Goal: Information Seeking & Learning: Learn about a topic

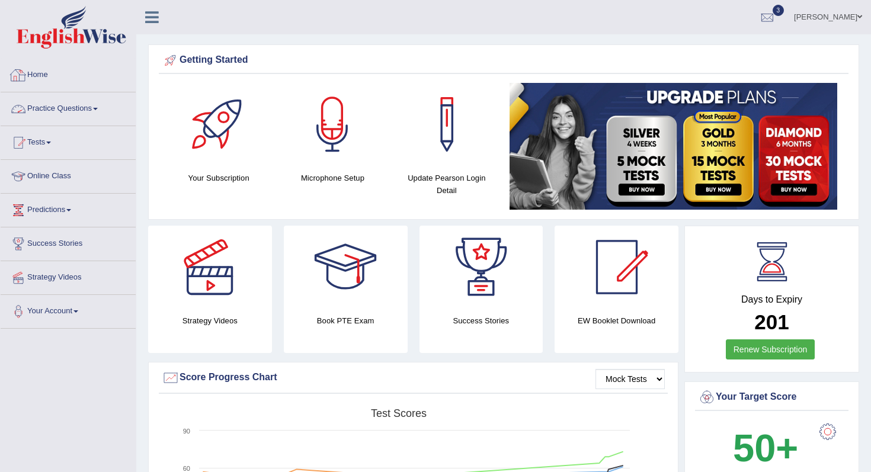
click at [69, 110] on link "Practice Questions" at bounding box center [68, 107] width 135 height 30
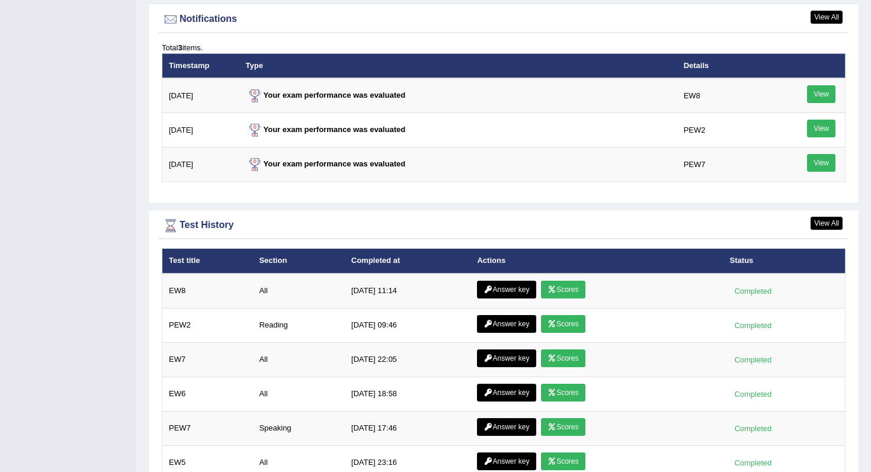
scroll to position [1450, 0]
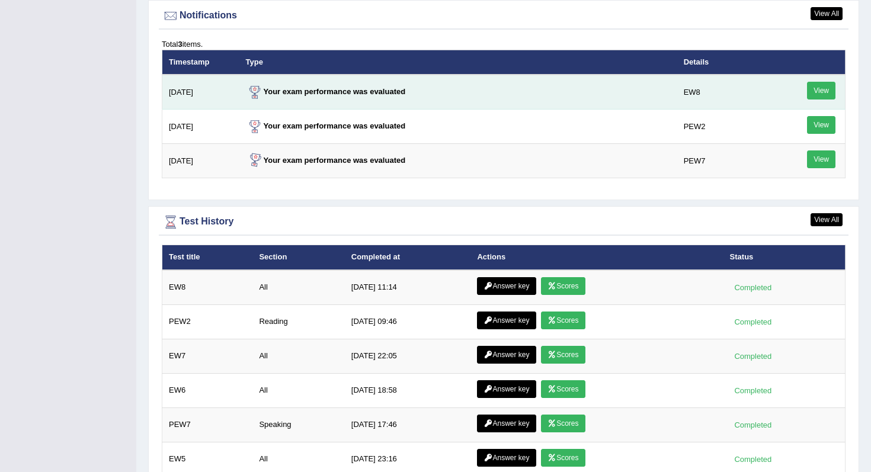
click at [738, 90] on link "View" at bounding box center [821, 91] width 28 height 18
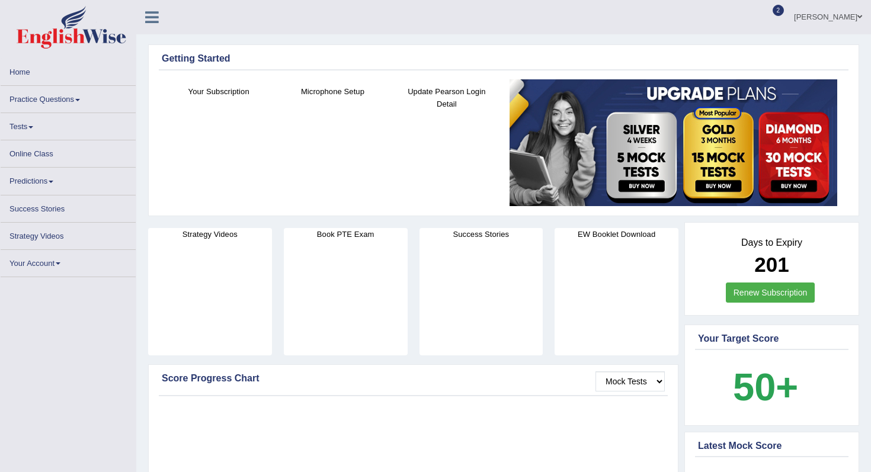
scroll to position [1450, 0]
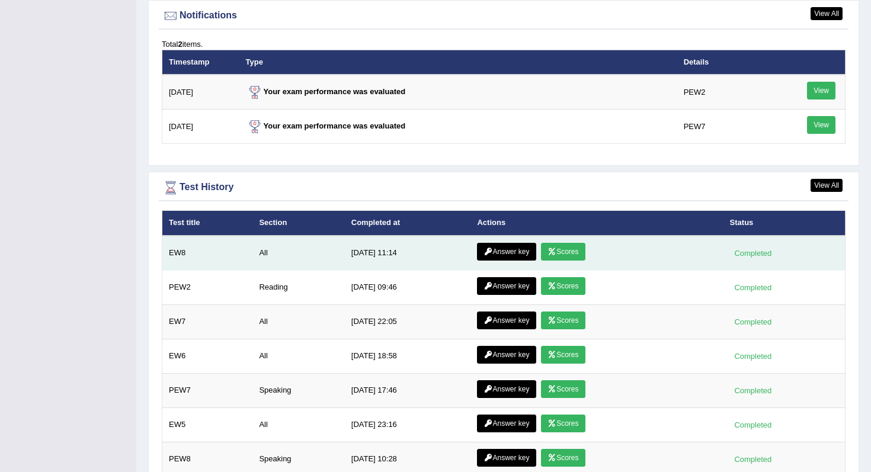
click at [564, 252] on link "Scores" at bounding box center [563, 252] width 44 height 18
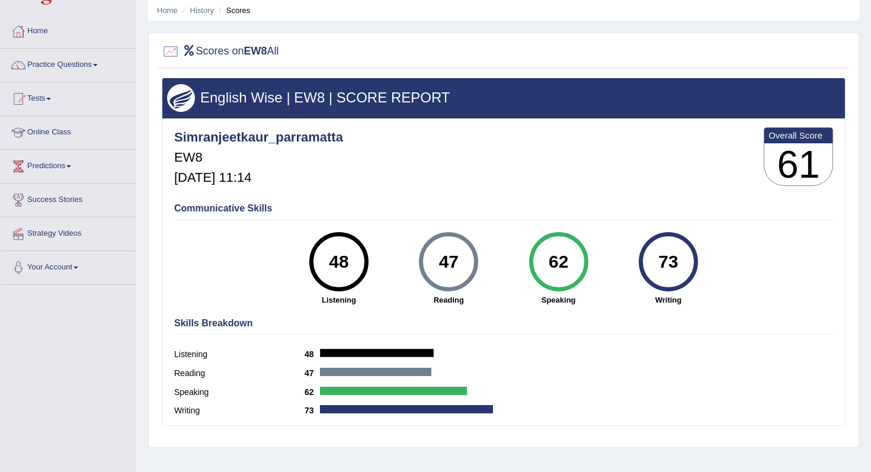
scroll to position [50, 0]
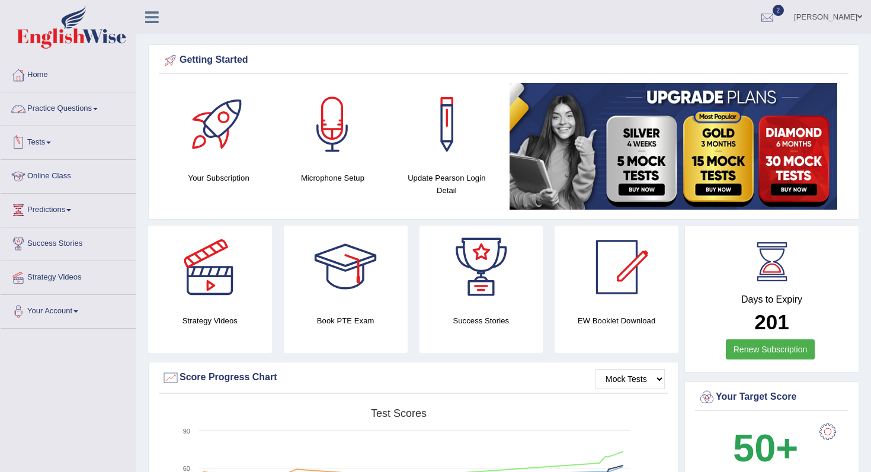
click at [84, 108] on link "Practice Questions" at bounding box center [68, 107] width 135 height 30
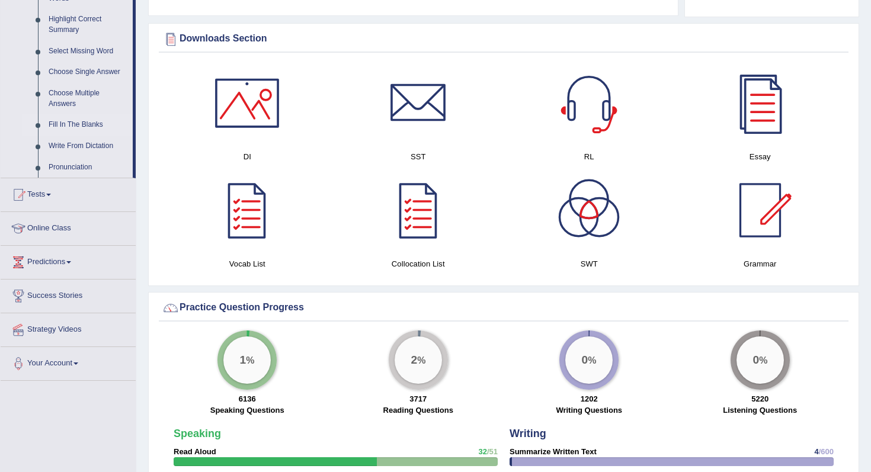
scroll to position [580, 0]
click at [59, 156] on link "Write From Dictation" at bounding box center [87, 146] width 89 height 21
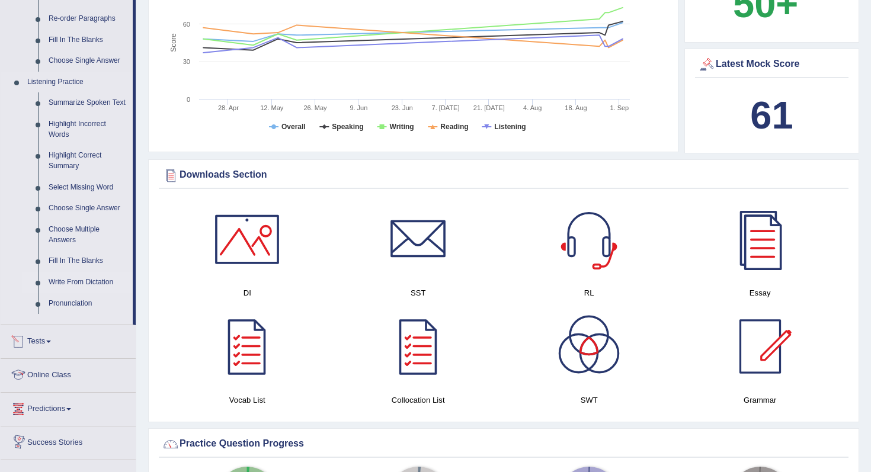
scroll to position [805, 0]
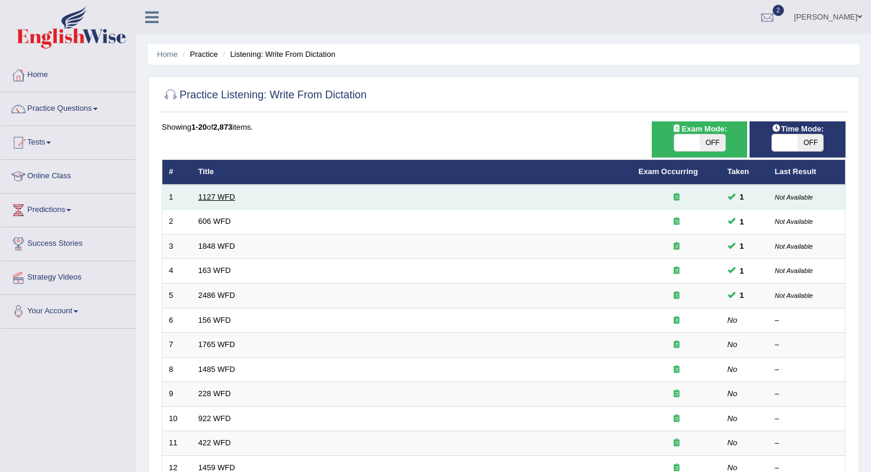
click at [224, 199] on link "1127 WFD" at bounding box center [216, 196] width 37 height 9
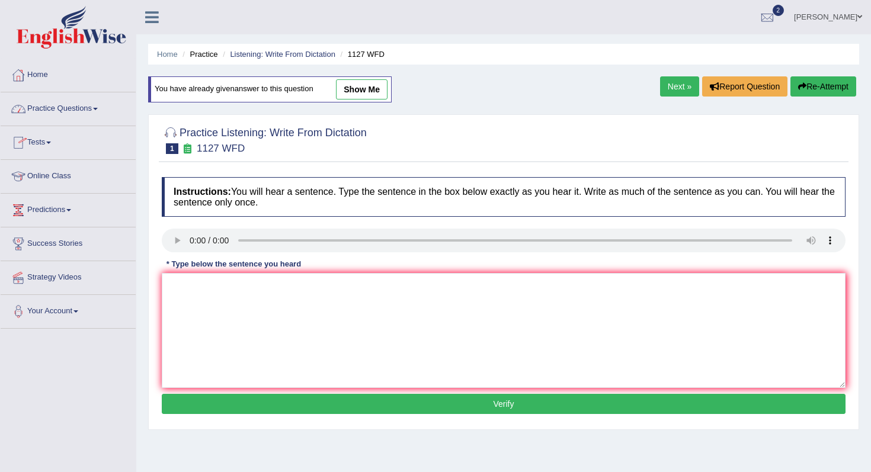
click at [374, 90] on link "show me" at bounding box center [362, 89] width 52 height 20
type textarea "A university degree is requirement is many professions."
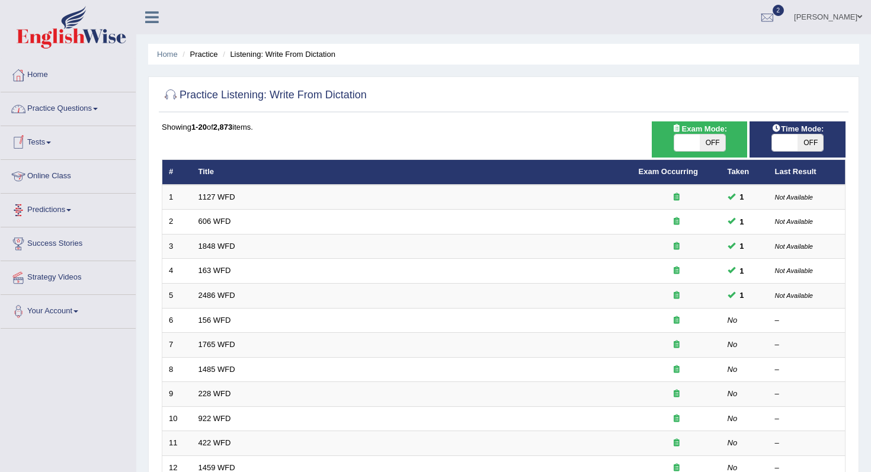
click at [50, 104] on link "Practice Questions" at bounding box center [68, 107] width 135 height 30
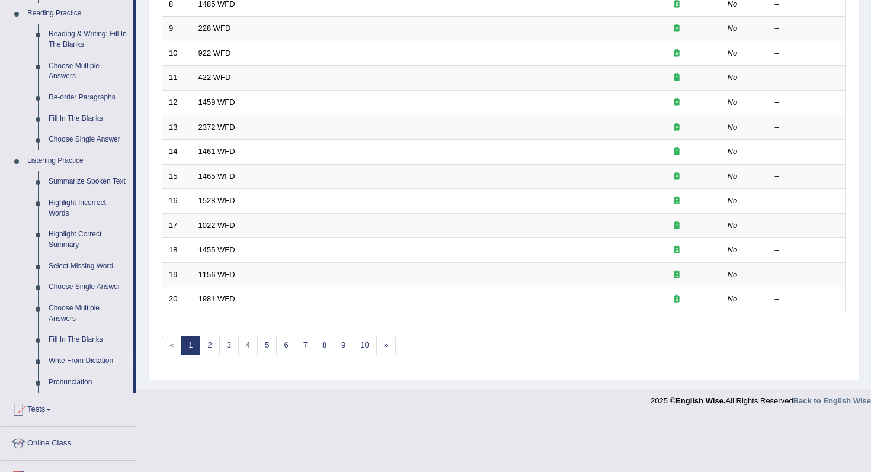
scroll to position [367, 0]
click at [66, 214] on link "Highlight Incorrect Words" at bounding box center [87, 206] width 89 height 31
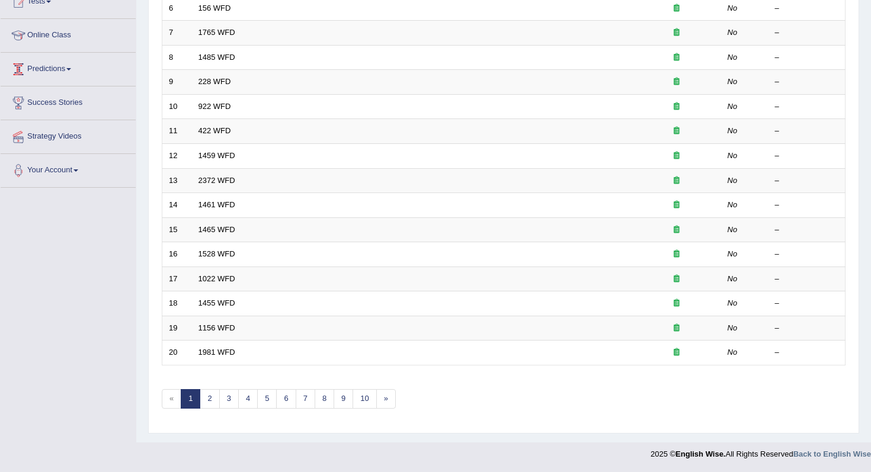
scroll to position [214, 0]
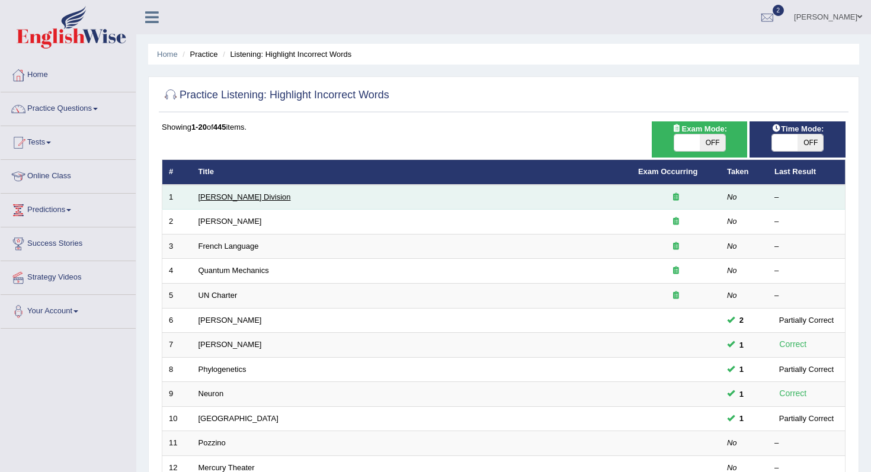
click at [219, 197] on link "[PERSON_NAME] Division" at bounding box center [244, 196] width 92 height 9
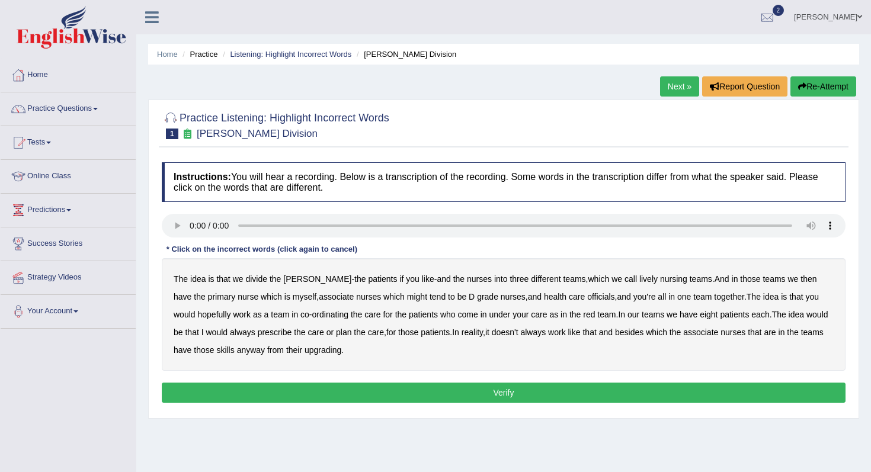
click at [639, 278] on b "lively" at bounding box center [648, 278] width 18 height 9
click at [407, 298] on b "might" at bounding box center [417, 296] width 20 height 9
click at [587, 300] on b "officials" at bounding box center [600, 296] width 27 height 9
click at [236, 333] on b "always" at bounding box center [242, 331] width 25 height 9
click at [316, 352] on b "upgrading" at bounding box center [322, 349] width 37 height 9
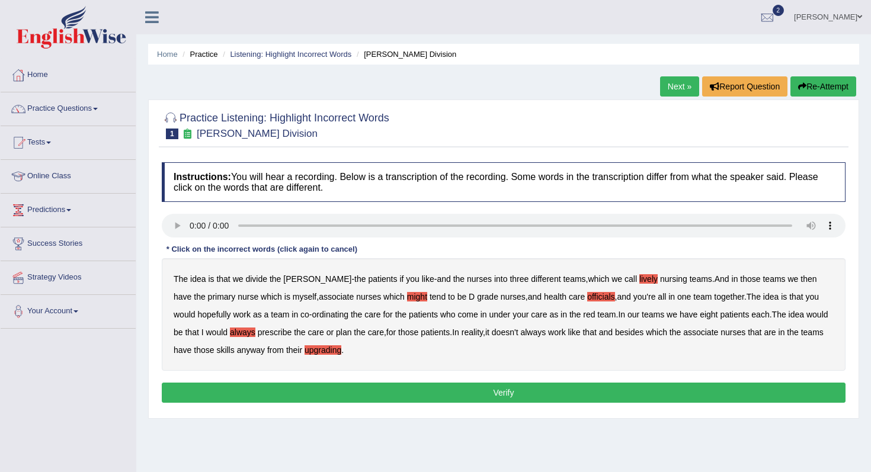
click at [338, 397] on button "Verify" at bounding box center [503, 393] width 683 height 20
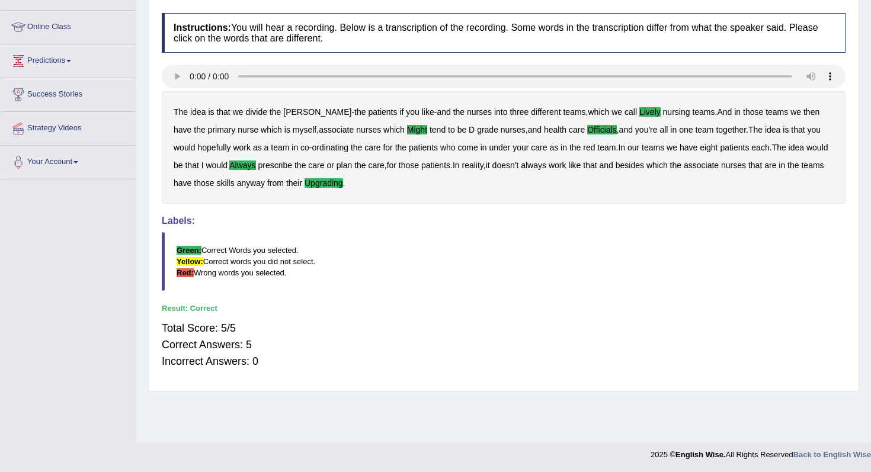
scroll to position [150, 0]
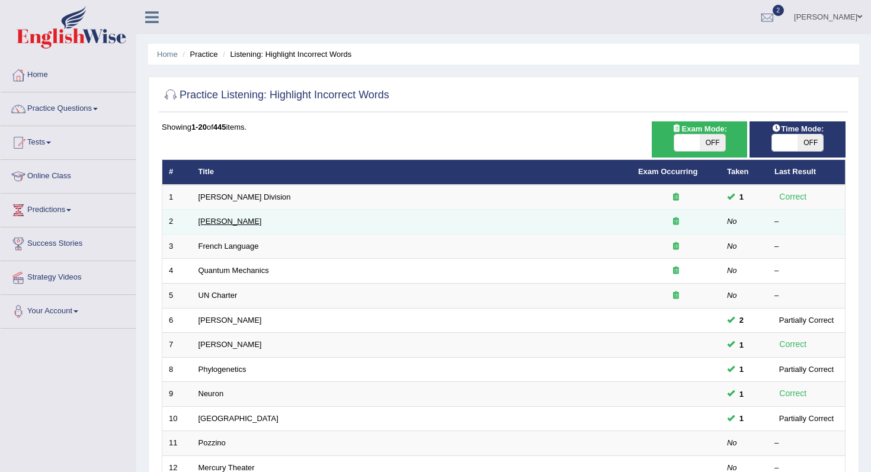
click at [212, 221] on link "[PERSON_NAME]" at bounding box center [229, 221] width 63 height 9
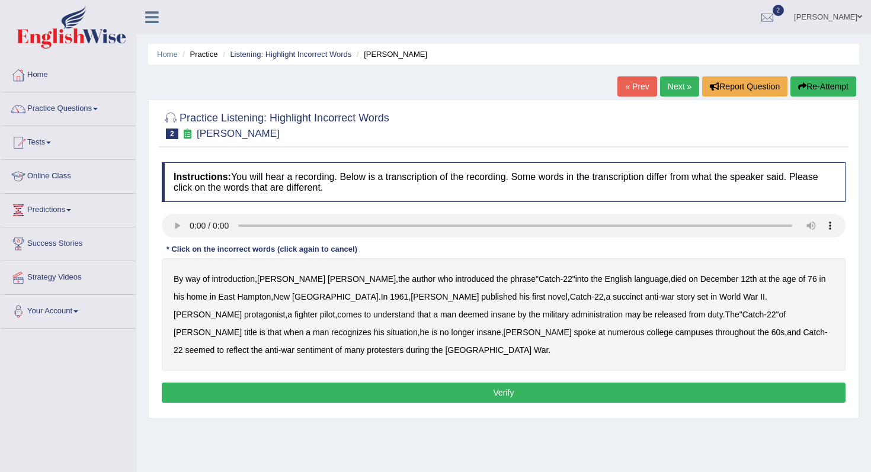
click at [612, 297] on b "succinct" at bounding box center [627, 296] width 30 height 9
click at [571, 311] on b "administration" at bounding box center [597, 314] width 52 height 9
click at [418, 327] on b "situation" at bounding box center [402, 331] width 31 height 9
click at [249, 345] on b "reflect" at bounding box center [237, 349] width 23 height 9
click at [721, 383] on button "Verify" at bounding box center [503, 393] width 683 height 20
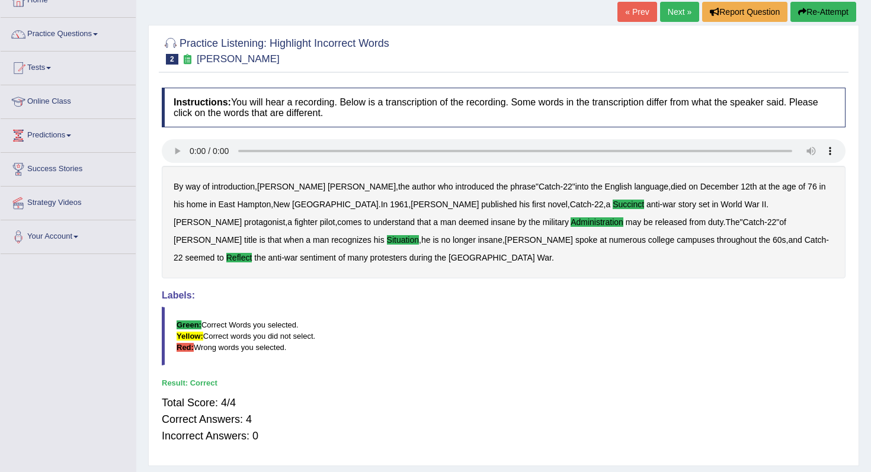
scroll to position [79, 0]
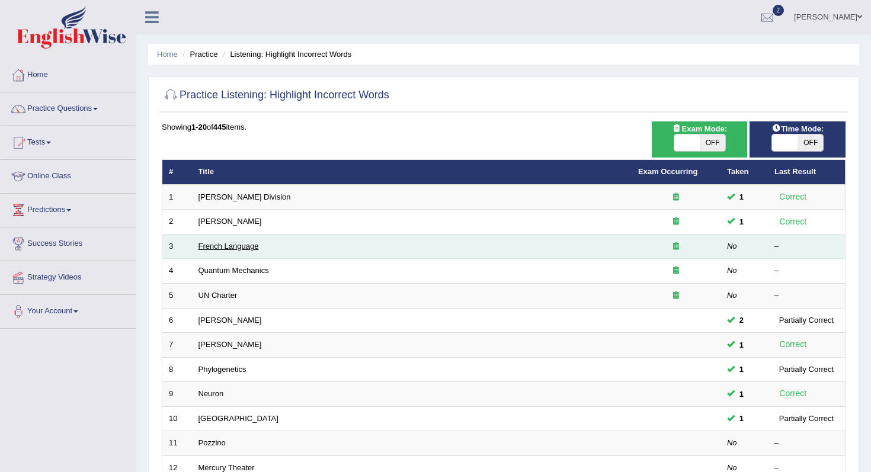
click at [222, 247] on link "French Language" at bounding box center [228, 246] width 60 height 9
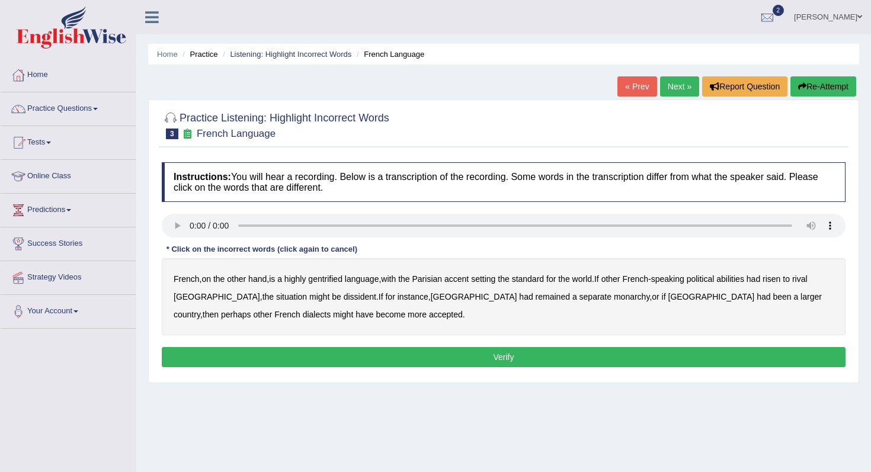
click at [341, 282] on b "gentrified" at bounding box center [325, 278] width 34 height 9
click at [744, 280] on b "abilities" at bounding box center [730, 278] width 28 height 9
click at [343, 299] on b "dissident" at bounding box center [359, 296] width 33 height 9
click at [614, 295] on b "monarchy" at bounding box center [632, 296] width 36 height 9
click at [287, 352] on button "Verify" at bounding box center [503, 357] width 683 height 20
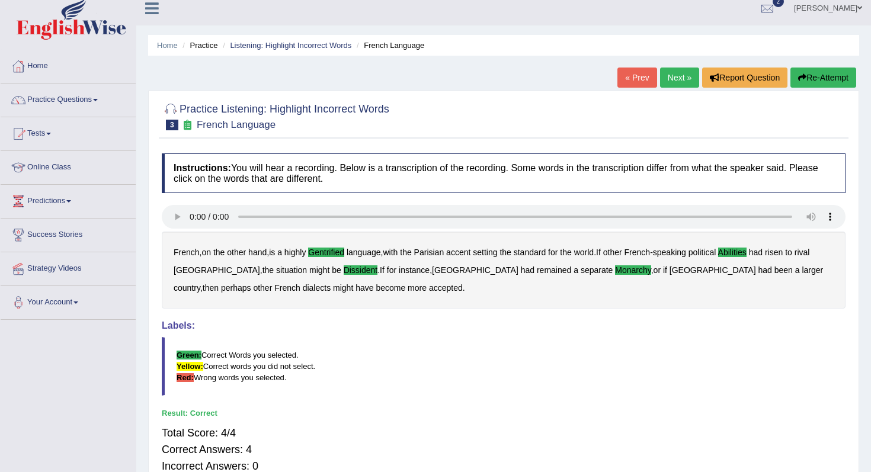
scroll to position [20, 0]
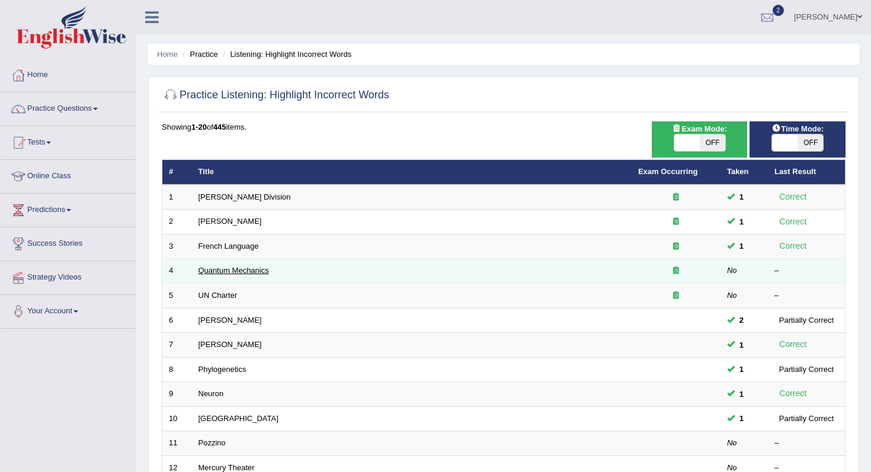
click at [232, 268] on link "Quantum Mechanics" at bounding box center [233, 270] width 70 height 9
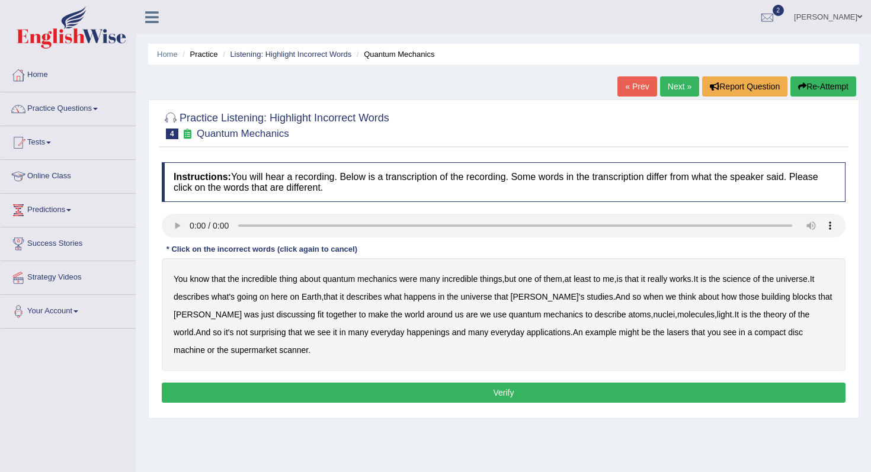
click at [750, 277] on b "science" at bounding box center [736, 278] width 28 height 9
click at [277, 316] on b "discussing" at bounding box center [296, 314] width 38 height 9
click at [406, 336] on b "happenings" at bounding box center [427, 331] width 43 height 9
click at [205, 345] on b "machine" at bounding box center [189, 349] width 31 height 9
click at [672, 386] on button "Verify" at bounding box center [503, 393] width 683 height 20
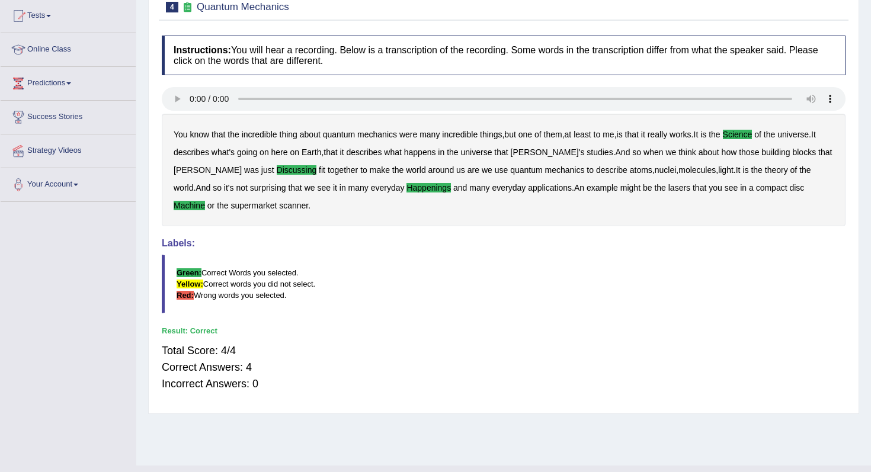
scroll to position [129, 0]
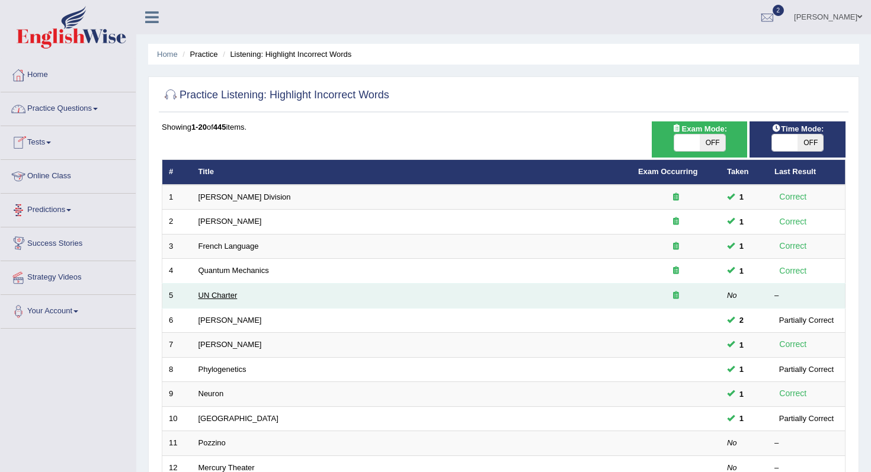
click at [221, 296] on link "UN Charter" at bounding box center [217, 295] width 39 height 9
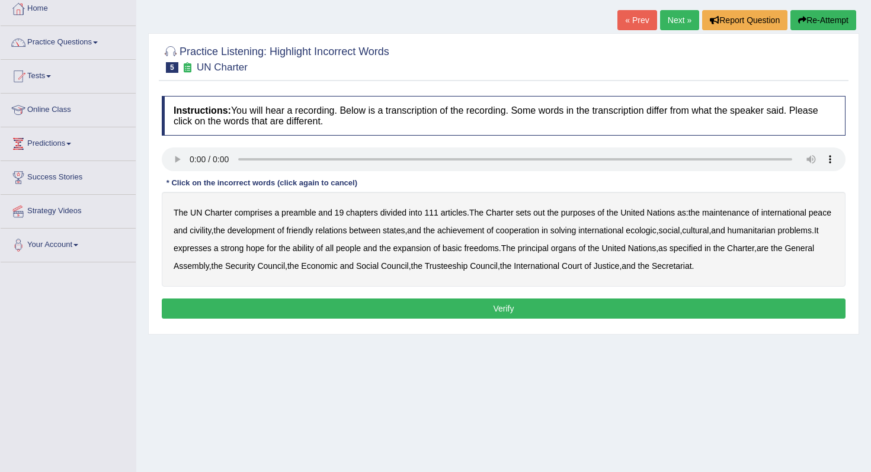
scroll to position [76, 0]
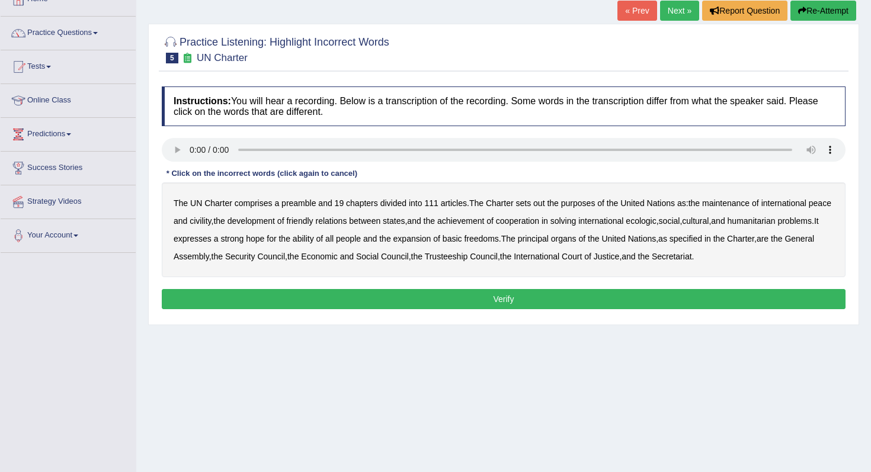
click at [190, 57] on icon at bounding box center [187, 58] width 12 height 10
click at [211, 221] on b "civility" at bounding box center [200, 220] width 21 height 9
click at [656, 218] on b "ecologic" at bounding box center [640, 220] width 30 height 9
click at [314, 239] on b "ability" at bounding box center [303, 238] width 21 height 9
click at [696, 304] on button "Verify" at bounding box center [503, 299] width 683 height 20
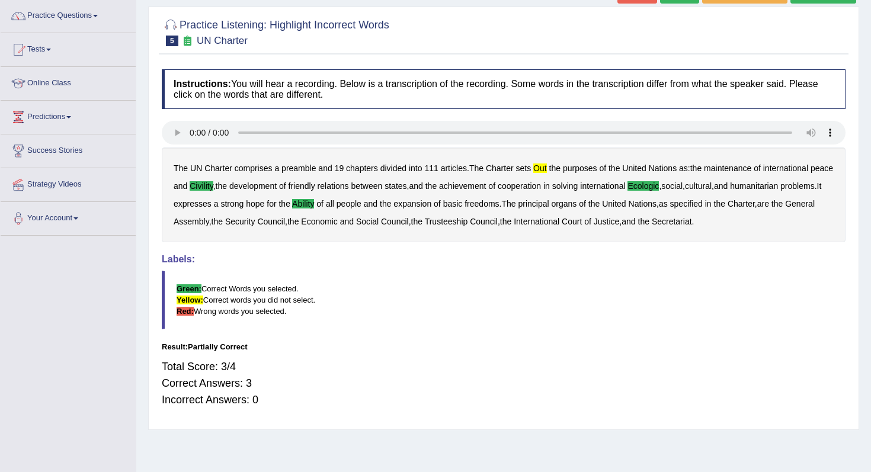
scroll to position [95, 0]
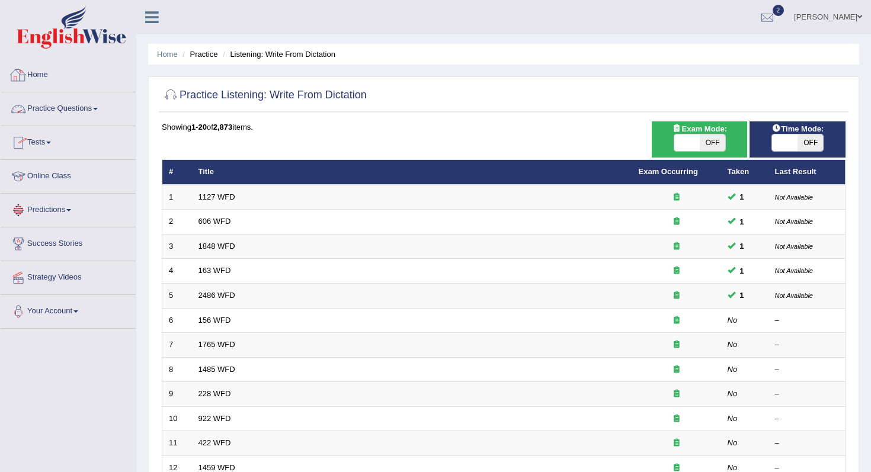
click at [30, 102] on link "Practice Questions" at bounding box center [68, 107] width 135 height 30
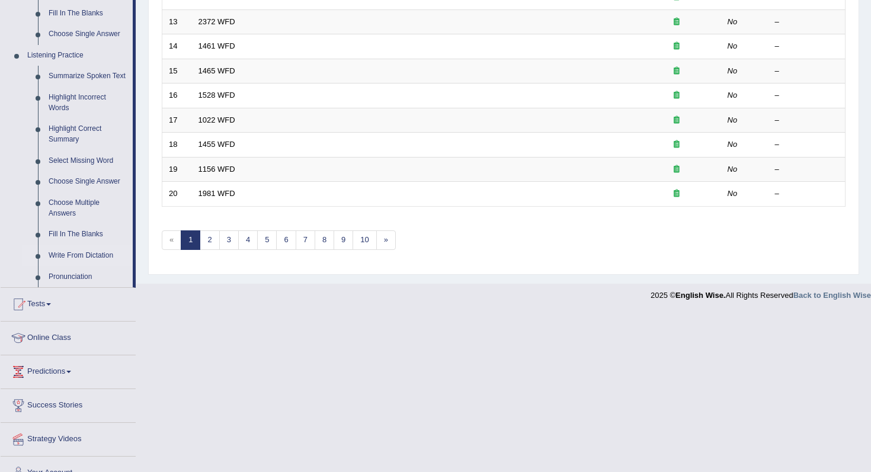
scroll to position [500, 0]
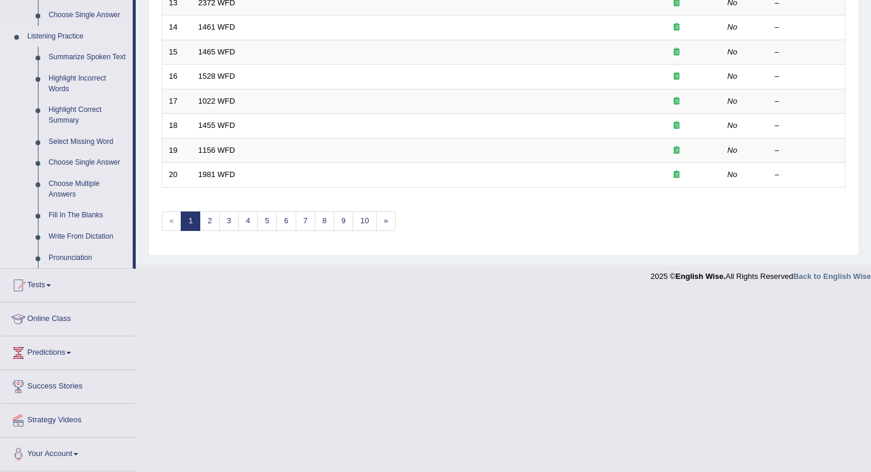
click at [61, 215] on link "Fill In The Blanks" at bounding box center [87, 215] width 89 height 21
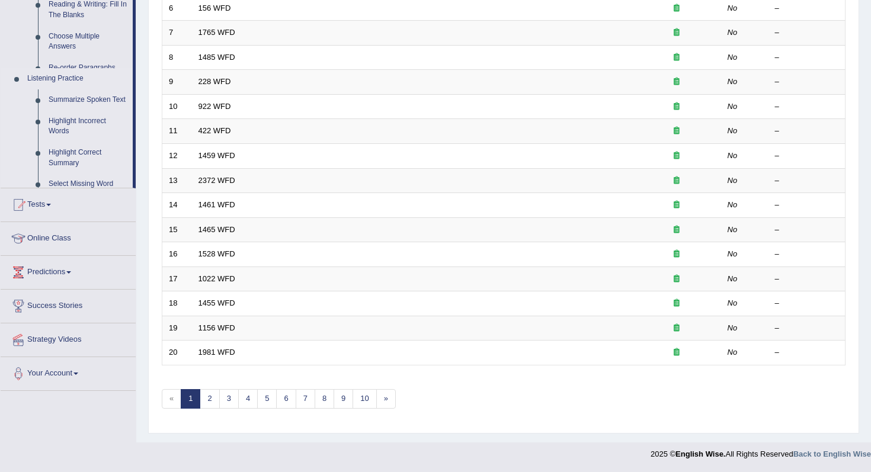
scroll to position [143, 0]
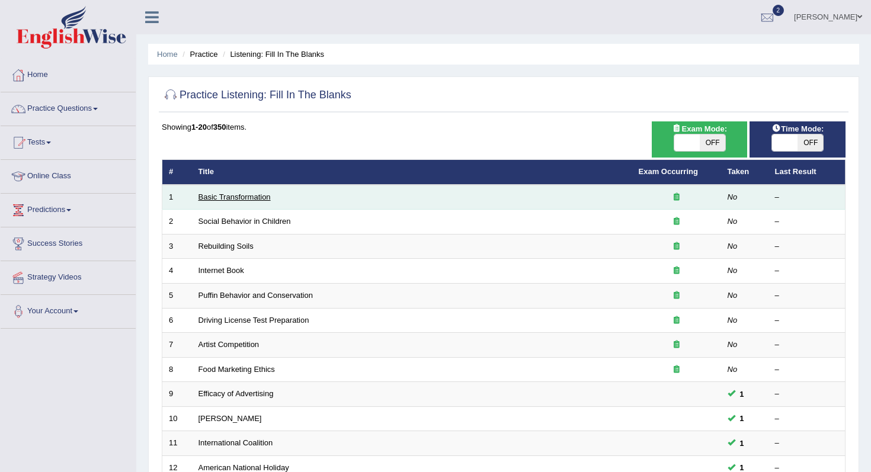
click at [224, 198] on link "Basic Transformation" at bounding box center [234, 196] width 72 height 9
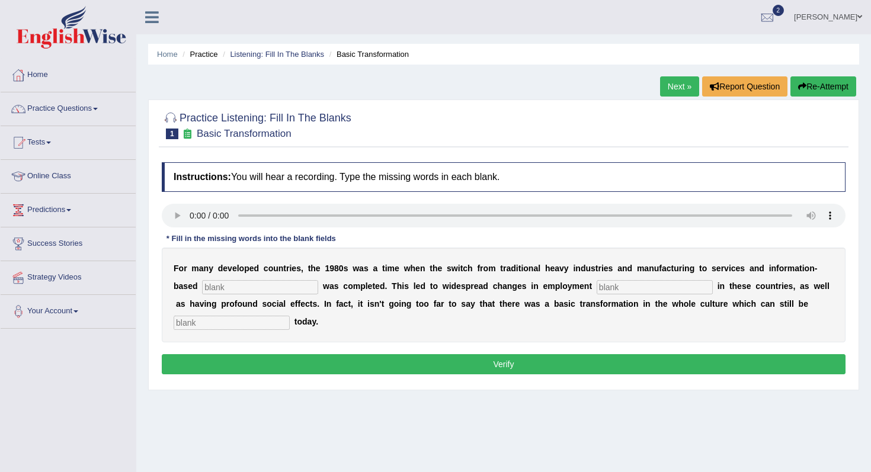
click at [274, 284] on input "text" at bounding box center [260, 287] width 116 height 14
type input "interprise"
click at [603, 287] on input "text" at bounding box center [654, 287] width 116 height 14
type input "patren"
click at [208, 322] on input "text" at bounding box center [232, 323] width 116 height 14
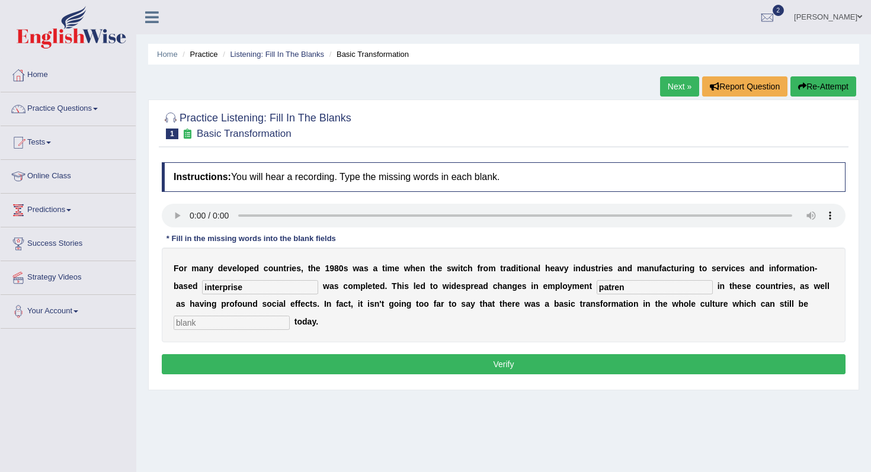
type input "o"
type input "aborsb"
click at [272, 287] on input "interprise" at bounding box center [260, 287] width 116 height 14
type input "interprises"
click at [609, 283] on input "patren" at bounding box center [654, 287] width 116 height 14
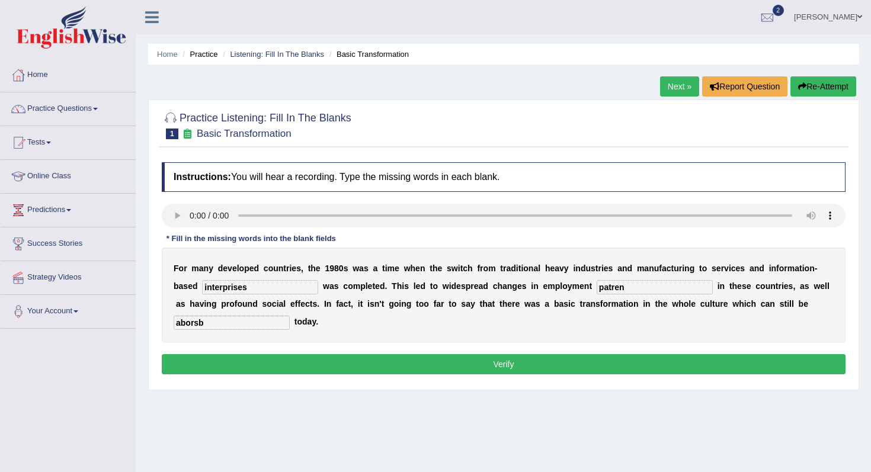
click at [598, 287] on input "patren" at bounding box center [654, 287] width 116 height 14
type input "pattren"
click at [627, 368] on button "Verify" at bounding box center [503, 364] width 683 height 20
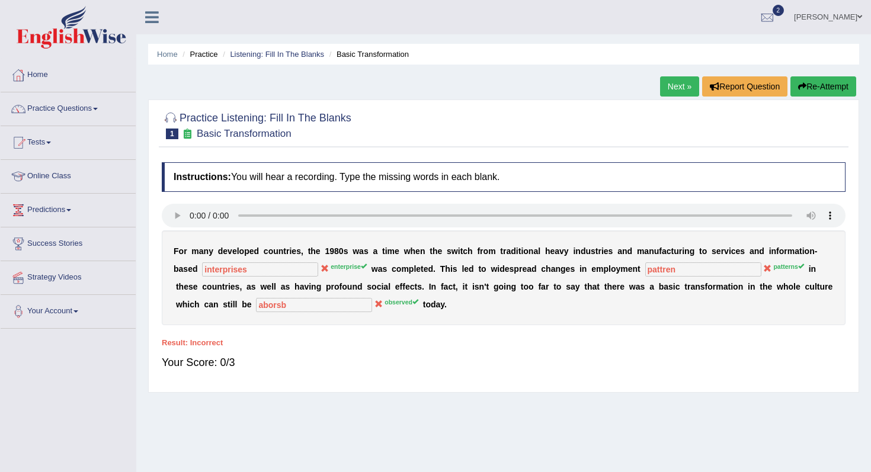
click at [839, 86] on button "Re-Attempt" at bounding box center [823, 86] width 66 height 20
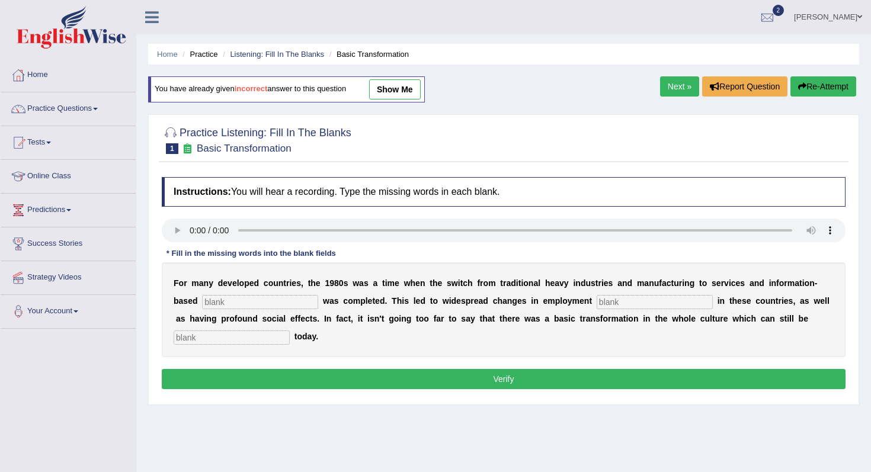
click at [222, 304] on input "text" at bounding box center [260, 302] width 116 height 14
type input "enterprise"
click at [663, 307] on input "text" at bounding box center [654, 302] width 116 height 14
type input "patterens"
click at [205, 343] on input "text" at bounding box center [232, 337] width 116 height 14
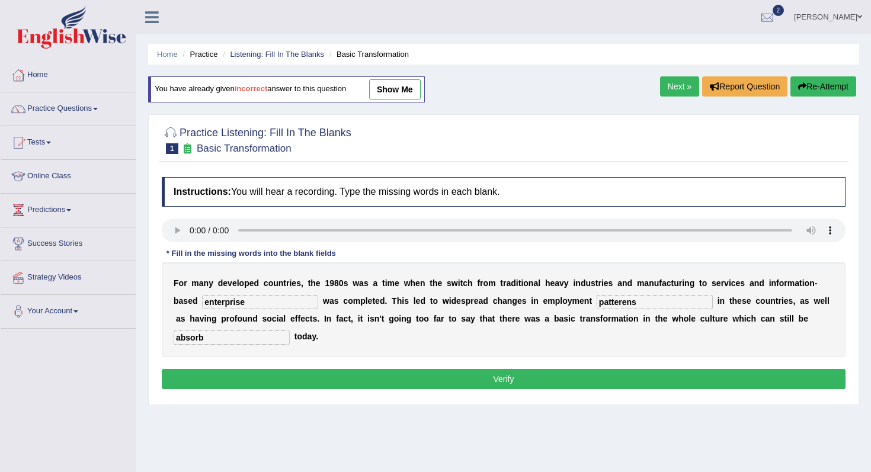
type input "absorb"
click at [191, 375] on button "Verify" at bounding box center [503, 379] width 683 height 20
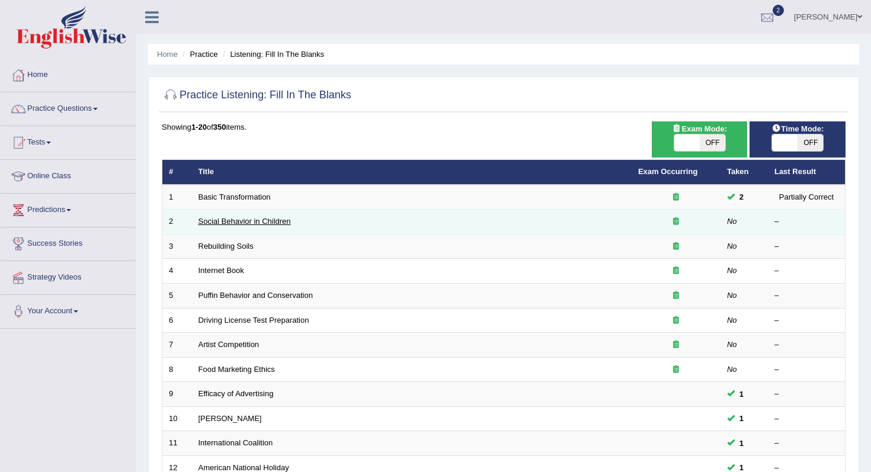
click at [218, 223] on link "Social Behavior in Children" at bounding box center [244, 221] width 92 height 9
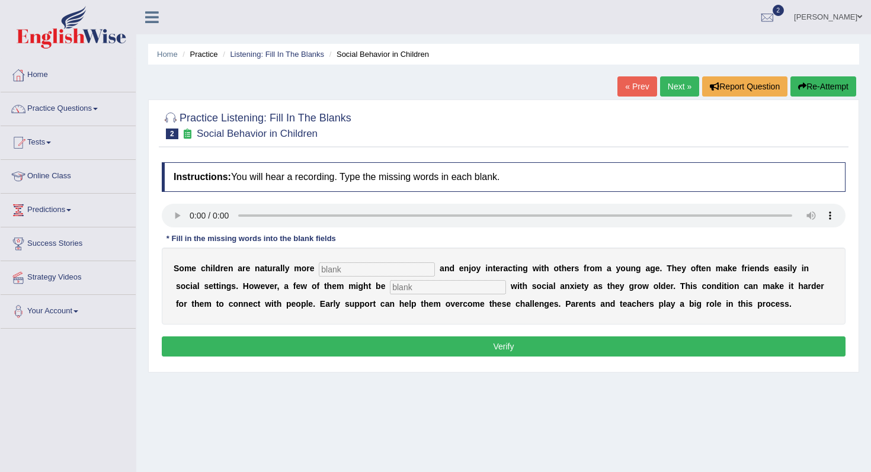
click at [346, 267] on input "text" at bounding box center [377, 269] width 116 height 14
type input "socialble"
click at [390, 285] on input "text" at bounding box center [448, 287] width 116 height 14
type input "digonolised"
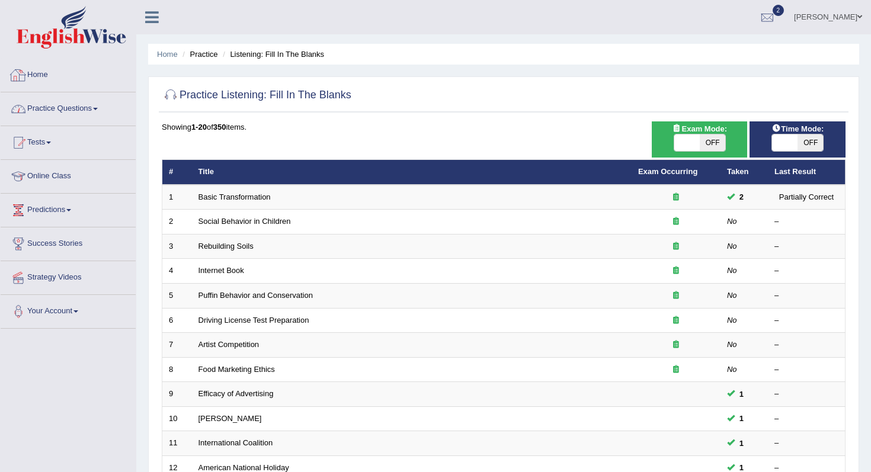
click at [33, 105] on link "Practice Questions" at bounding box center [68, 107] width 135 height 30
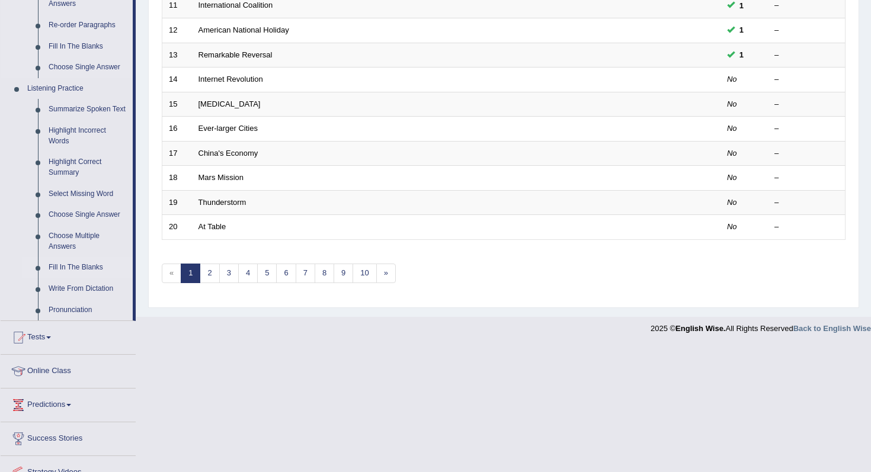
scroll to position [444, 0]
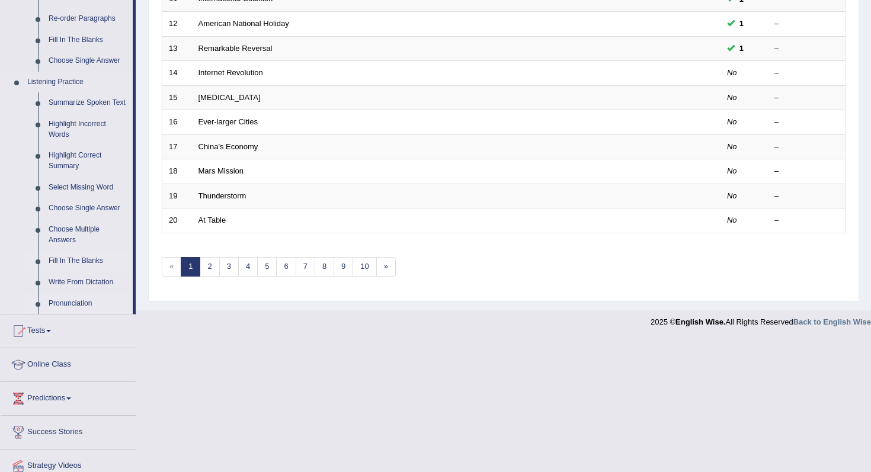
click at [72, 310] on link "Pronunciation" at bounding box center [87, 303] width 89 height 21
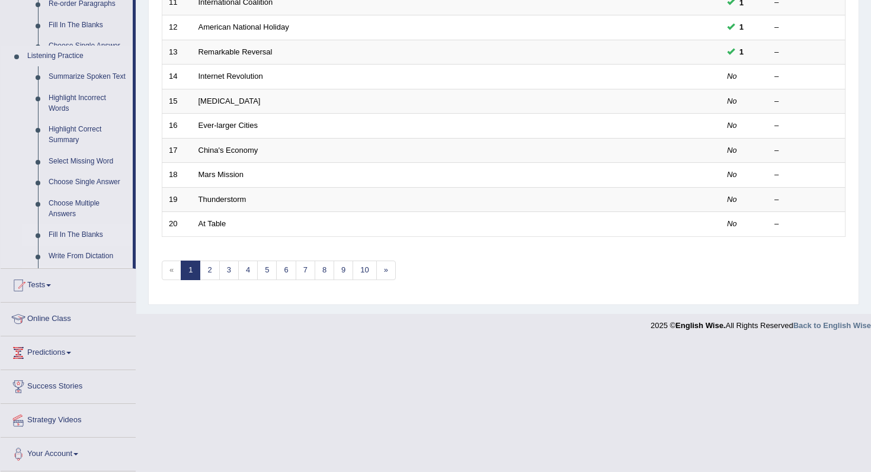
scroll to position [312, 0]
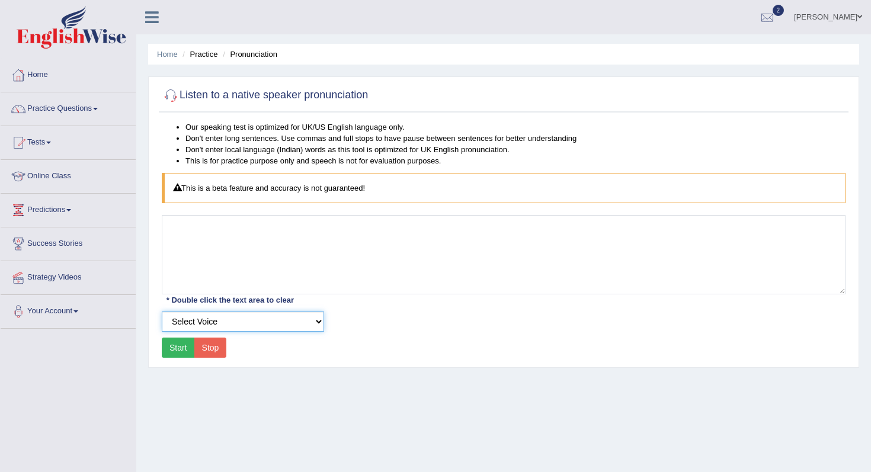
click at [182, 319] on select "Select Voice UK English [DEMOGRAPHIC_DATA] UK English [DEMOGRAPHIC_DATA]" at bounding box center [243, 321] width 162 height 20
click at [56, 114] on link "Practice Questions" at bounding box center [68, 107] width 135 height 30
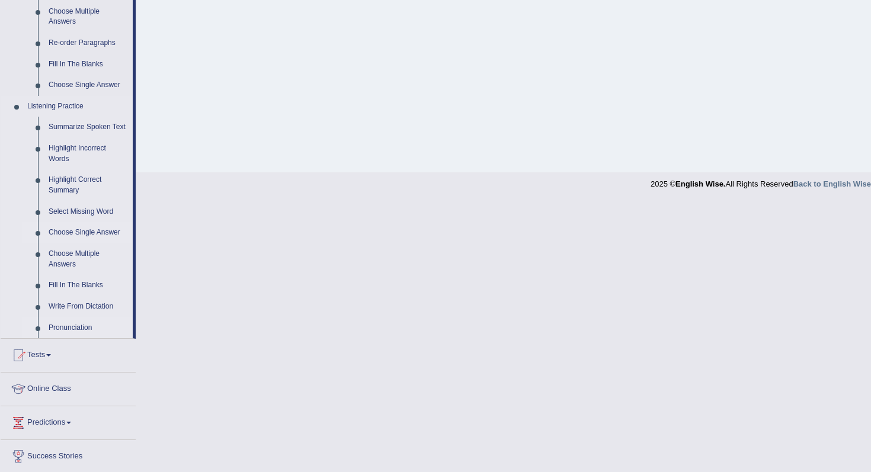
scroll to position [425, 0]
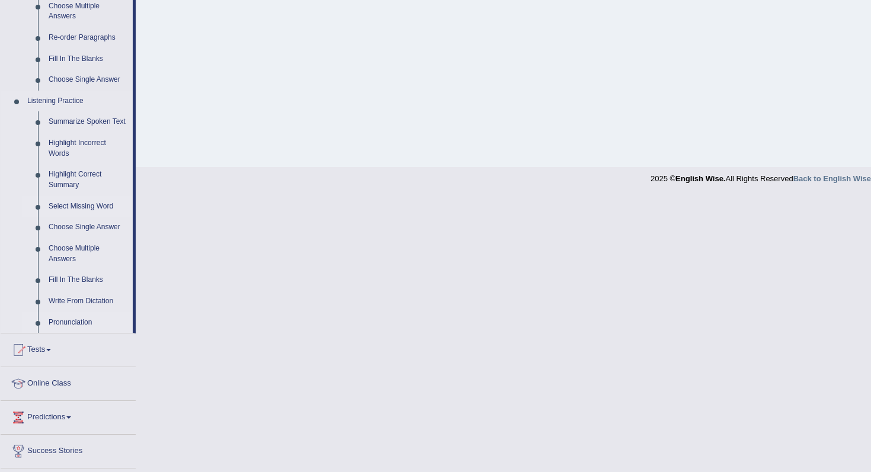
click at [92, 216] on link "Select Missing Word" at bounding box center [87, 206] width 89 height 21
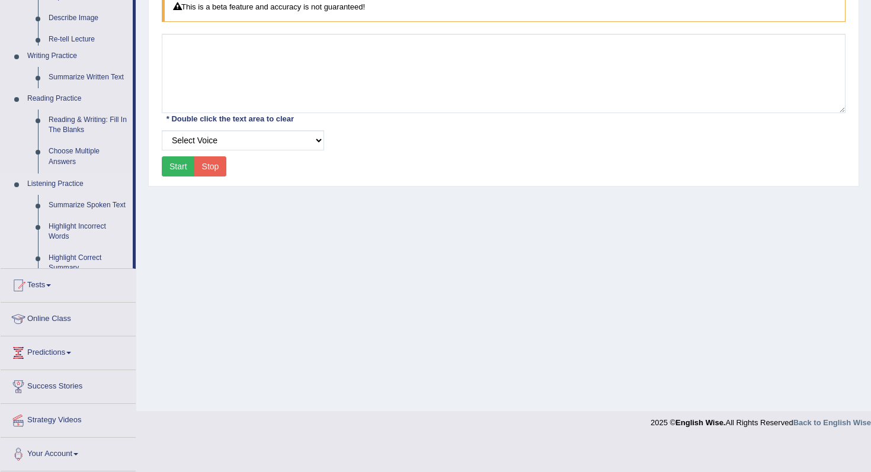
scroll to position [150, 0]
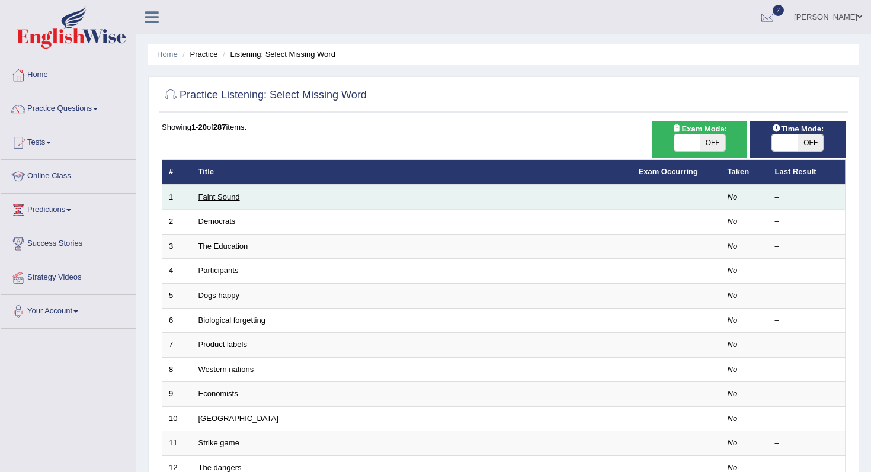
click at [205, 200] on link "Faint Sound" at bounding box center [218, 196] width 41 height 9
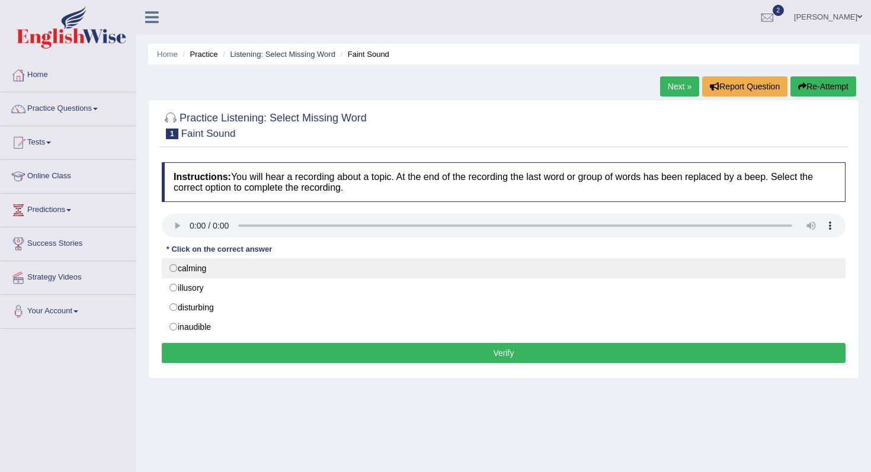
click at [171, 271] on label "calming" at bounding box center [503, 268] width 683 height 20
radio input "true"
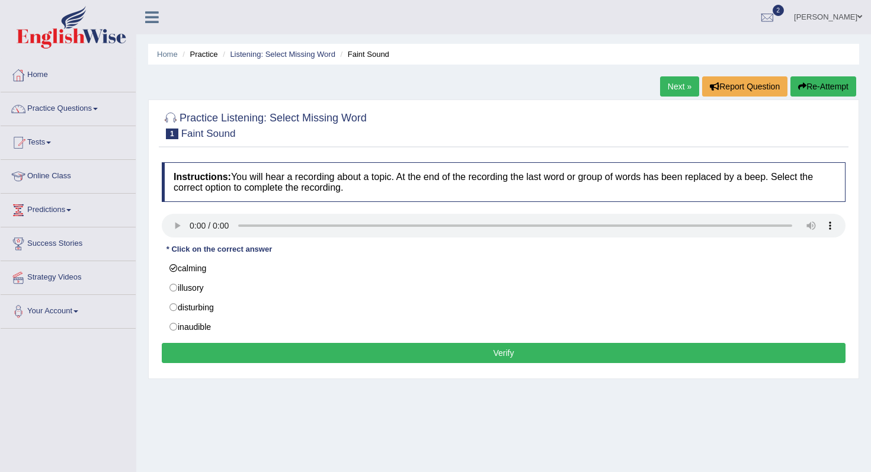
click at [204, 349] on button "Verify" at bounding box center [503, 353] width 683 height 20
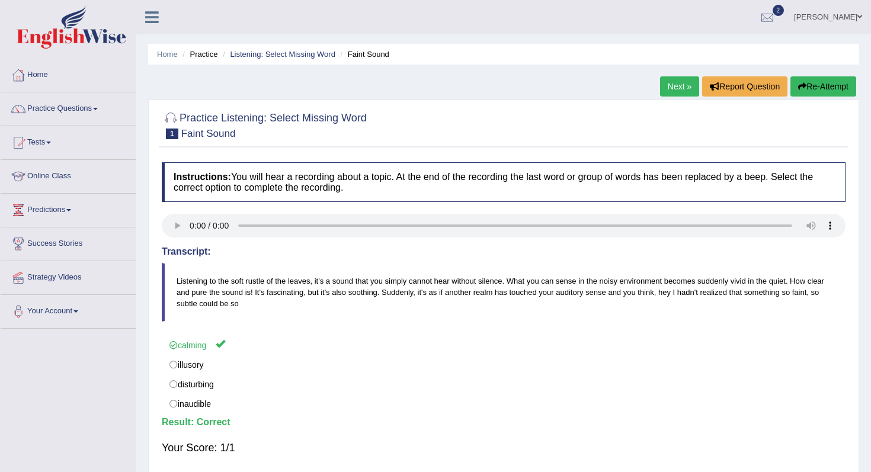
click at [677, 81] on link "Next »" at bounding box center [679, 86] width 39 height 20
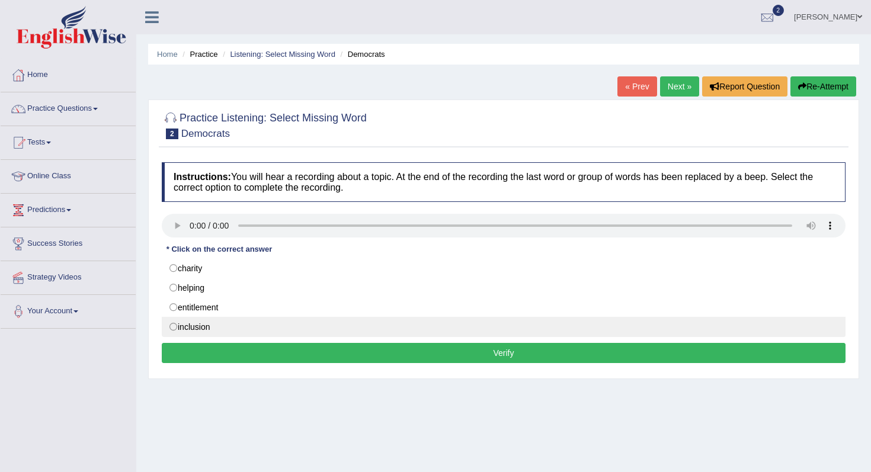
click at [170, 330] on label "inclusion" at bounding box center [503, 327] width 683 height 20
radio input "true"
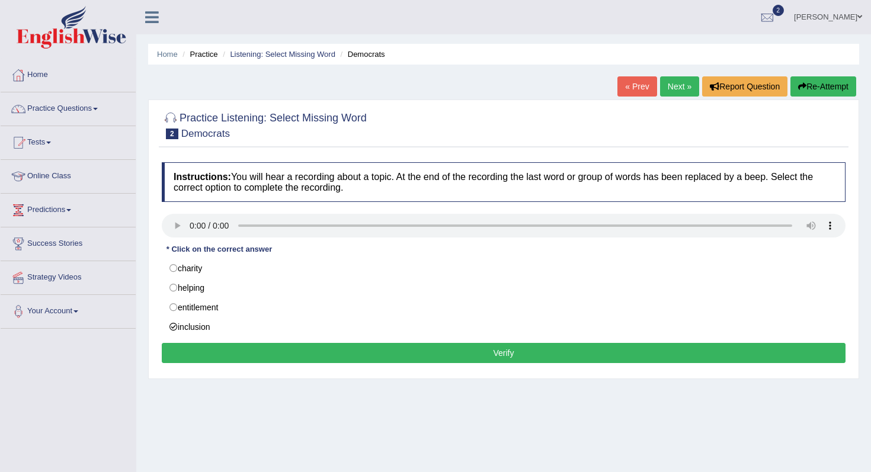
click at [195, 347] on button "Verify" at bounding box center [503, 353] width 683 height 20
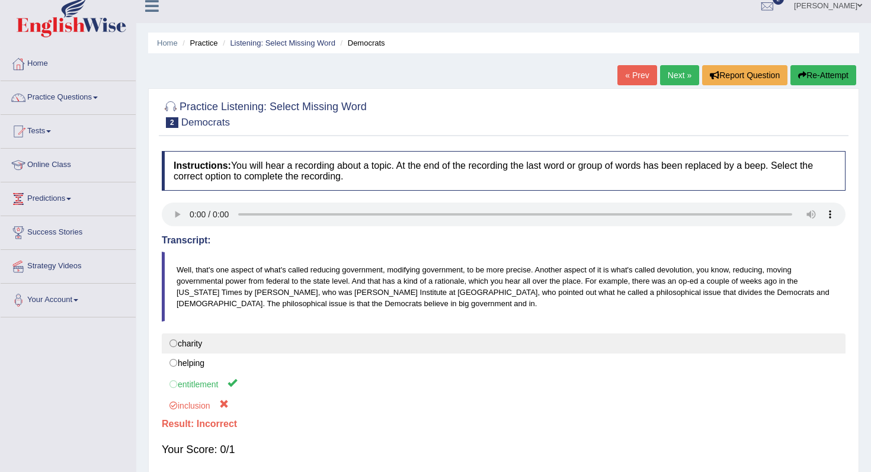
scroll to position [34, 0]
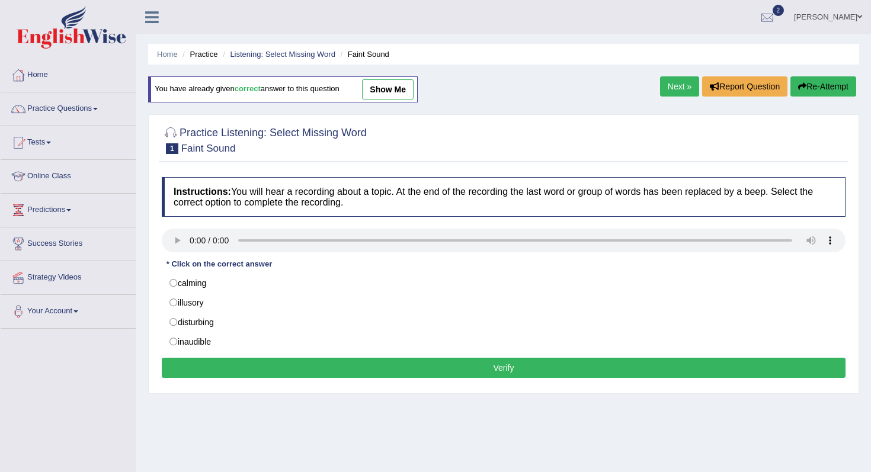
click at [814, 79] on button "Re-Attempt" at bounding box center [823, 86] width 66 height 20
click at [815, 85] on button "Re-Attempt" at bounding box center [823, 86] width 66 height 20
click at [676, 91] on link "Next »" at bounding box center [679, 86] width 39 height 20
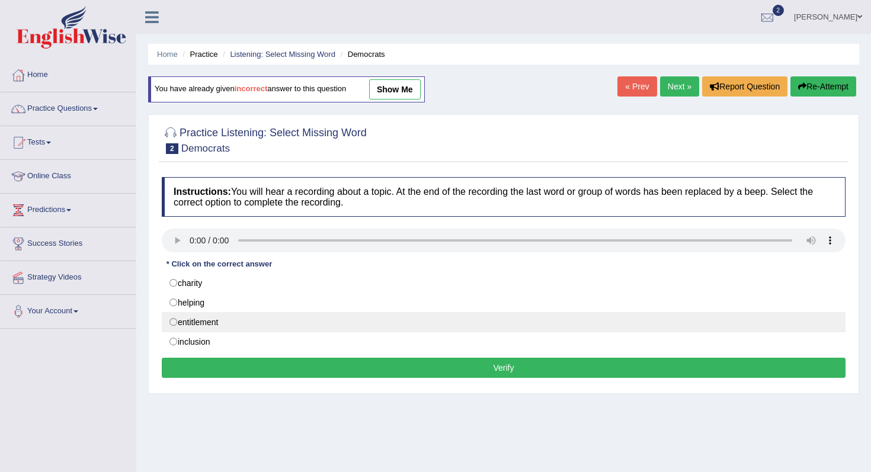
click at [201, 325] on label "entitlement" at bounding box center [503, 322] width 683 height 20
radio input "true"
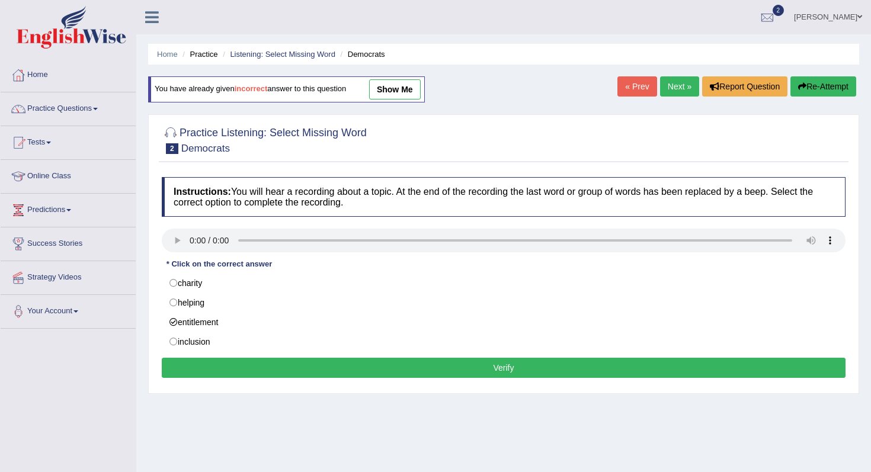
click at [235, 370] on button "Verify" at bounding box center [503, 368] width 683 height 20
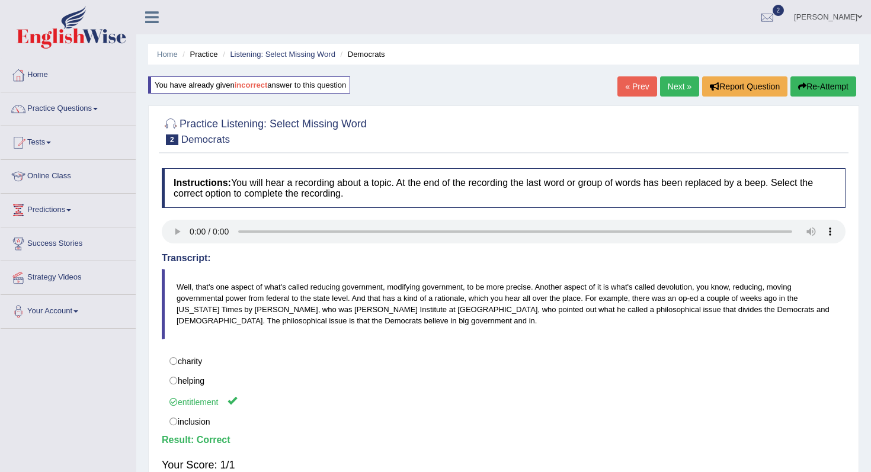
click at [660, 89] on link "Next »" at bounding box center [679, 86] width 39 height 20
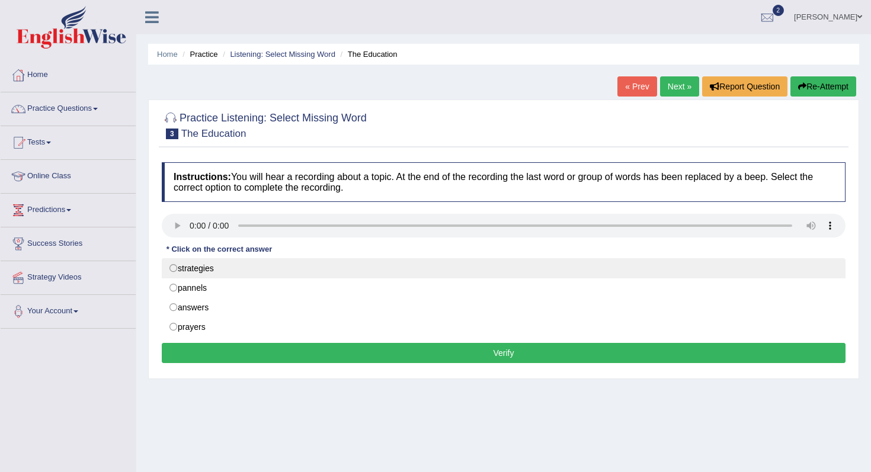
click at [179, 265] on label "strategies" at bounding box center [503, 268] width 683 height 20
radio input "true"
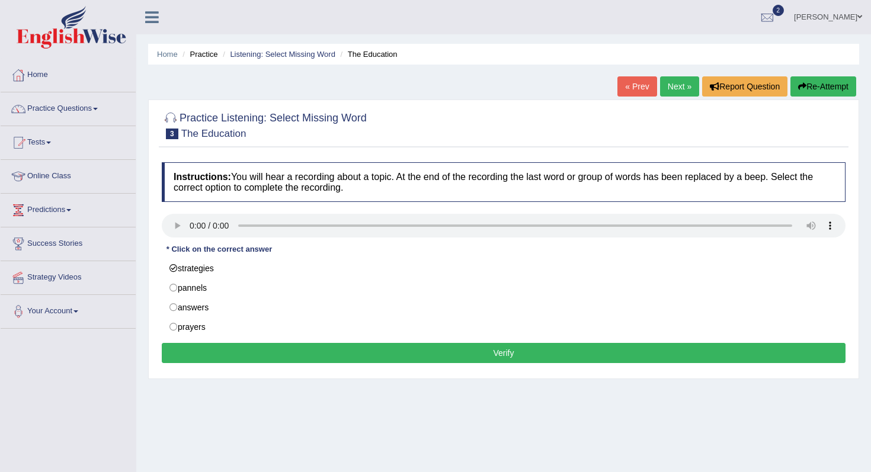
click at [229, 348] on button "Verify" at bounding box center [503, 353] width 683 height 20
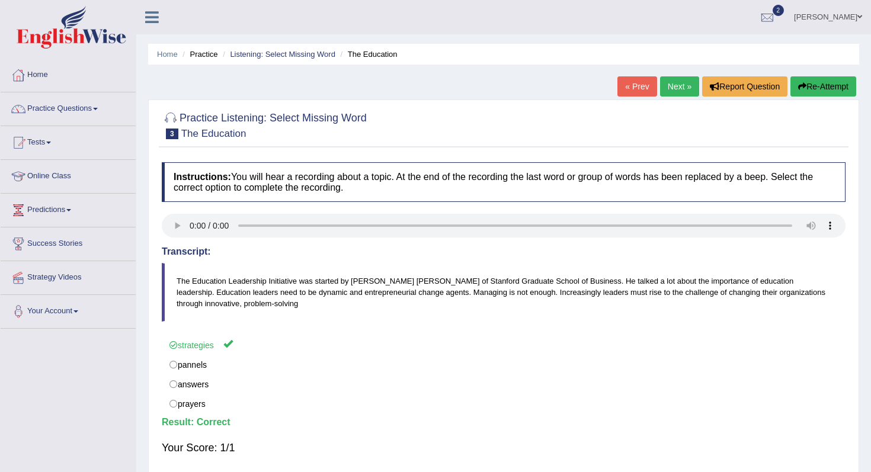
click at [663, 82] on link "Next »" at bounding box center [679, 86] width 39 height 20
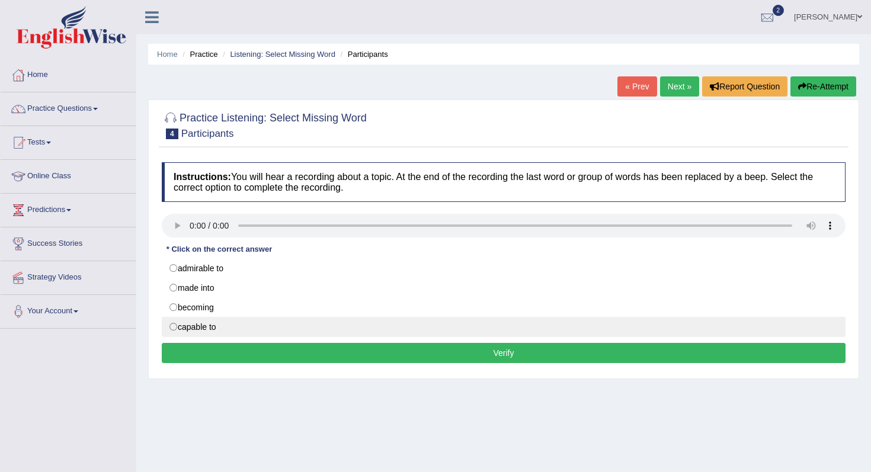
click at [174, 321] on label "capable to" at bounding box center [503, 327] width 683 height 20
radio input "true"
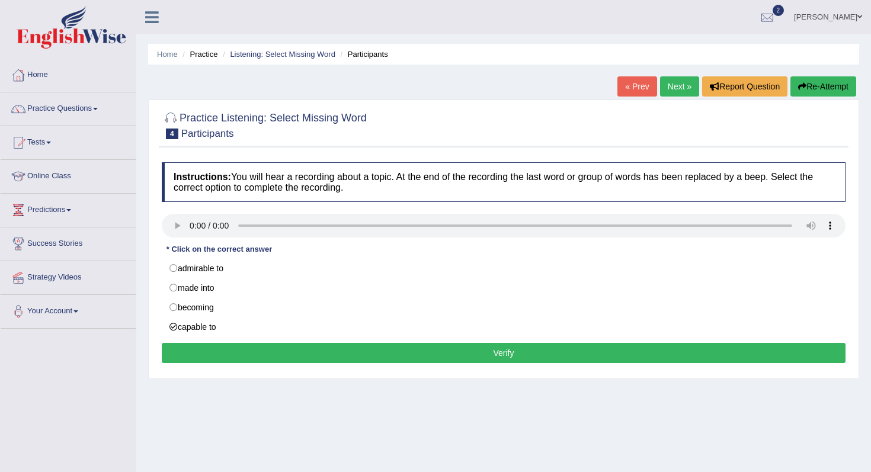
click at [204, 350] on button "Verify" at bounding box center [503, 353] width 683 height 20
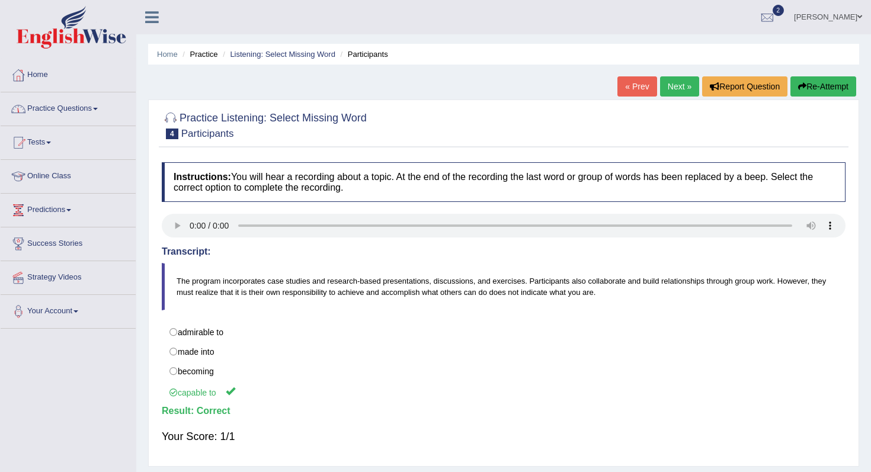
click at [665, 89] on link "Next »" at bounding box center [679, 86] width 39 height 20
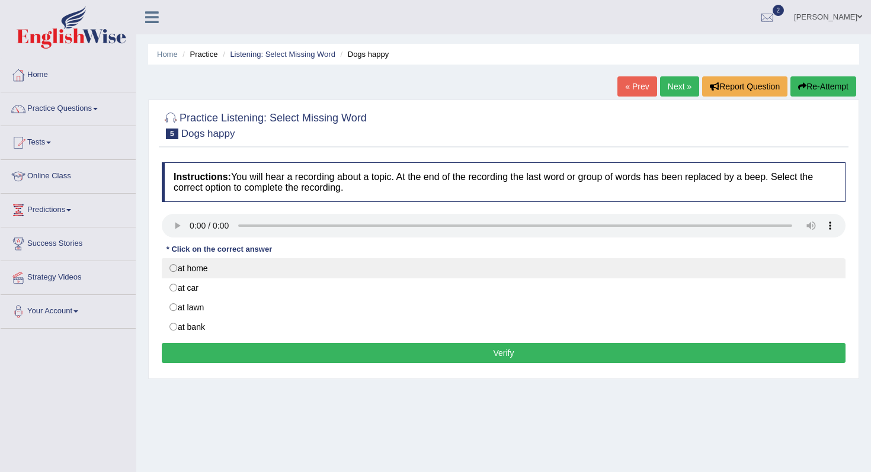
click at [175, 270] on label "at home" at bounding box center [503, 268] width 683 height 20
radio input "true"
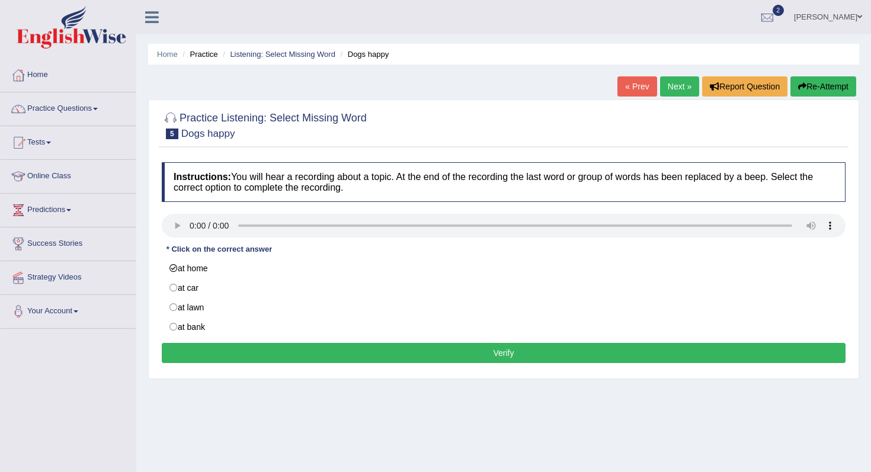
click at [220, 357] on button "Verify" at bounding box center [503, 353] width 683 height 20
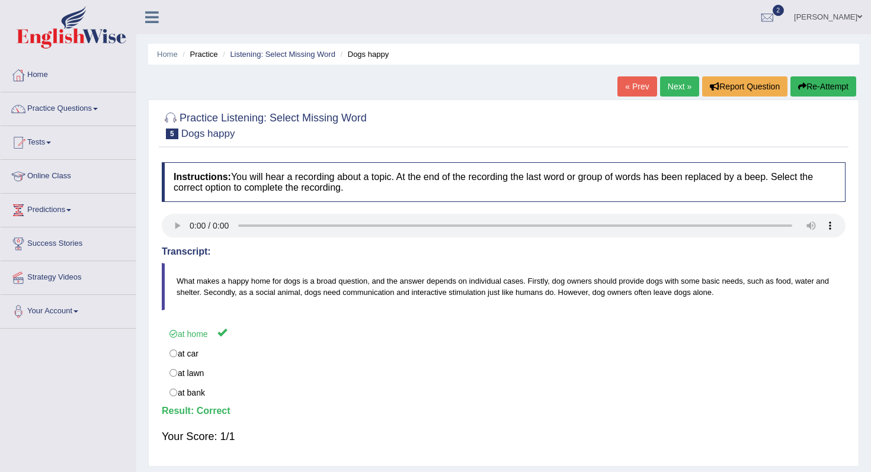
click at [675, 89] on link "Next »" at bounding box center [679, 86] width 39 height 20
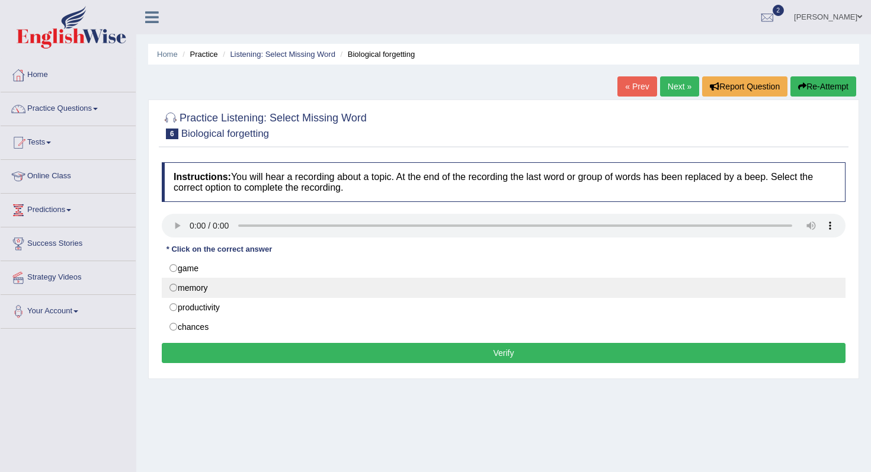
click at [179, 291] on label "memory" at bounding box center [503, 288] width 683 height 20
radio input "true"
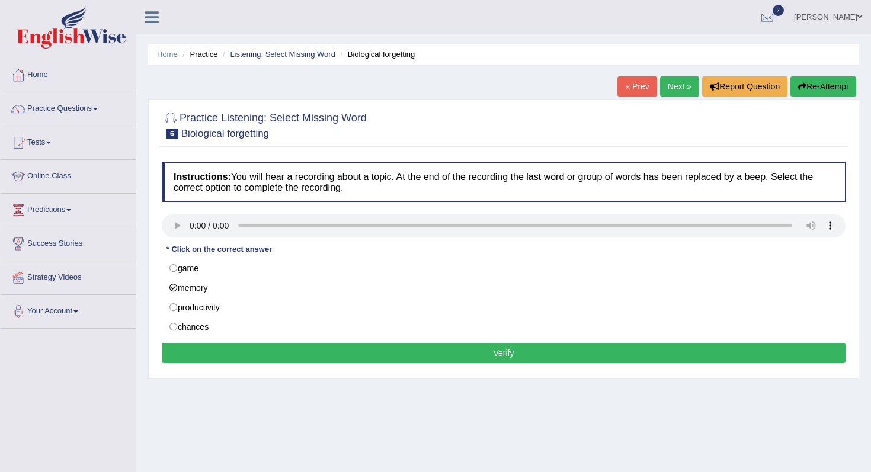
click at [214, 345] on button "Verify" at bounding box center [503, 353] width 683 height 20
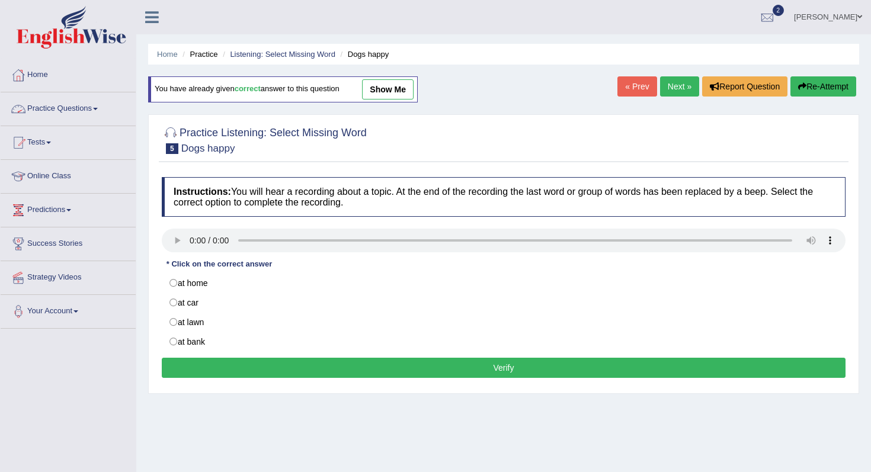
click at [31, 117] on link "Practice Questions" at bounding box center [68, 107] width 135 height 30
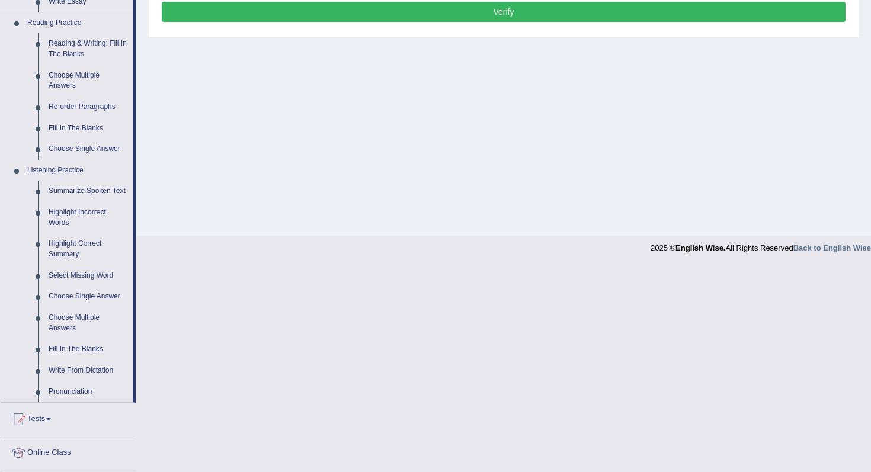
scroll to position [362, 0]
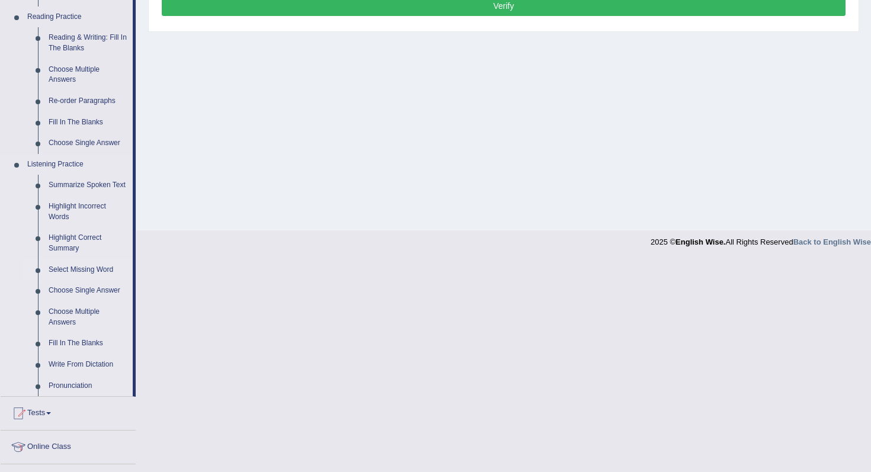
click at [73, 281] on link "Select Missing Word" at bounding box center [87, 269] width 89 height 21
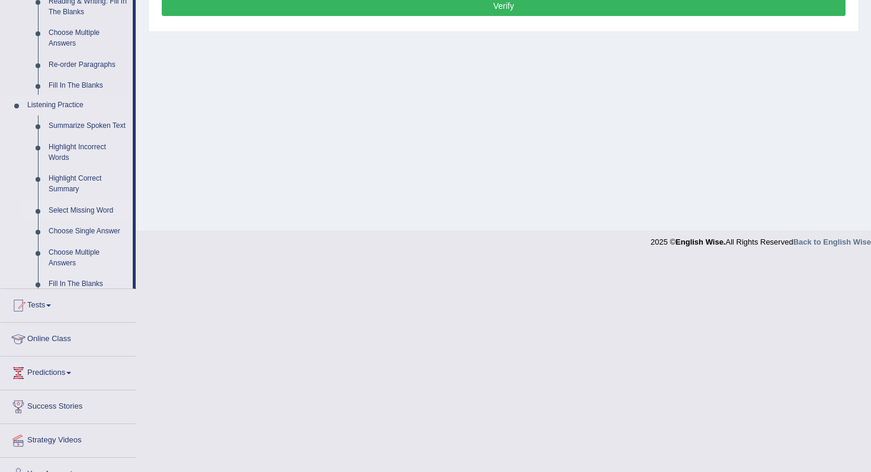
scroll to position [150, 0]
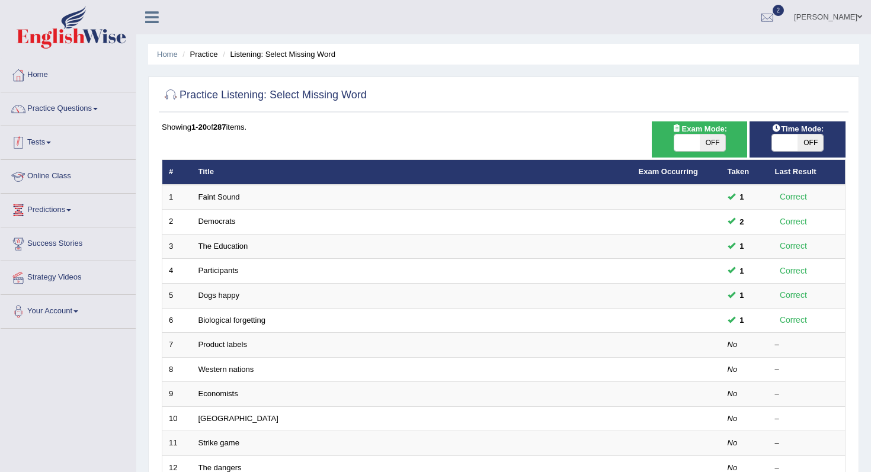
click at [58, 142] on link "Tests" at bounding box center [68, 141] width 135 height 30
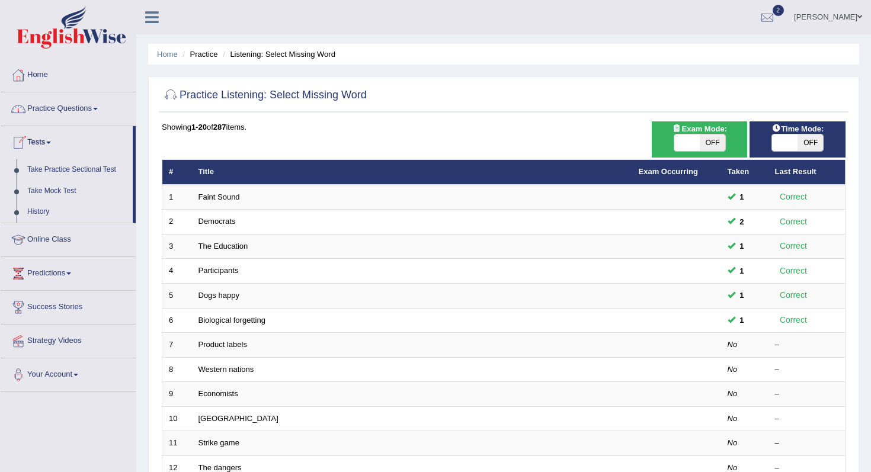
click at [70, 107] on link "Practice Questions" at bounding box center [68, 107] width 135 height 30
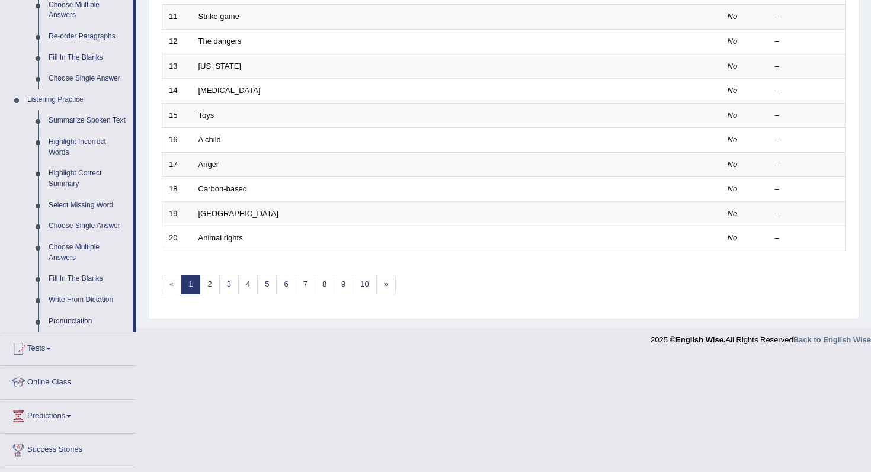
scroll to position [428, 0]
click at [57, 193] on link "Highlight Correct Summary" at bounding box center [87, 177] width 89 height 31
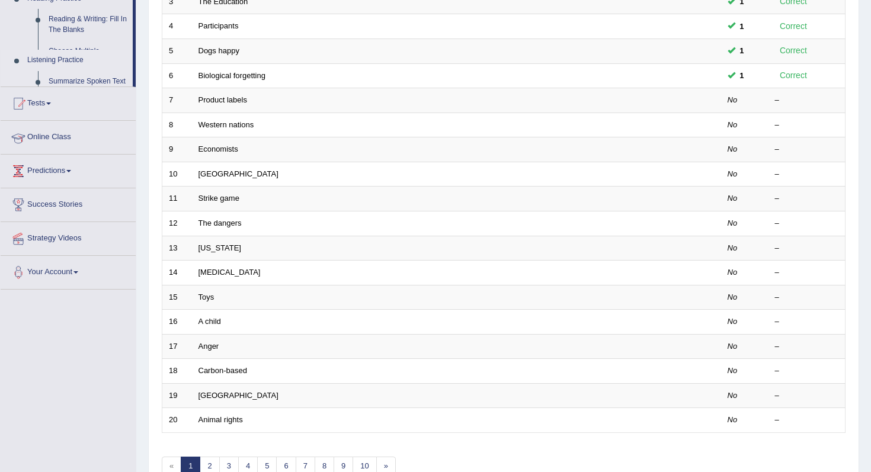
scroll to position [145, 0]
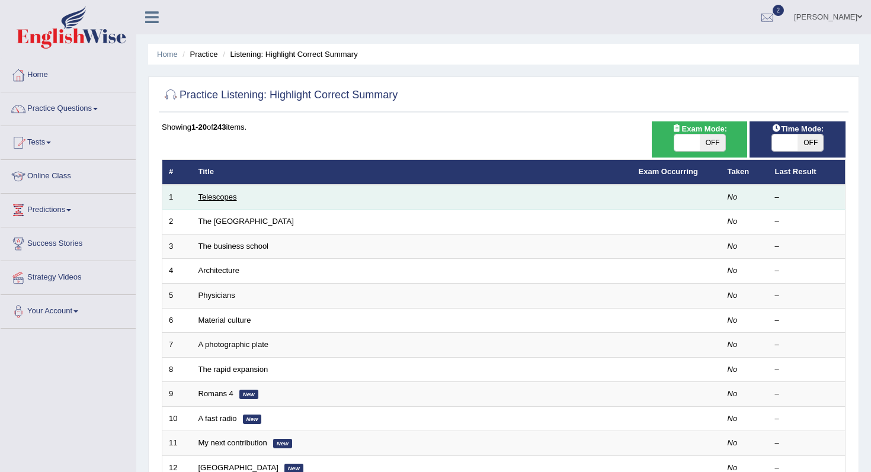
click at [208, 201] on link "Telescopes" at bounding box center [217, 196] width 38 height 9
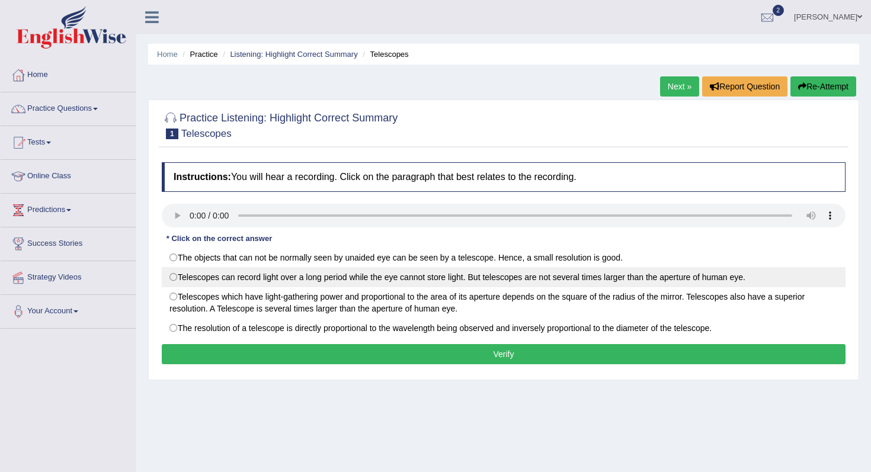
click at [197, 282] on label "Telescopes can record light over a long period while the eye cannot store light…" at bounding box center [503, 277] width 683 height 20
radio input "true"
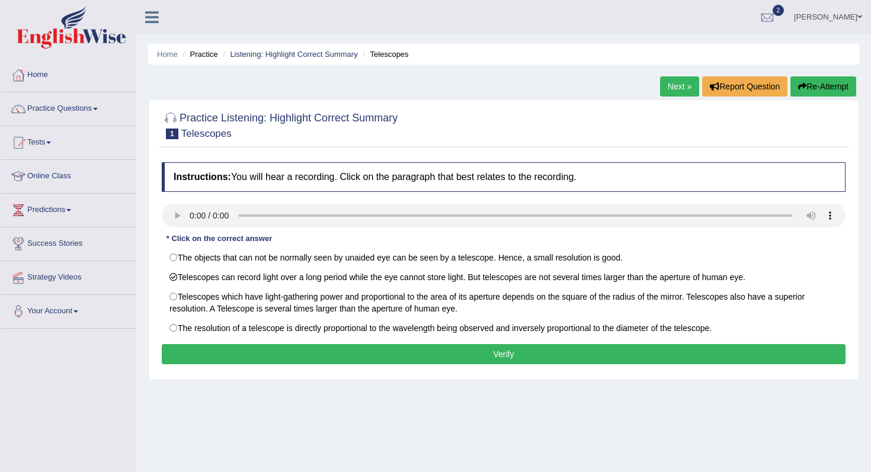
click at [211, 352] on button "Verify" at bounding box center [503, 354] width 683 height 20
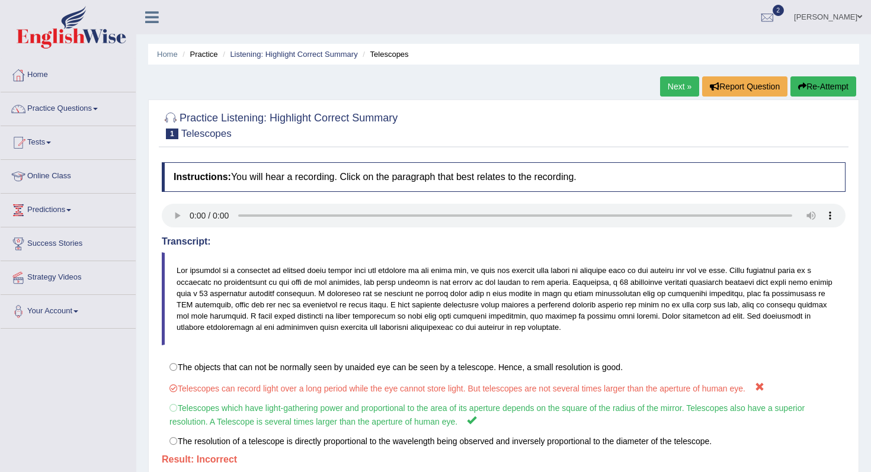
click at [672, 90] on link "Next »" at bounding box center [679, 86] width 39 height 20
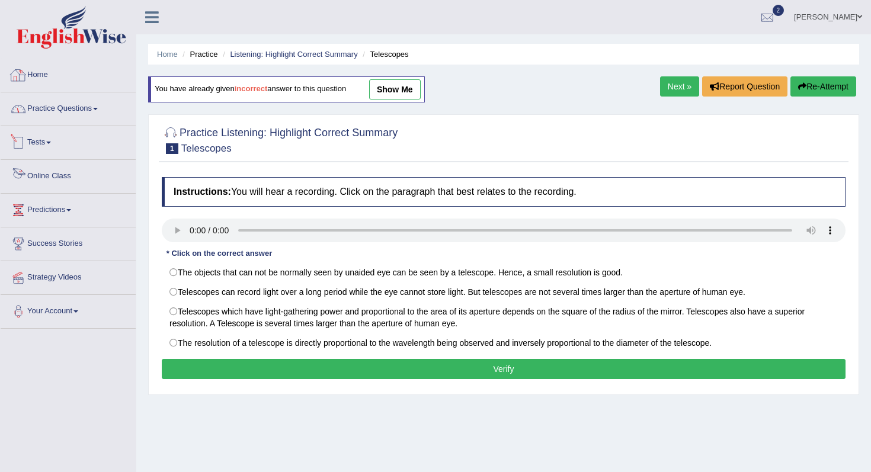
click at [49, 114] on link "Practice Questions" at bounding box center [68, 107] width 135 height 30
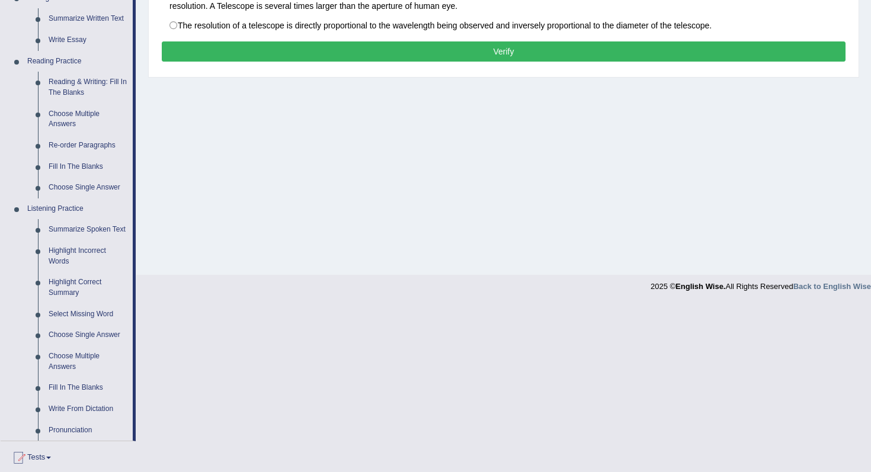
scroll to position [319, 0]
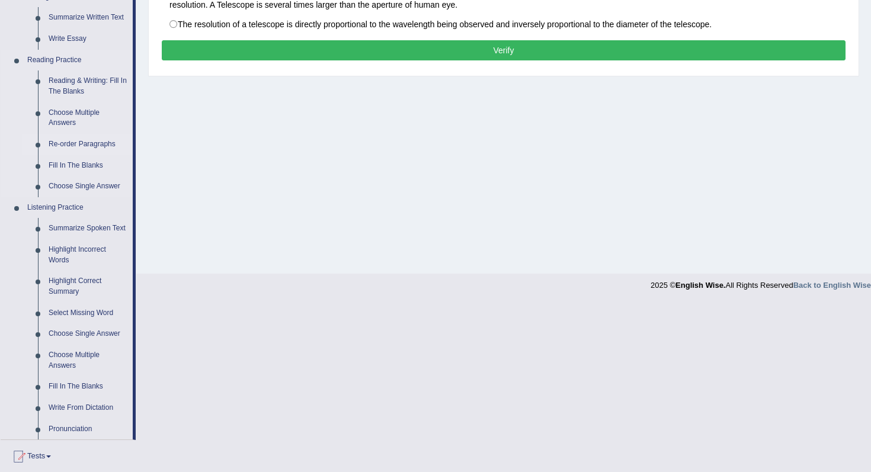
click at [80, 144] on link "Re-order Paragraphs" at bounding box center [87, 144] width 89 height 21
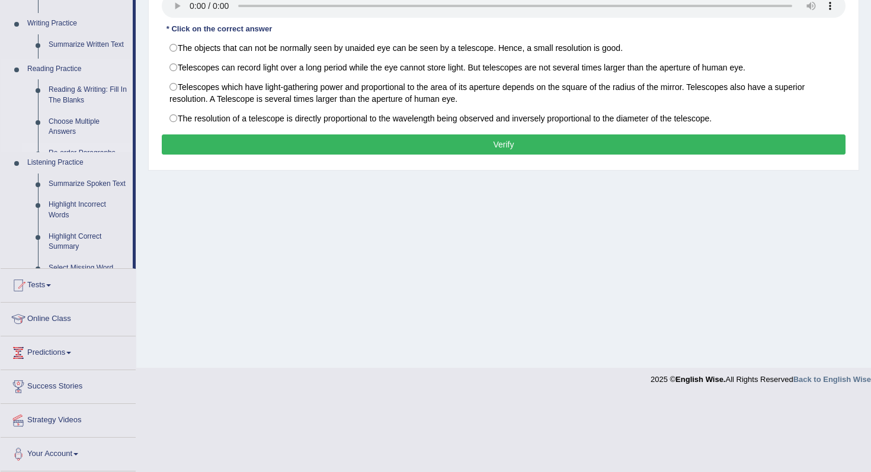
scroll to position [150, 0]
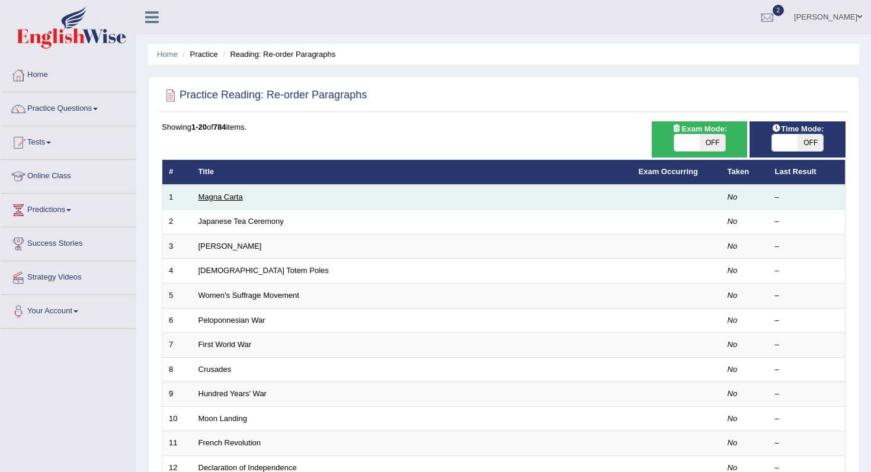
click at [214, 196] on link "Magna Carta" at bounding box center [220, 196] width 44 height 9
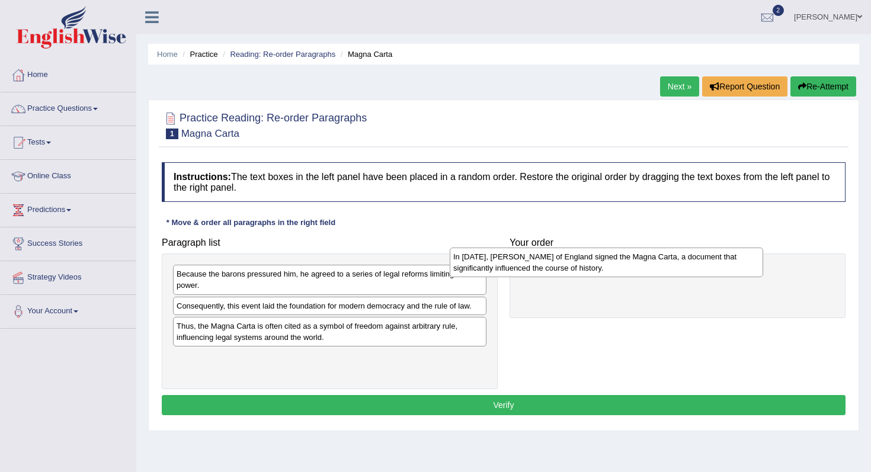
drag, startPoint x: 384, startPoint y: 312, endPoint x: 677, endPoint y: 266, distance: 296.2
click at [677, 265] on div "In 1215, King John of England signed the Magna Carta, a document that significa…" at bounding box center [605, 263] width 313 height 30
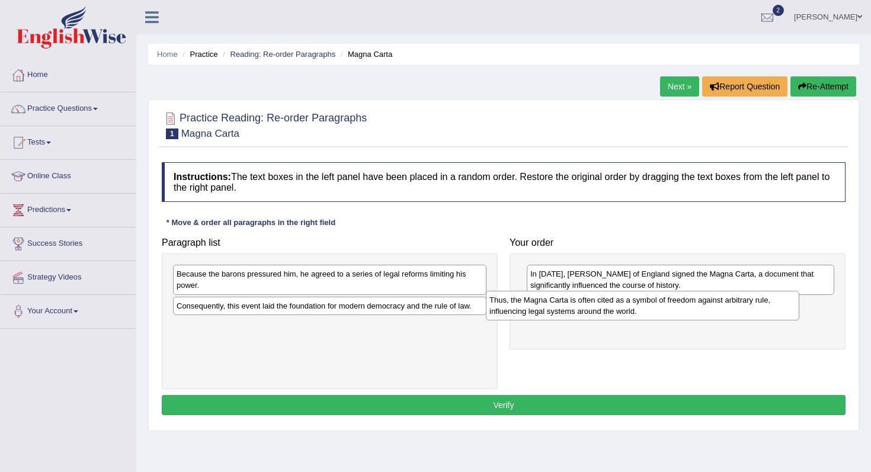
drag, startPoint x: 282, startPoint y: 336, endPoint x: 598, endPoint y: 310, distance: 316.7
click at [598, 310] on div "Thus, the Magna Carta is often cited as a symbol of freedom against arbitrary r…" at bounding box center [642, 306] width 313 height 30
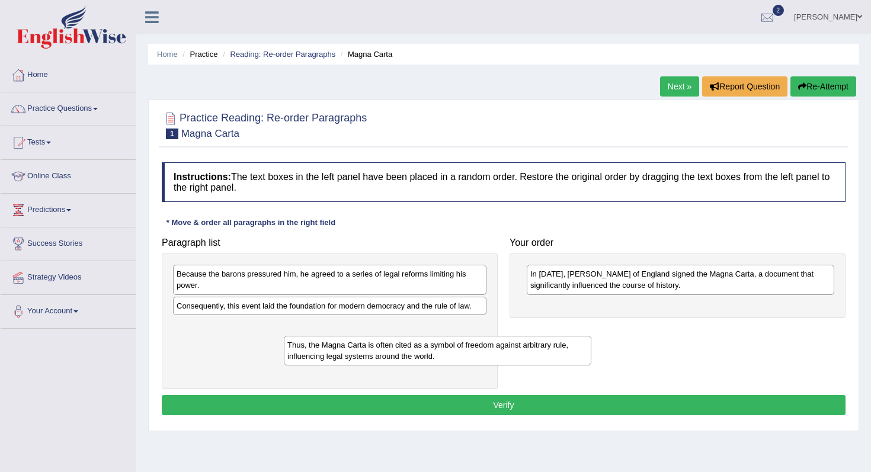
drag, startPoint x: 571, startPoint y: 306, endPoint x: 307, endPoint y: 352, distance: 268.2
click at [308, 352] on div "Thus, the Magna Carta is often cited as a symbol of freedom against arbitrary r…" at bounding box center [437, 351] width 307 height 30
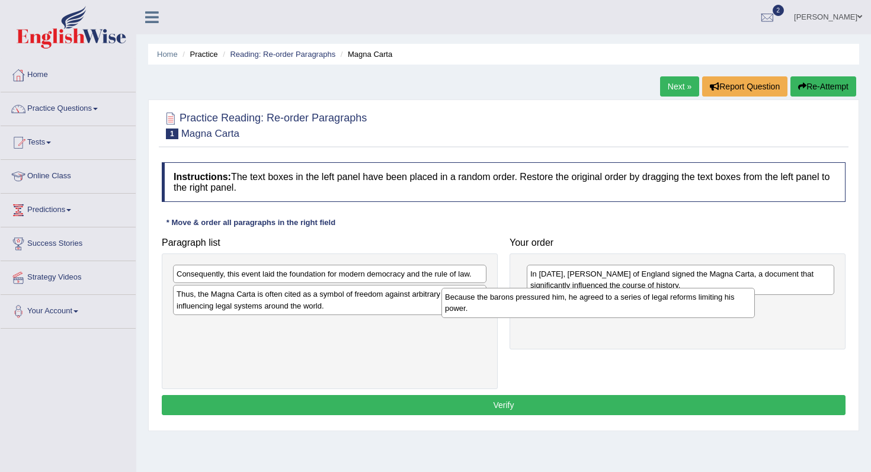
drag, startPoint x: 339, startPoint y: 285, endPoint x: 619, endPoint y: 315, distance: 281.7
click at [619, 315] on div "Because the barons pressured him, he agreed to a series of legal reforms limiti…" at bounding box center [597, 303] width 313 height 30
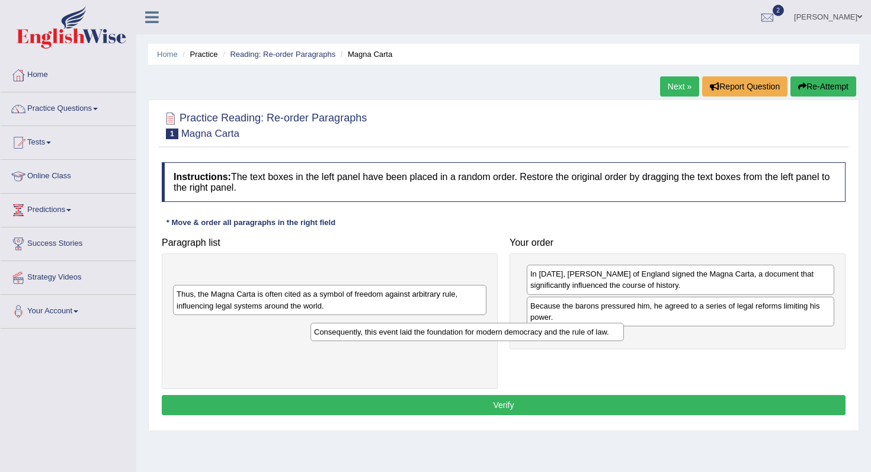
drag, startPoint x: 461, startPoint y: 275, endPoint x: 631, endPoint y: 334, distance: 180.0
click at [624, 334] on div "Consequently, this event laid the foundation for modern democracy and the rule …" at bounding box center [466, 332] width 313 height 18
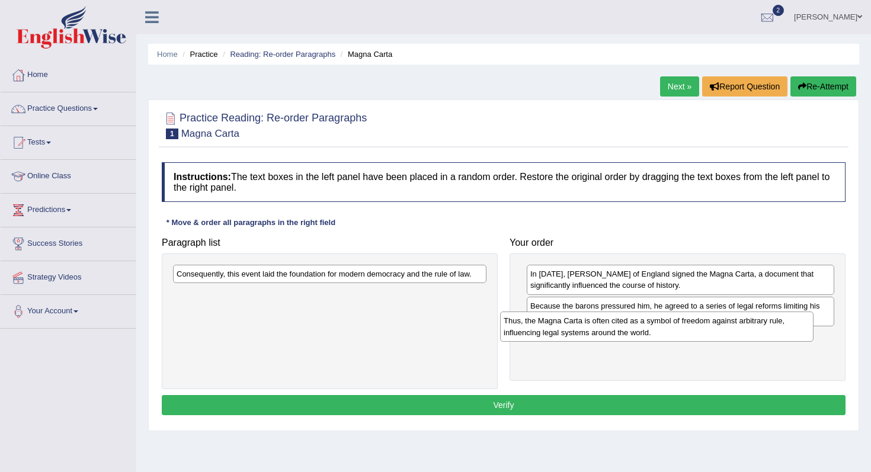
drag, startPoint x: 245, startPoint y: 300, endPoint x: 637, endPoint y: 342, distance: 394.3
click at [634, 341] on div "Thus, the Magna Carta is often cited as a symbol of freedom against arbitrary r…" at bounding box center [656, 326] width 313 height 30
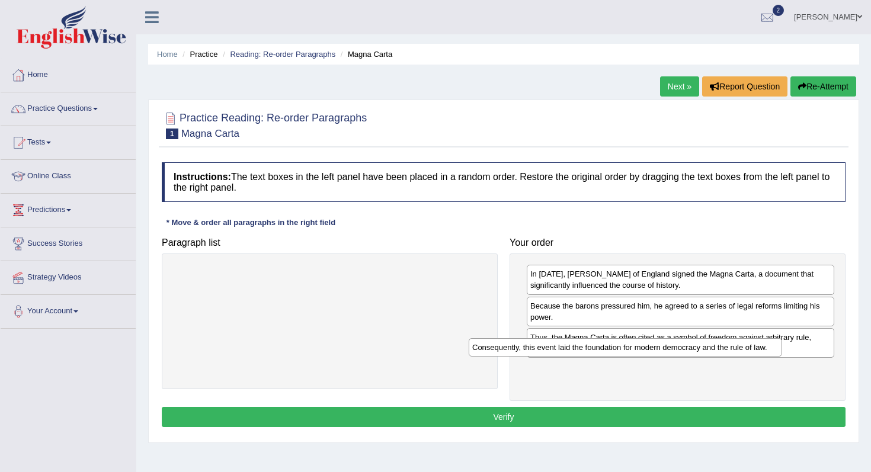
drag, startPoint x: 394, startPoint y: 273, endPoint x: 704, endPoint y: 348, distance: 318.6
click at [704, 348] on div "Consequently, this event laid the foundation for modern democracy and the rule …" at bounding box center [624, 347] width 313 height 18
click at [593, 413] on button "Verify" at bounding box center [503, 417] width 683 height 20
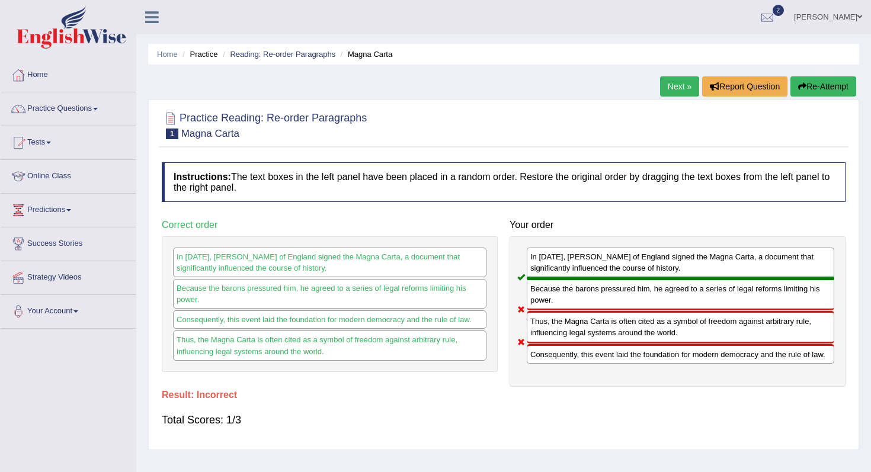
click at [807, 77] on button "Re-Attempt" at bounding box center [823, 86] width 66 height 20
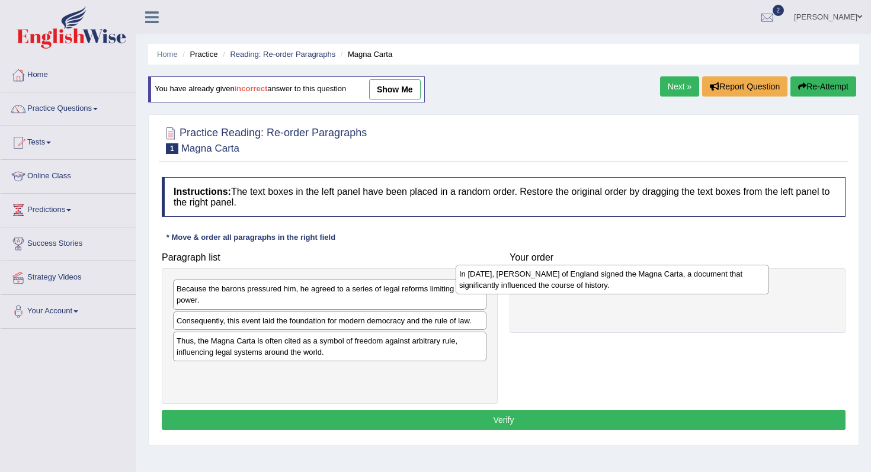
drag, startPoint x: 378, startPoint y: 331, endPoint x: 675, endPoint y: 284, distance: 299.9
click at [675, 284] on div "In 1215, King John of England signed the Magna Carta, a document that significa…" at bounding box center [611, 280] width 313 height 30
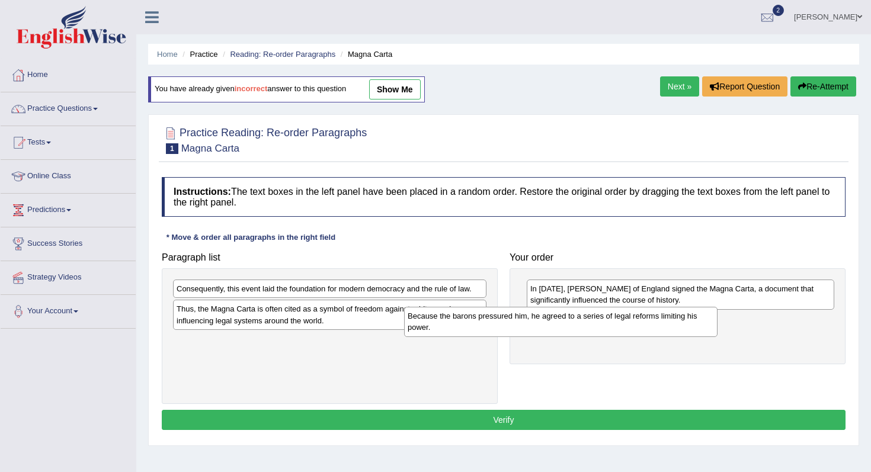
drag, startPoint x: 296, startPoint y: 297, endPoint x: 556, endPoint y: 322, distance: 261.8
click at [555, 322] on div "Because the barons pressured him, he agreed to a series of legal reforms limiti…" at bounding box center [560, 322] width 313 height 30
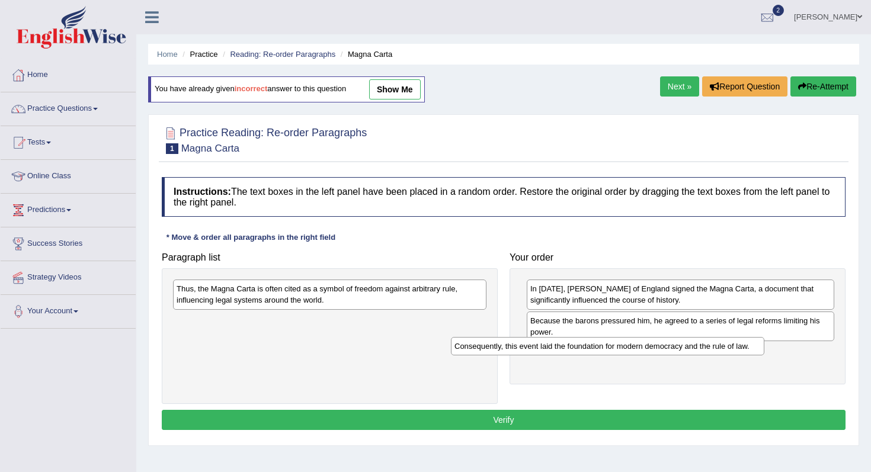
drag, startPoint x: 303, startPoint y: 287, endPoint x: 604, endPoint y: 345, distance: 306.9
click at [602, 345] on div "Consequently, this event laid the foundation for modern democracy and the rule …" at bounding box center [607, 346] width 313 height 18
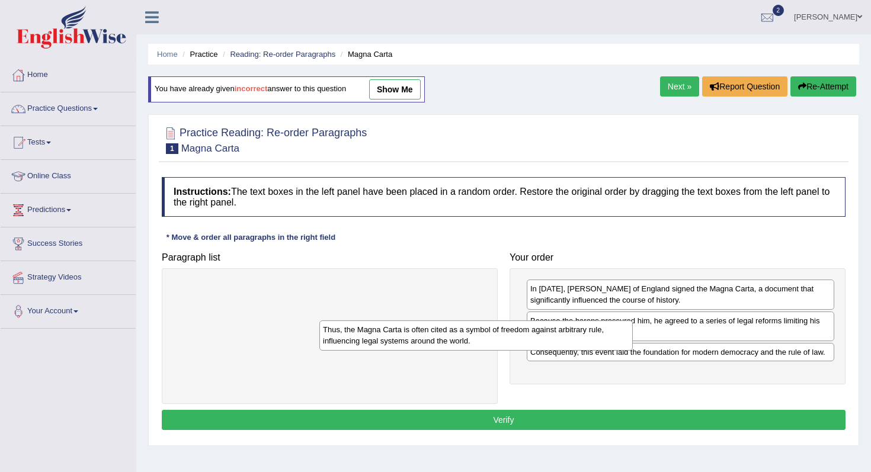
drag, startPoint x: 390, startPoint y: 299, endPoint x: 648, endPoint y: 362, distance: 265.9
click at [632, 350] on div "Thus, the Magna Carta is often cited as a symbol of freedom against arbitrary r…" at bounding box center [475, 335] width 313 height 30
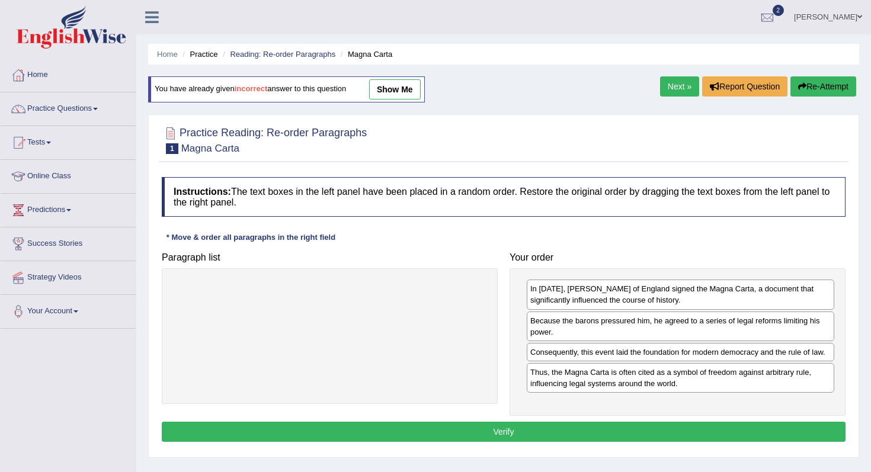
click at [574, 428] on button "Verify" at bounding box center [503, 432] width 683 height 20
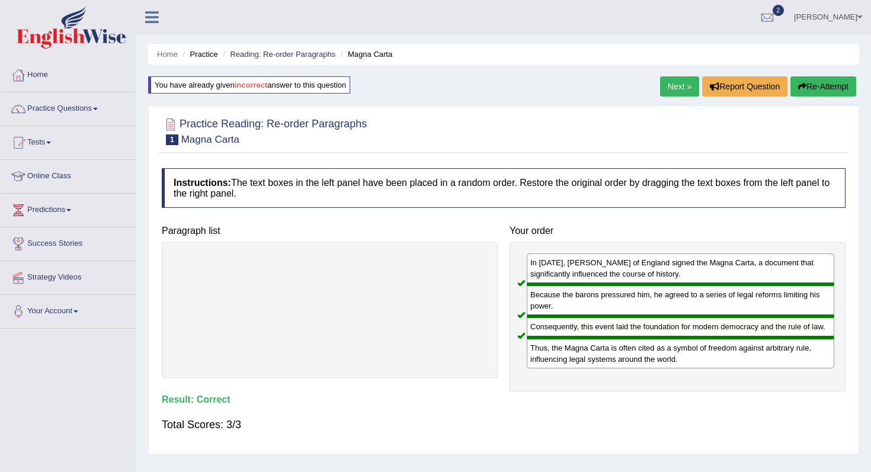
click at [672, 79] on link "Next »" at bounding box center [679, 86] width 39 height 20
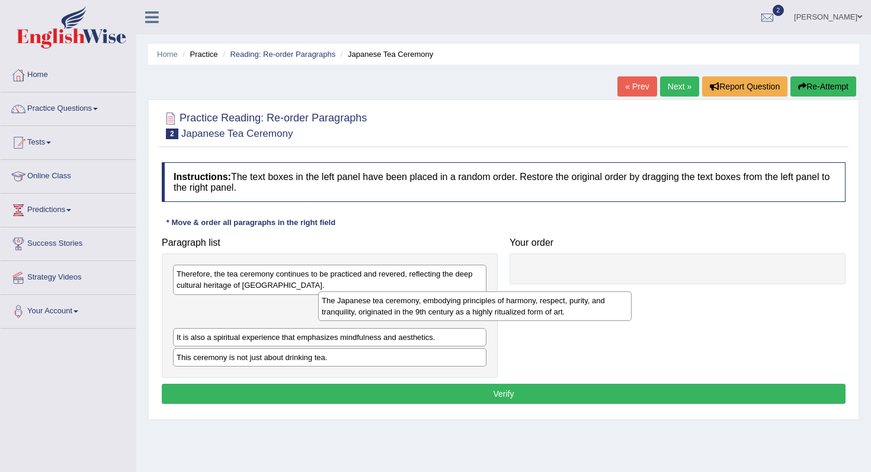
drag, startPoint x: 366, startPoint y: 306, endPoint x: 680, endPoint y: 262, distance: 317.5
click at [631, 291] on div "The Japanese tea ceremony, embodying principles of harmony, respect, purity, an…" at bounding box center [474, 306] width 313 height 30
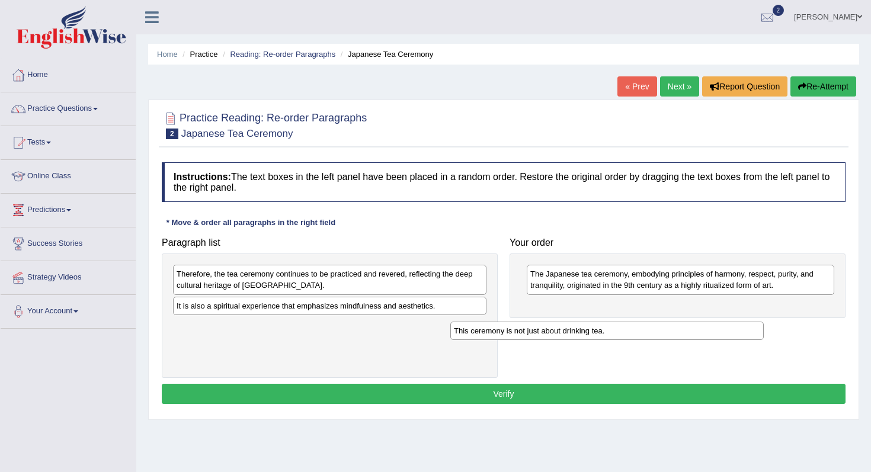
drag, startPoint x: 334, startPoint y: 328, endPoint x: 670, endPoint y: 339, distance: 336.6
click at [670, 339] on div "This ceremony is not just about drinking tea." at bounding box center [606, 331] width 313 height 18
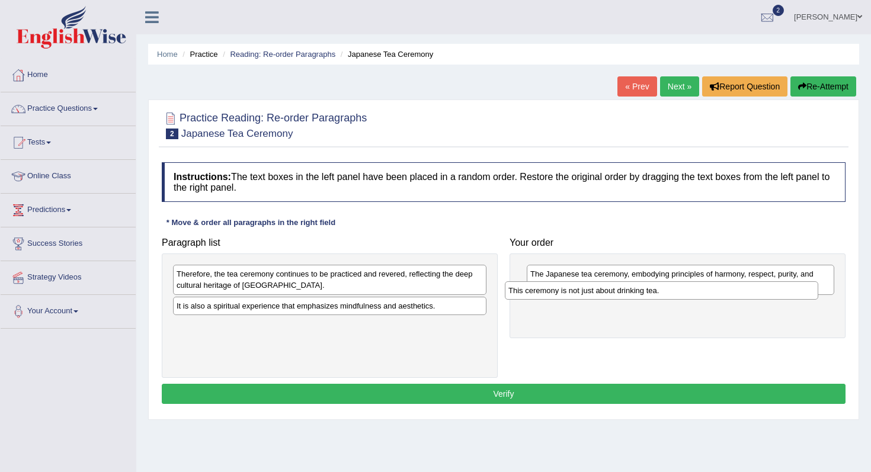
drag, startPoint x: 363, startPoint y: 332, endPoint x: 706, endPoint y: 292, distance: 345.8
click at [706, 292] on div "This ceremony is not just about drinking tea." at bounding box center [661, 290] width 313 height 18
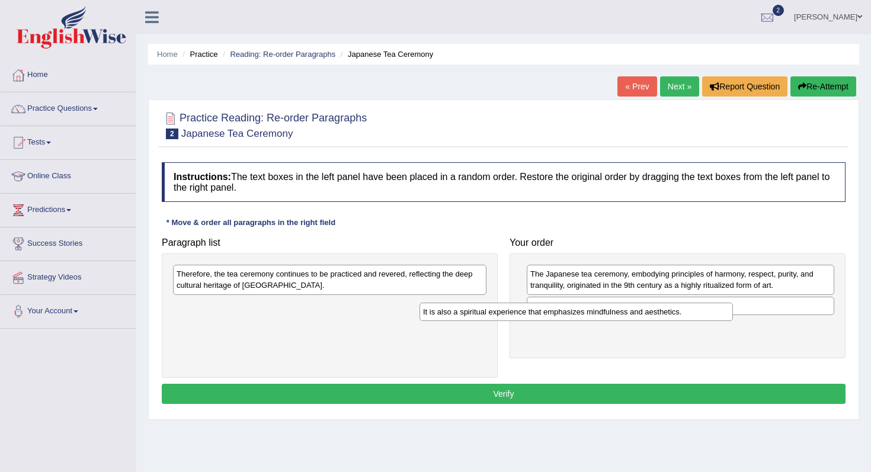
drag, startPoint x: 361, startPoint y: 313, endPoint x: 639, endPoint y: 323, distance: 278.5
click at [638, 321] on div "It is also a spiritual experience that emphasizes mindfulness and aesthetics." at bounding box center [575, 312] width 313 height 18
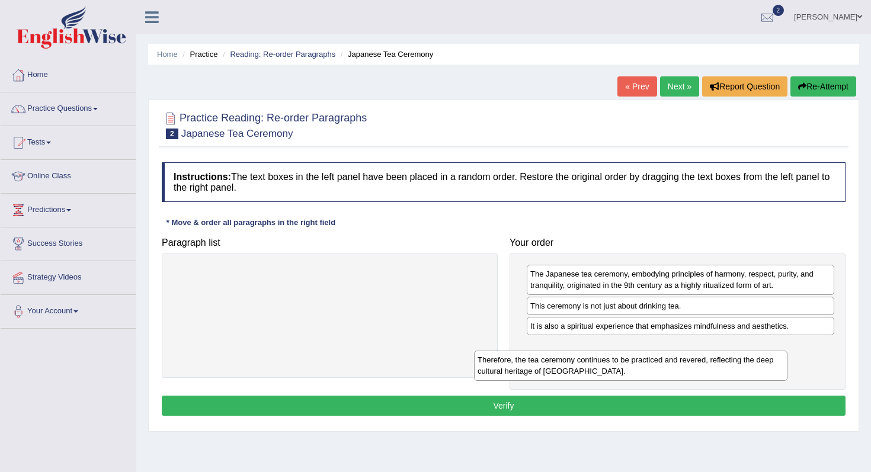
drag, startPoint x: 398, startPoint y: 270, endPoint x: 699, endPoint y: 352, distance: 312.3
click at [699, 352] on div "Therefore, the tea ceremony continues to be practiced and revered, reflecting t…" at bounding box center [630, 366] width 313 height 30
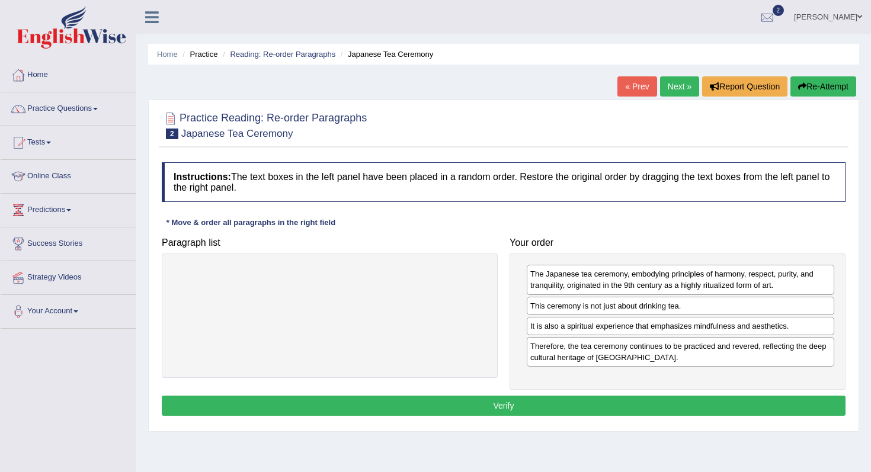
click at [607, 410] on button "Verify" at bounding box center [503, 406] width 683 height 20
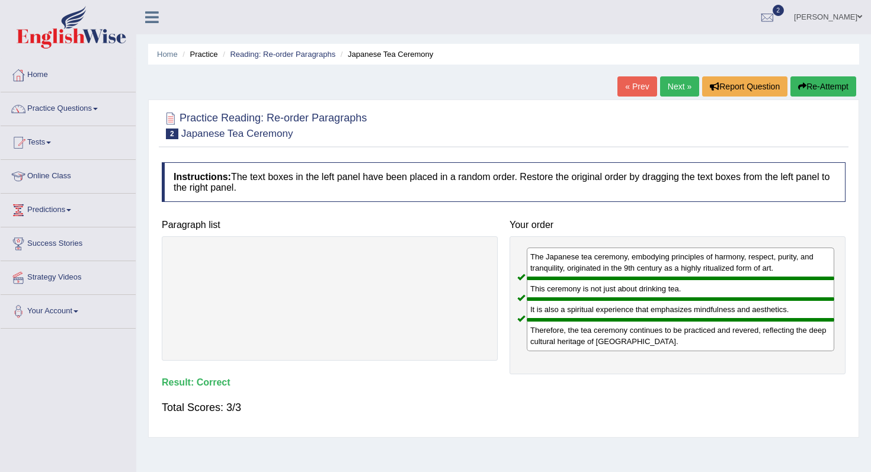
click at [679, 88] on link "Next »" at bounding box center [679, 86] width 39 height 20
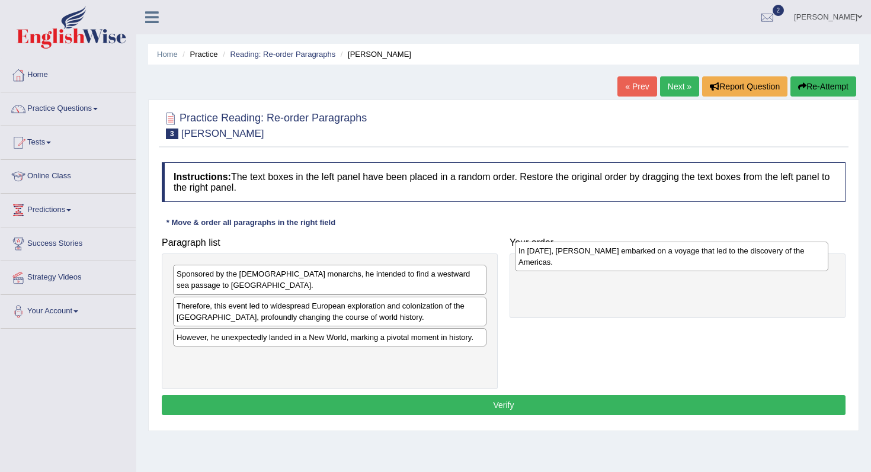
drag, startPoint x: 262, startPoint y: 367, endPoint x: 604, endPoint y: 259, distance: 358.3
click at [604, 259] on div "In [DATE], [PERSON_NAME] embarked on a voyage that led to the discovery of the …" at bounding box center [671, 257] width 313 height 30
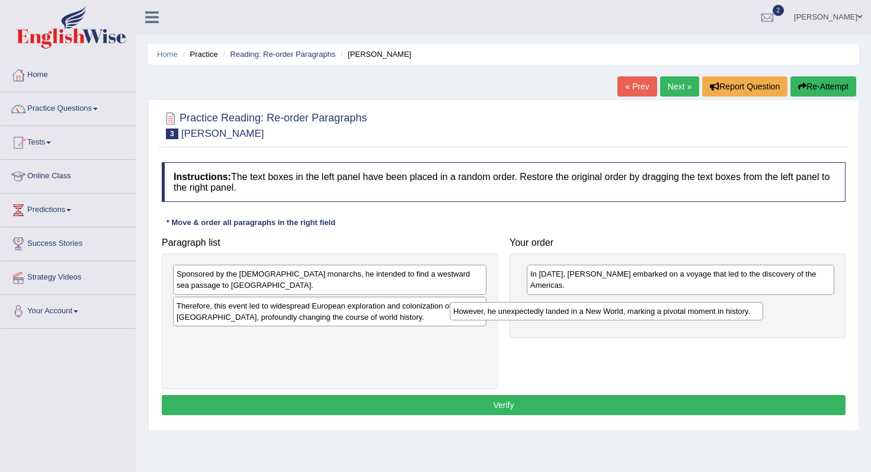
drag, startPoint x: 351, startPoint y: 341, endPoint x: 634, endPoint y: 314, distance: 283.7
click at [632, 314] on div "However, he unexpectedly landed in a New World, marking a pivotal moment in his…" at bounding box center [605, 311] width 313 height 18
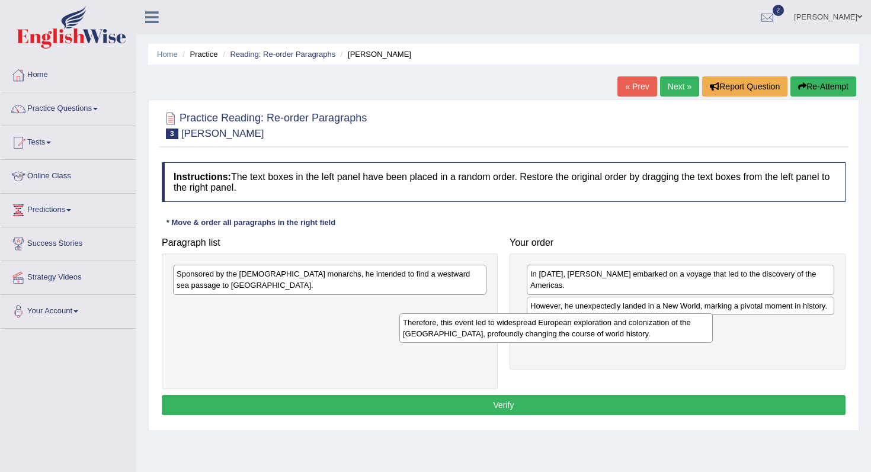
drag, startPoint x: 243, startPoint y: 311, endPoint x: 524, endPoint y: 326, distance: 281.1
click at [522, 327] on div "Therefore, this event led to widespread European exploration and colonization o…" at bounding box center [555, 328] width 313 height 30
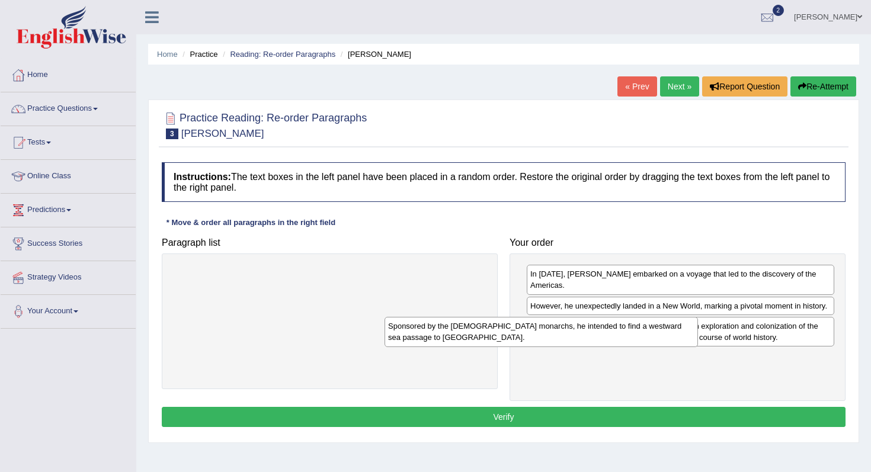
drag, startPoint x: 335, startPoint y: 275, endPoint x: 589, endPoint y: 346, distance: 263.6
click at [588, 345] on div "Sponsored by the [DEMOGRAPHIC_DATA] monarchs, he intended to find a westward se…" at bounding box center [540, 332] width 313 height 30
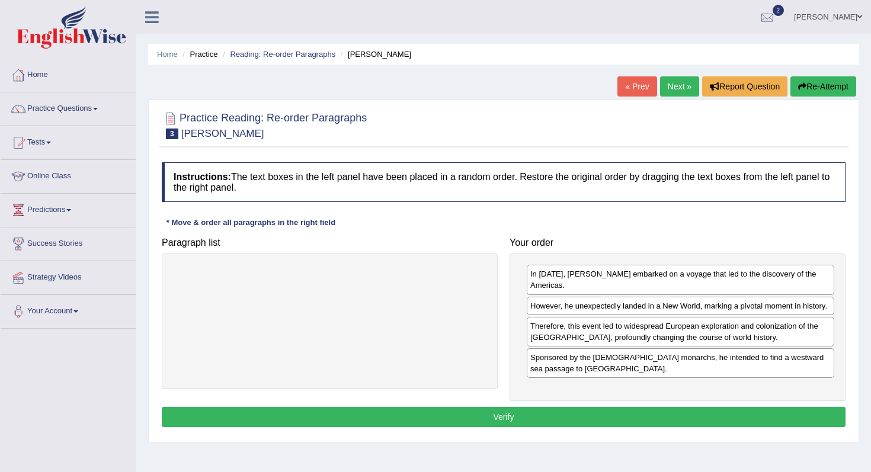
click at [510, 420] on button "Verify" at bounding box center [503, 417] width 683 height 20
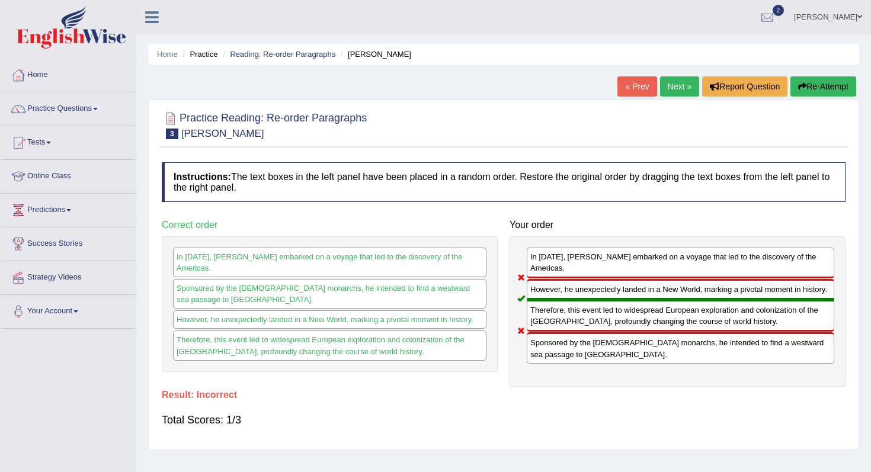
click at [673, 87] on link "Next »" at bounding box center [679, 86] width 39 height 20
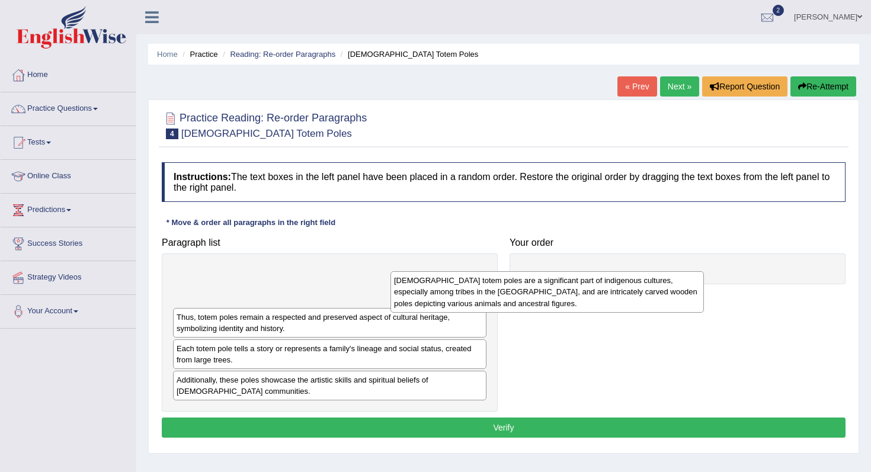
drag, startPoint x: 270, startPoint y: 294, endPoint x: 541, endPoint y: 284, distance: 270.8
click at [541, 284] on div "Native American totem poles are a significant part of indigenous cultures, espe…" at bounding box center [546, 291] width 313 height 41
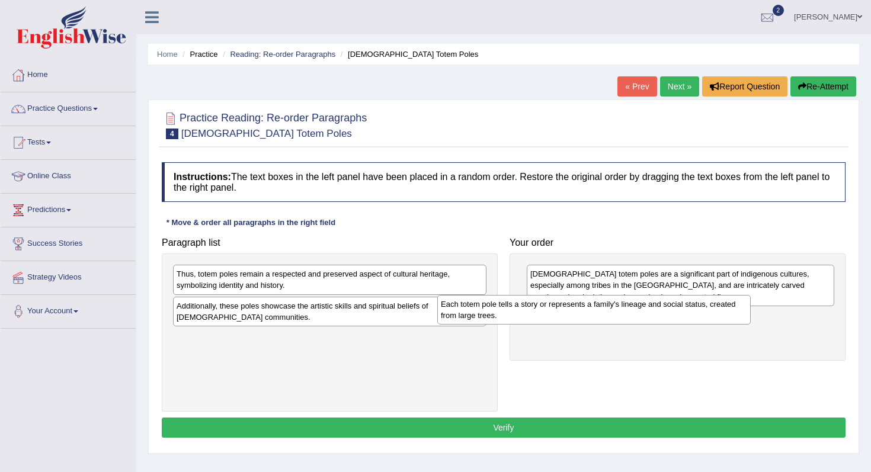
drag, startPoint x: 349, startPoint y: 316, endPoint x: 627, endPoint y: 317, distance: 277.7
click at [625, 316] on div "Each totem pole tells a story or represents a family's lineage and social statu…" at bounding box center [593, 310] width 313 height 30
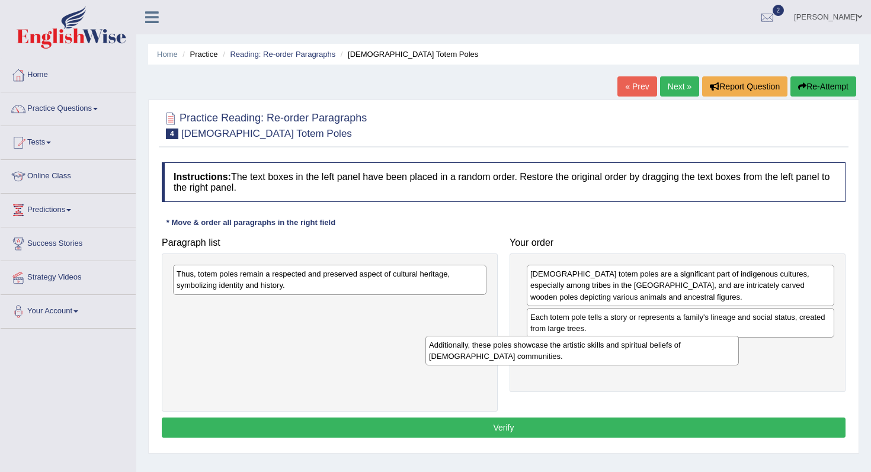
drag, startPoint x: 372, startPoint y: 311, endPoint x: 641, endPoint y: 350, distance: 271.1
click at [641, 350] on div "Additionally, these poles showcase the artistic skills and spiritual beliefs of…" at bounding box center [581, 351] width 313 height 30
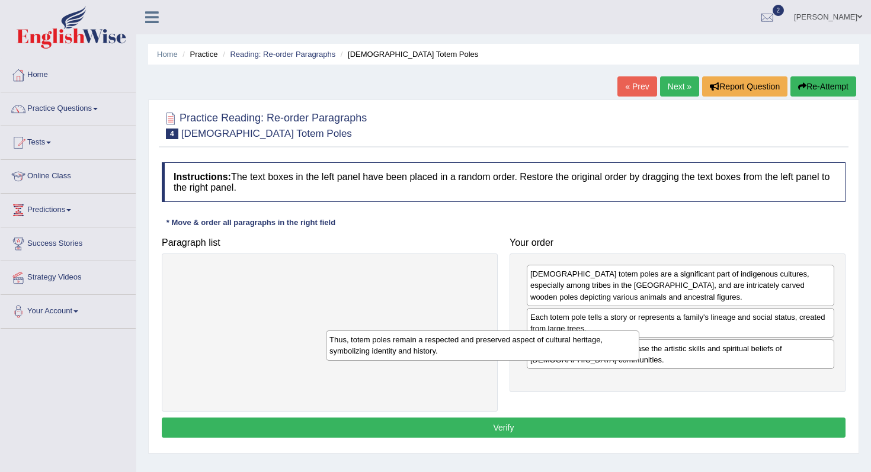
drag, startPoint x: 404, startPoint y: 270, endPoint x: 627, endPoint y: 358, distance: 239.3
click at [621, 355] on div "Thus, totem poles remain a respected and preserved aspect of cultural heritage,…" at bounding box center [482, 345] width 313 height 30
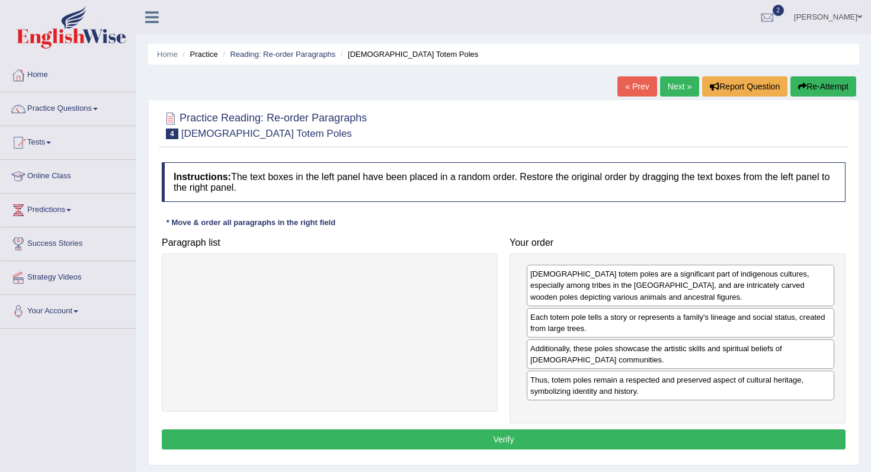
click at [532, 444] on button "Verify" at bounding box center [503, 439] width 683 height 20
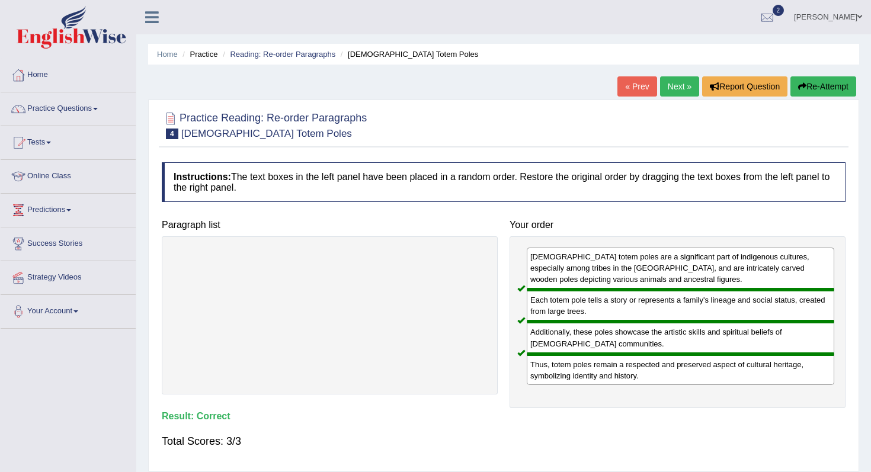
click at [670, 88] on link "Next »" at bounding box center [679, 86] width 39 height 20
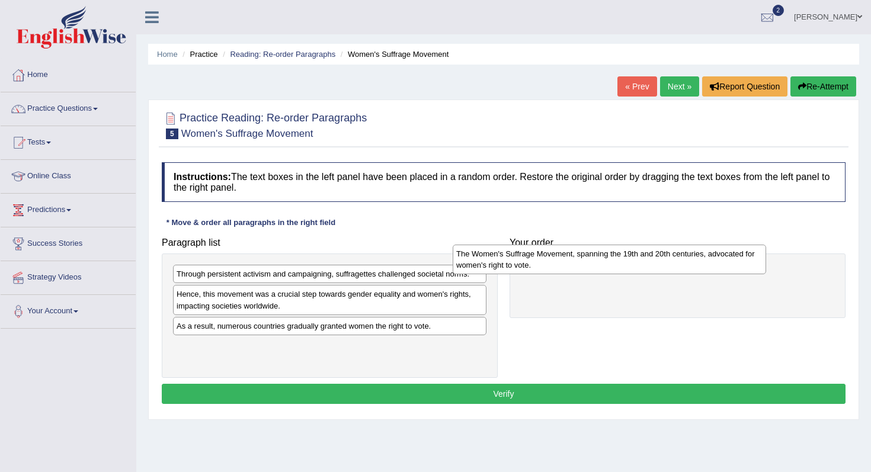
drag, startPoint x: 278, startPoint y: 361, endPoint x: 563, endPoint y: 274, distance: 298.4
click at [563, 274] on div "The Women's Suffrage Movement, spanning the 19th and 20th centuries, advocated …" at bounding box center [608, 260] width 313 height 30
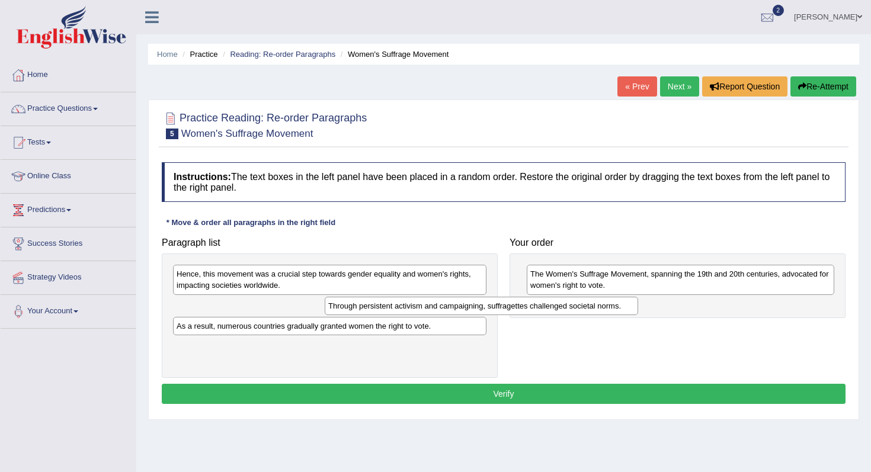
drag, startPoint x: 299, startPoint y: 272, endPoint x: 466, endPoint y: 307, distance: 170.5
click at [464, 307] on div "Through persistent activism and campaigning, suffragettes challenged societal n…" at bounding box center [481, 306] width 313 height 18
click at [317, 286] on div "Hence, this movement was a crucial step towards gender equality and women's rig…" at bounding box center [330, 280] width 313 height 30
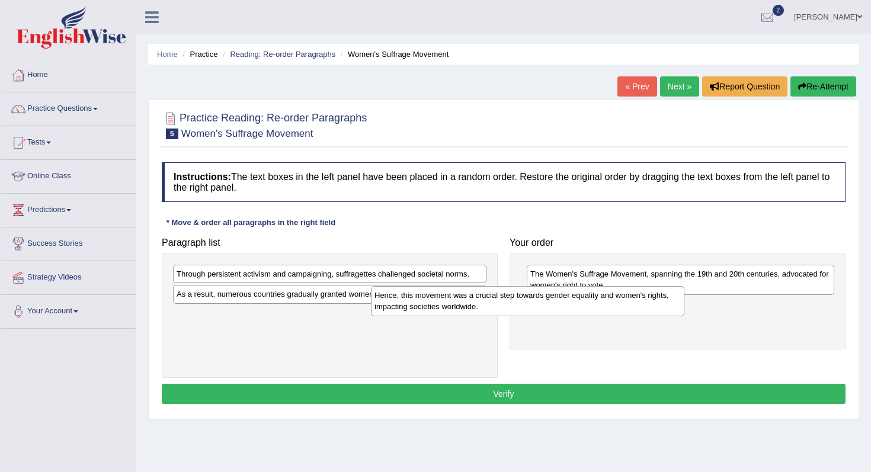
drag, startPoint x: 317, startPoint y: 286, endPoint x: 554, endPoint y: 310, distance: 237.5
click at [553, 310] on div "Hence, this movement was a crucial step towards gender equality and women's rig…" at bounding box center [527, 301] width 313 height 30
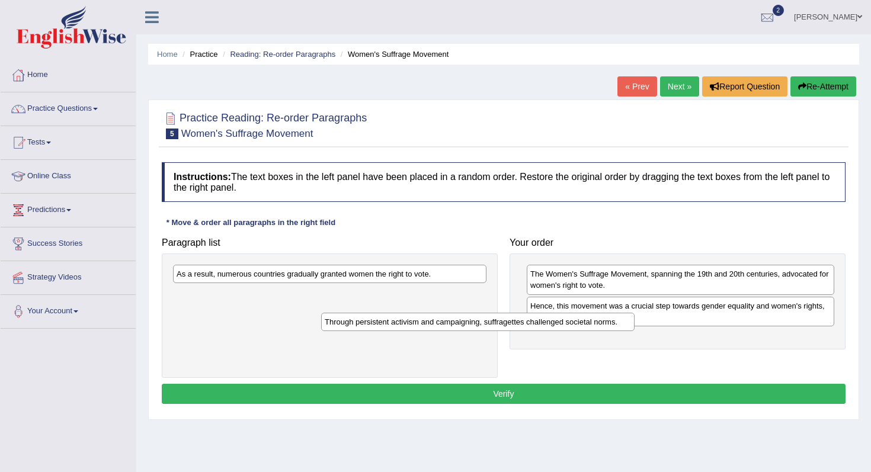
drag, startPoint x: 388, startPoint y: 270, endPoint x: 582, endPoint y: 320, distance: 200.7
click at [582, 320] on div "Through persistent activism and campaigning, suffragettes challenged societal n…" at bounding box center [477, 322] width 313 height 18
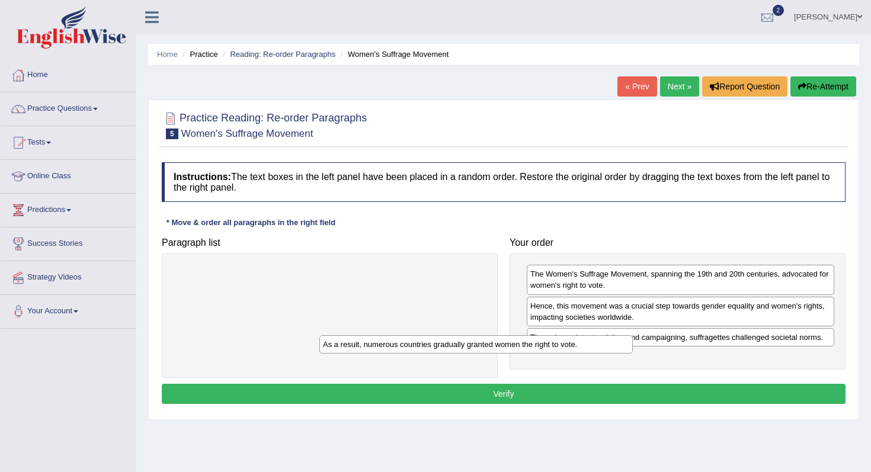
drag, startPoint x: 415, startPoint y: 272, endPoint x: 661, endPoint y: 349, distance: 257.9
click at [632, 346] on div "As a result, numerous countries gradually granted women the right to vote." at bounding box center [475, 344] width 313 height 18
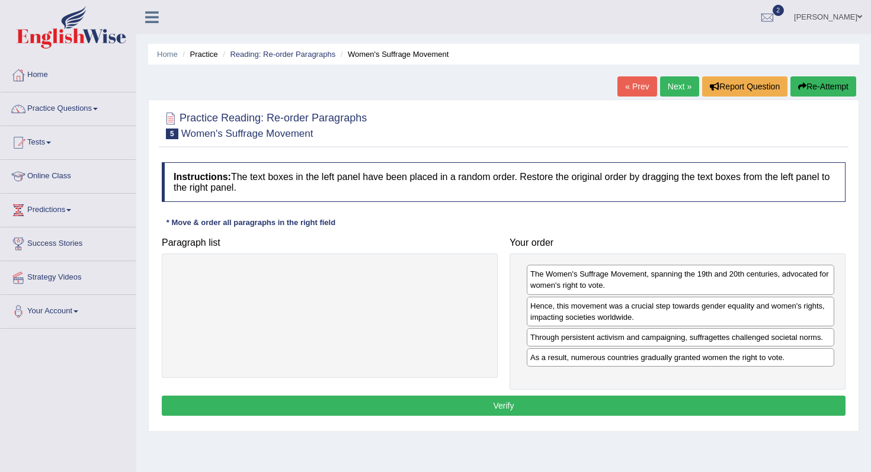
click at [588, 403] on button "Verify" at bounding box center [503, 406] width 683 height 20
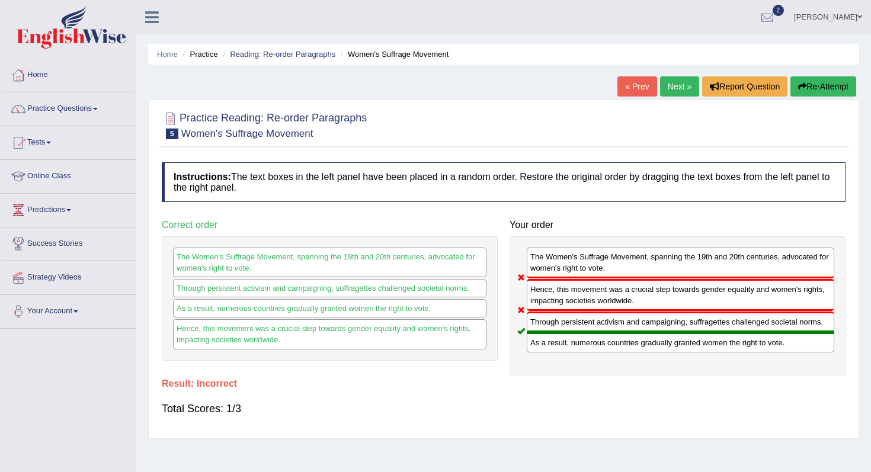
click at [673, 79] on link "Next »" at bounding box center [679, 86] width 39 height 20
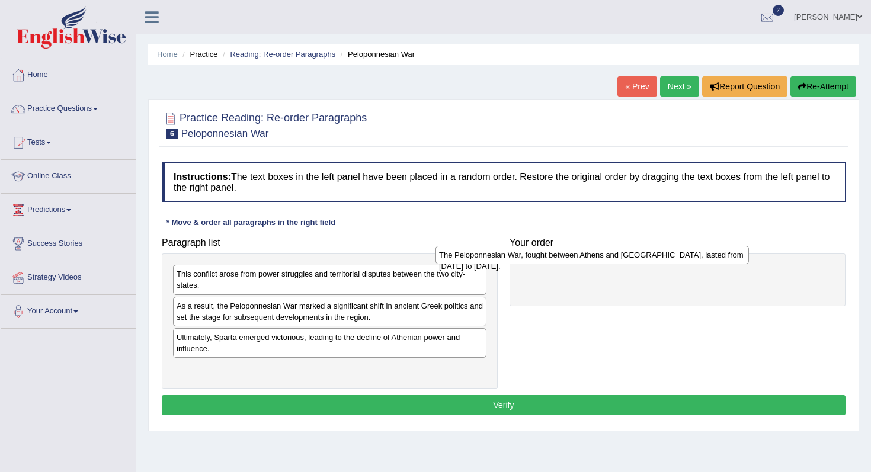
drag, startPoint x: 308, startPoint y: 375, endPoint x: 577, endPoint y: 259, distance: 292.6
click at [576, 260] on div "The Peloponnesian War, fought between Athens and [GEOGRAPHIC_DATA], lasted from…" at bounding box center [591, 255] width 313 height 18
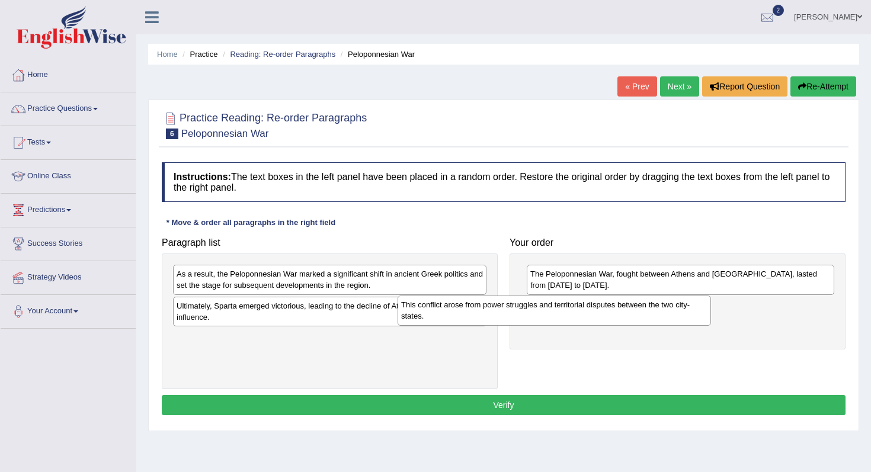
drag, startPoint x: 311, startPoint y: 286, endPoint x: 536, endPoint y: 317, distance: 227.1
click at [536, 317] on div "This conflict arose from power struggles and territorial disputes between the t…" at bounding box center [553, 311] width 313 height 30
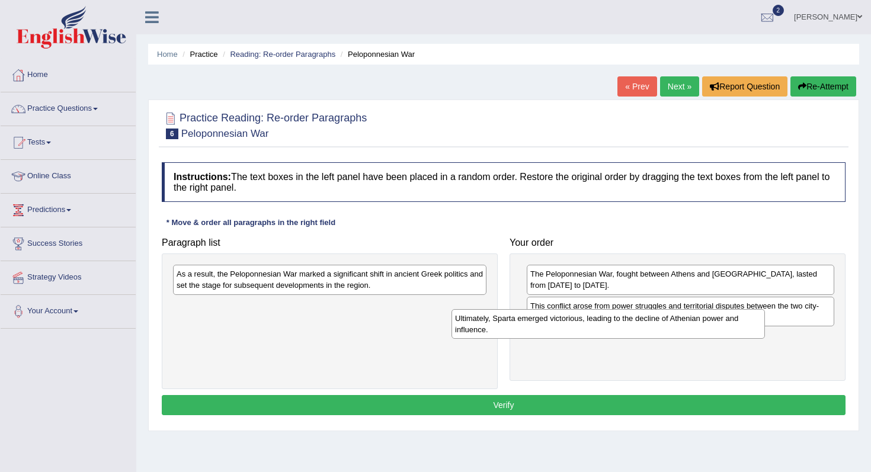
drag, startPoint x: 314, startPoint y: 319, endPoint x: 613, endPoint y: 338, distance: 299.0
click at [612, 338] on div "Ultimately, Sparta emerged victorious, leading to the decline of Athenian power…" at bounding box center [607, 324] width 313 height 30
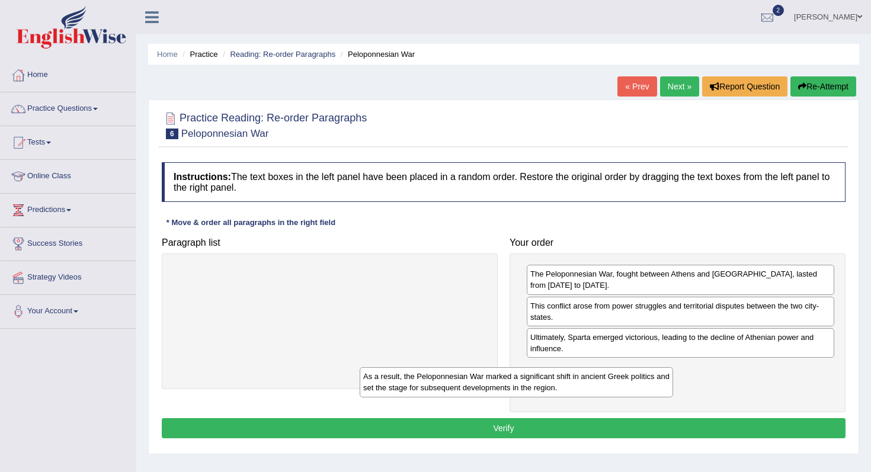
drag, startPoint x: 427, startPoint y: 282, endPoint x: 630, endPoint y: 389, distance: 228.9
click at [629, 388] on div "As a result, the Peloponnesian War marked a significant shift in ancient Greek …" at bounding box center [515, 382] width 313 height 30
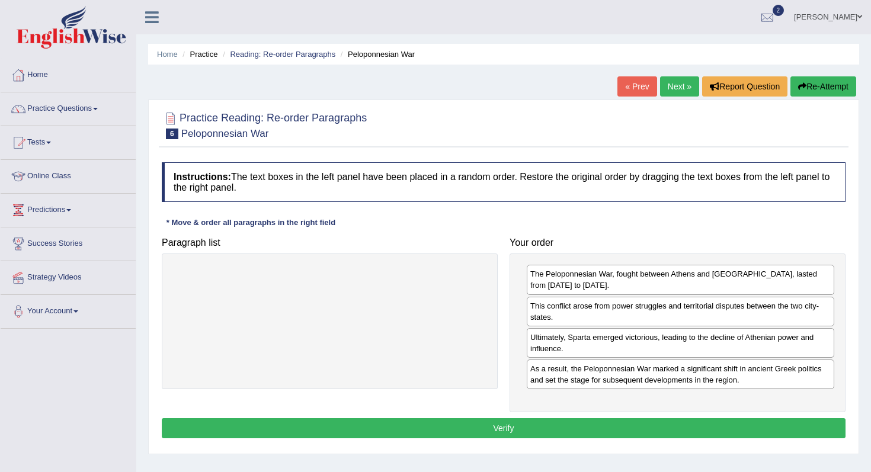
click at [599, 432] on button "Verify" at bounding box center [503, 428] width 683 height 20
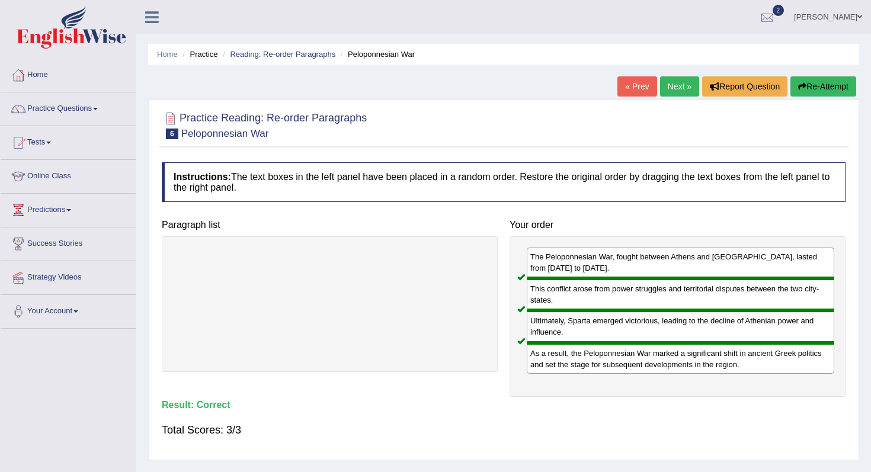
click at [672, 85] on link "Next »" at bounding box center [679, 86] width 39 height 20
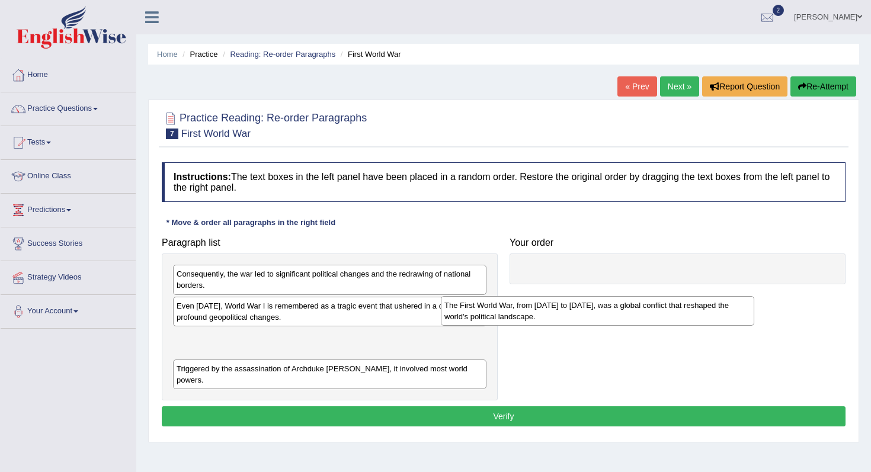
drag, startPoint x: 296, startPoint y: 384, endPoint x: 617, endPoint y: 291, distance: 334.2
click at [617, 296] on div "The First World War, from [DATE] to [DATE], was a global conflict that reshaped…" at bounding box center [597, 311] width 313 height 30
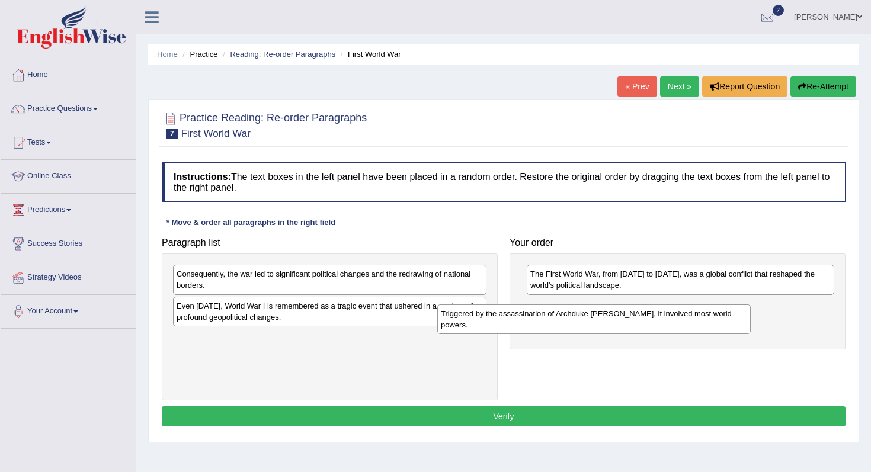
drag, startPoint x: 319, startPoint y: 351, endPoint x: 587, endPoint y: 327, distance: 269.4
click at [586, 327] on div "Triggered by the assassination of Archduke [PERSON_NAME], it involved most worl…" at bounding box center [593, 319] width 313 height 30
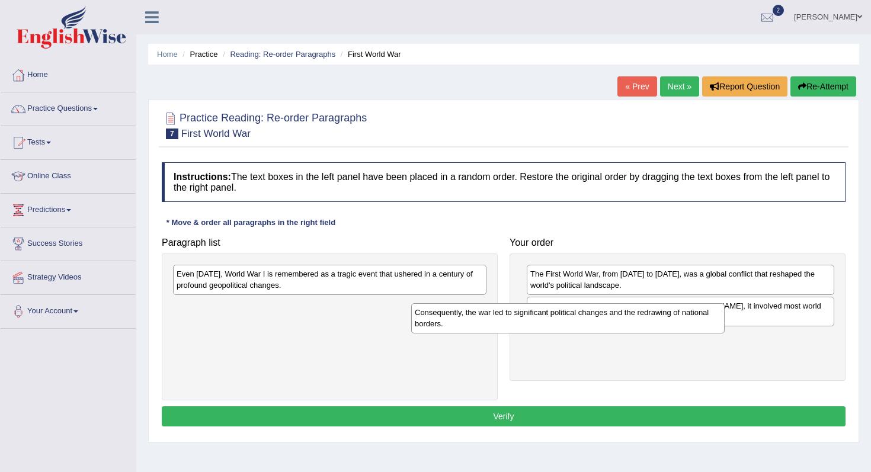
drag, startPoint x: 390, startPoint y: 279, endPoint x: 670, endPoint y: 326, distance: 283.4
click at [668, 325] on div "Consequently, the war led to significant political changes and the redrawing of…" at bounding box center [567, 318] width 313 height 30
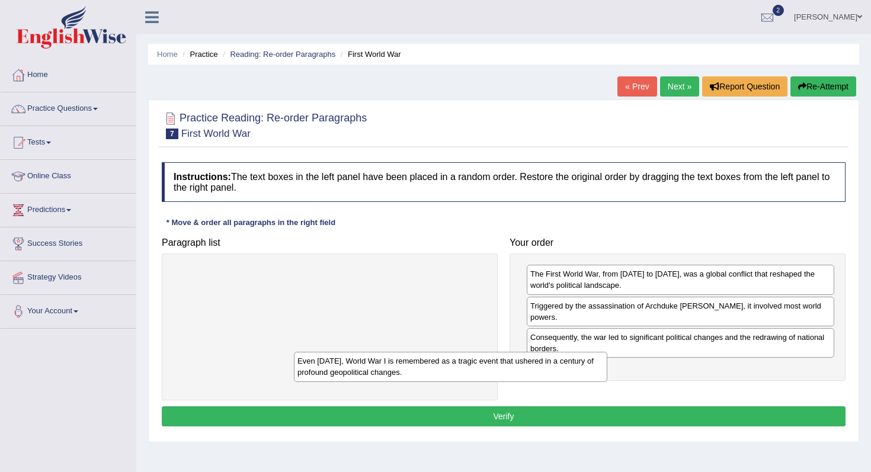
drag, startPoint x: 423, startPoint y: 274, endPoint x: 634, endPoint y: 378, distance: 234.9
click at [607, 378] on div "Even [DATE], World War I is remembered as a tragic event that ushered in a cent…" at bounding box center [450, 367] width 313 height 30
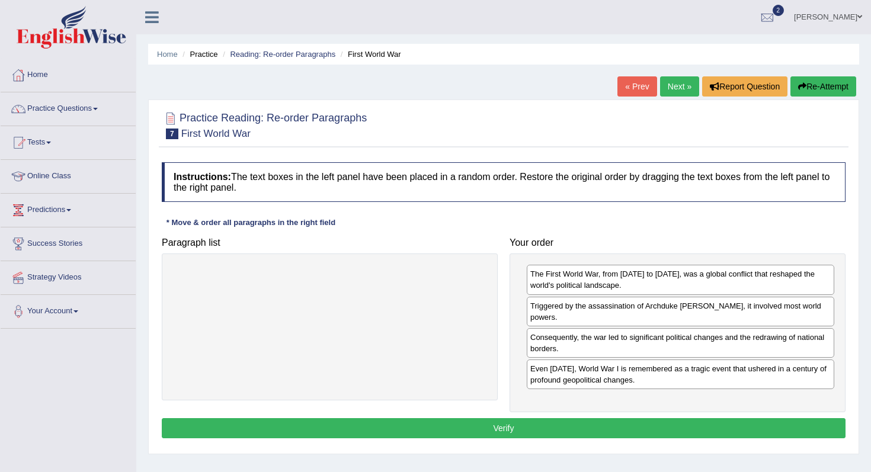
click at [603, 434] on button "Verify" at bounding box center [503, 428] width 683 height 20
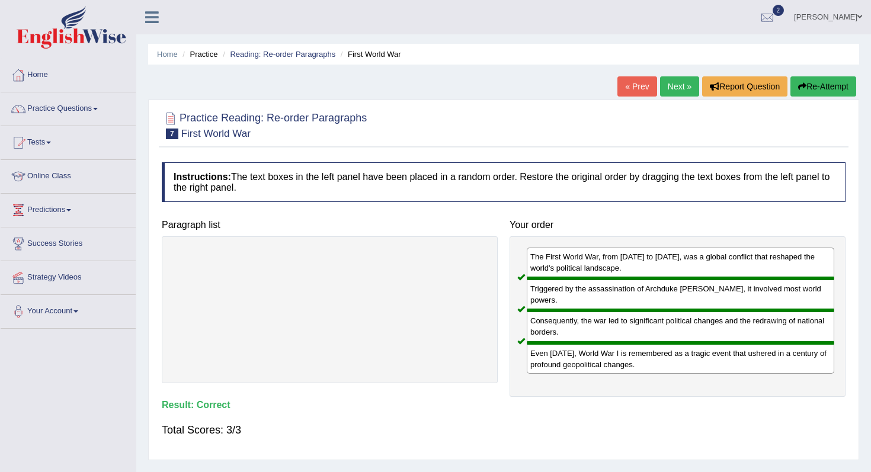
click at [669, 80] on link "Next »" at bounding box center [679, 86] width 39 height 20
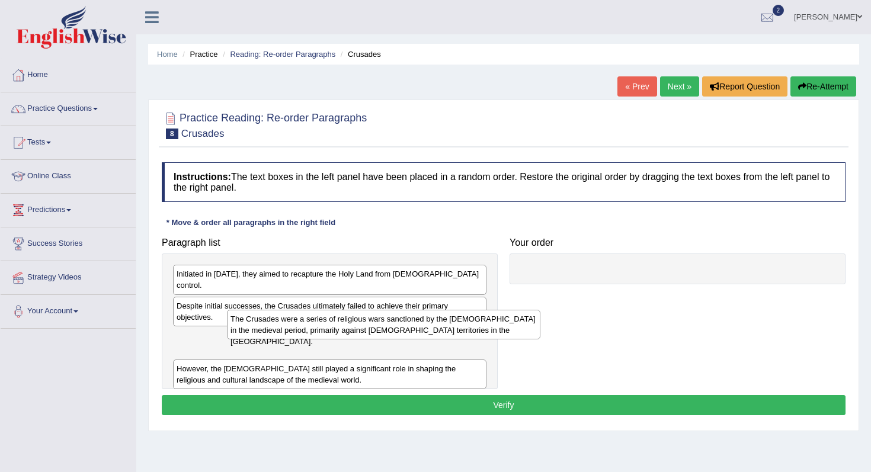
drag, startPoint x: 280, startPoint y: 336, endPoint x: 486, endPoint y: 303, distance: 208.7
click at [486, 310] on div "The Crusades were a series of religious wars sanctioned by the [DEMOGRAPHIC_DAT…" at bounding box center [383, 325] width 313 height 30
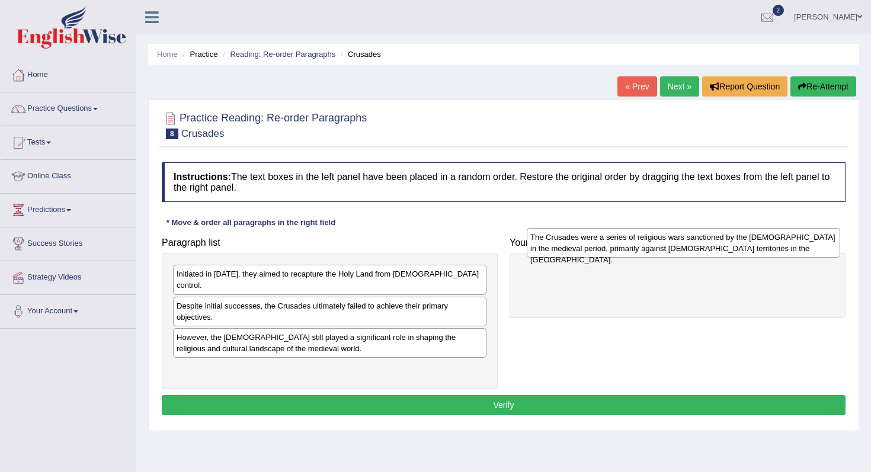
drag, startPoint x: 311, startPoint y: 333, endPoint x: 678, endPoint y: 238, distance: 378.6
click at [678, 238] on div "The Crusades were a series of religious wars sanctioned by the Latin Church in …" at bounding box center [682, 243] width 313 height 30
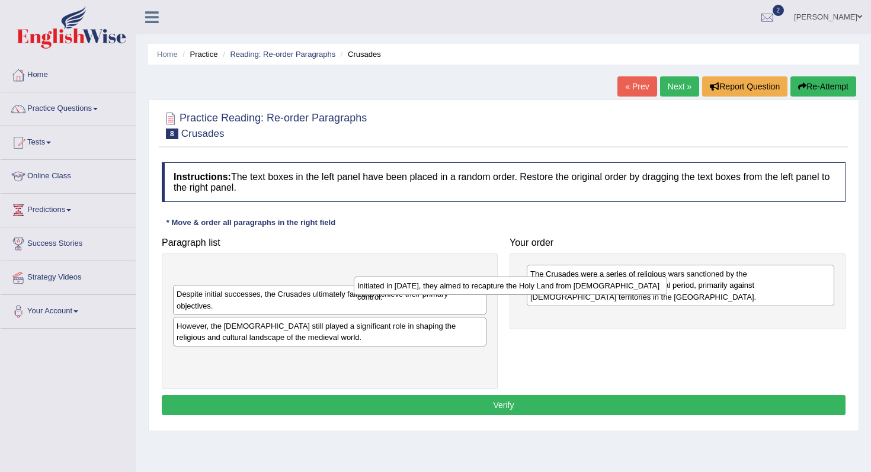
drag, startPoint x: 364, startPoint y: 276, endPoint x: 702, endPoint y: 288, distance: 339.0
click at [667, 288] on div "Initiated in 1095, they aimed to recapture the Holy Land from Muslim control." at bounding box center [510, 286] width 313 height 18
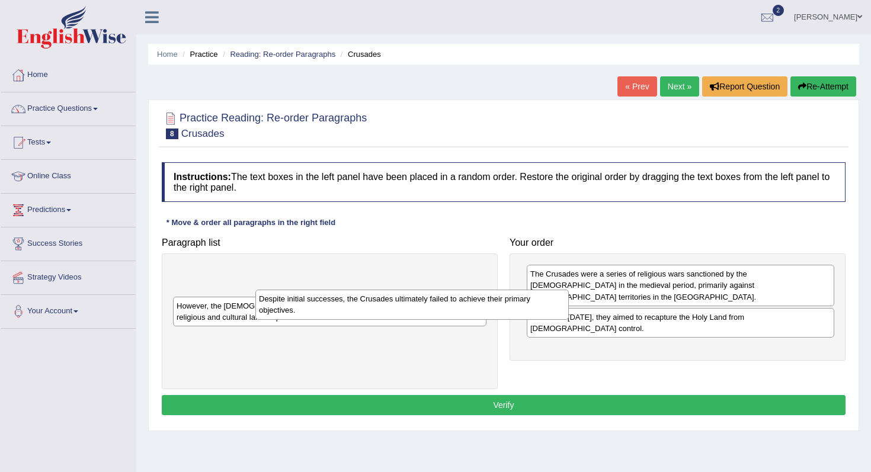
drag, startPoint x: 352, startPoint y: 278, endPoint x: 582, endPoint y: 310, distance: 232.1
click at [569, 310] on div "Despite initial successes, the Crusades ultimately failed to achieve their prim…" at bounding box center [411, 305] width 313 height 30
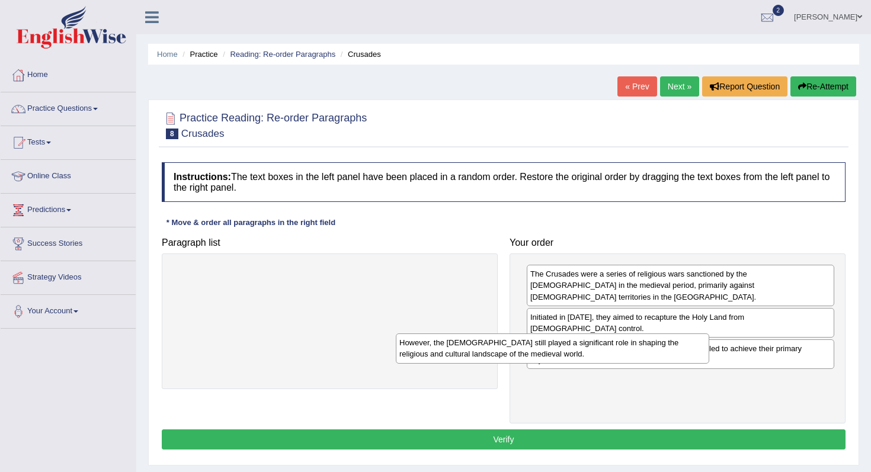
drag, startPoint x: 423, startPoint y: 278, endPoint x: 673, endPoint y: 354, distance: 260.6
click at [673, 354] on div "However, the Crusades still played a significant role in shaping the religious …" at bounding box center [552, 348] width 313 height 30
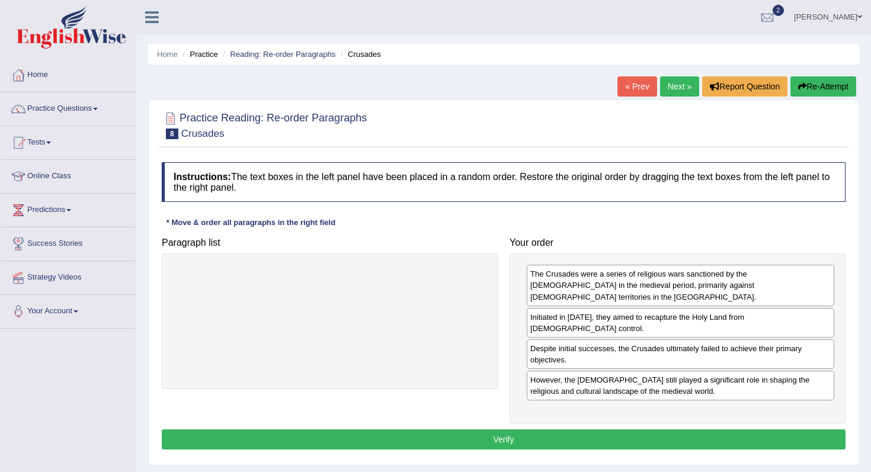
click at [615, 429] on button "Verify" at bounding box center [503, 439] width 683 height 20
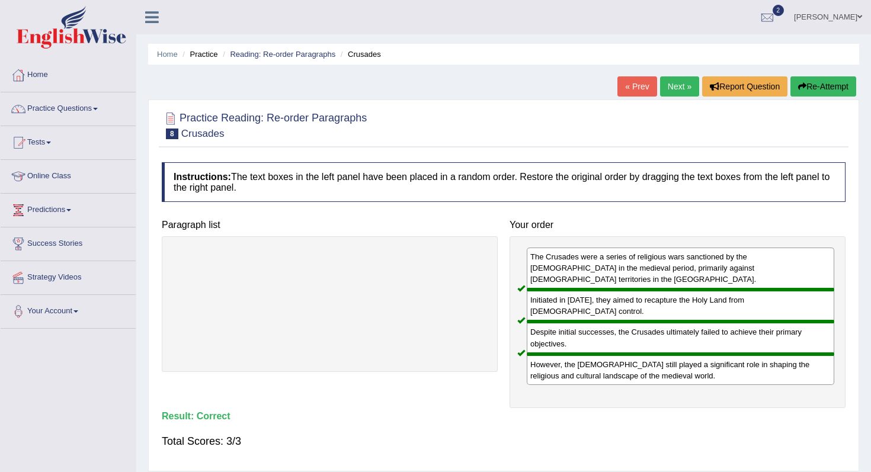
click at [673, 79] on link "Next »" at bounding box center [679, 86] width 39 height 20
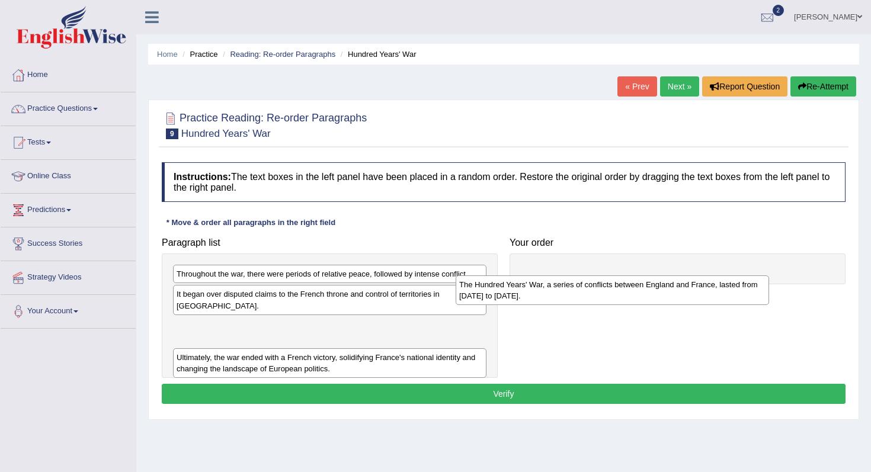
drag, startPoint x: 203, startPoint y: 362, endPoint x: 569, endPoint y: 274, distance: 376.5
click at [569, 275] on div "The Hundred Years' War, a series of conflicts between England and France, laste…" at bounding box center [611, 290] width 313 height 30
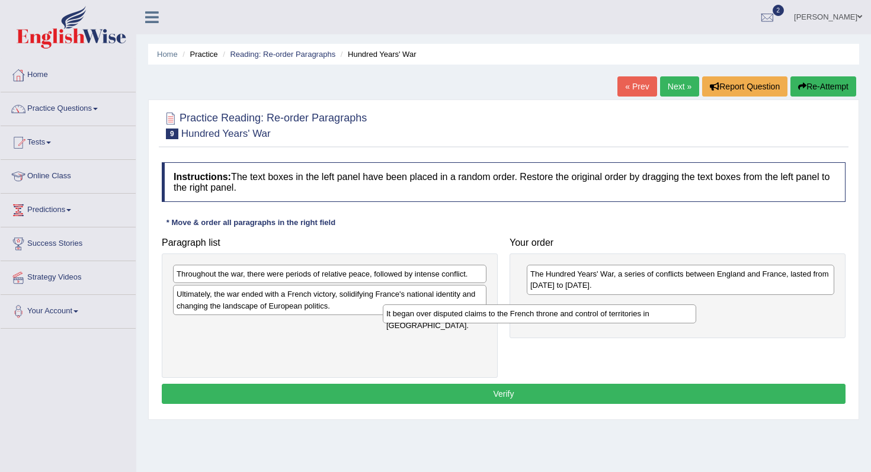
drag, startPoint x: 367, startPoint y: 294, endPoint x: 650, endPoint y: 317, distance: 284.6
click at [650, 317] on div "It began over disputed claims to the French throne and control of territories i…" at bounding box center [539, 313] width 313 height 18
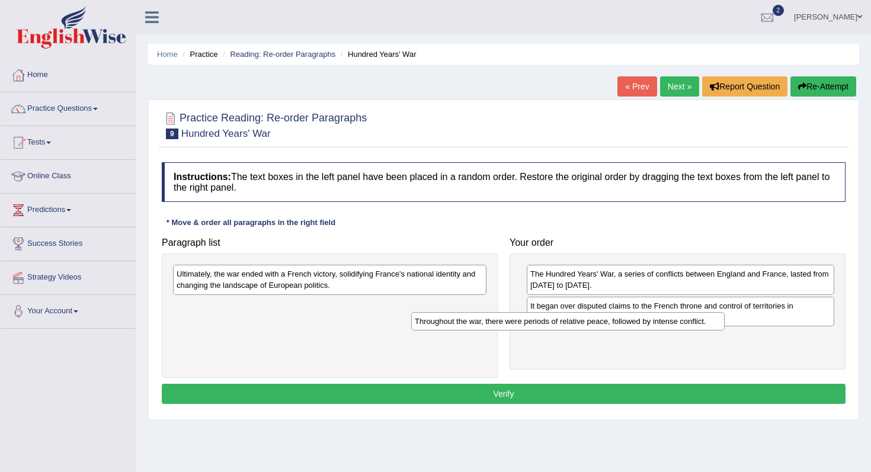
drag, startPoint x: 311, startPoint y: 280, endPoint x: 638, endPoint y: 333, distance: 331.3
click at [636, 330] on div "Throughout the war, there were periods of relative peace, followed by intense c…" at bounding box center [567, 321] width 313 height 18
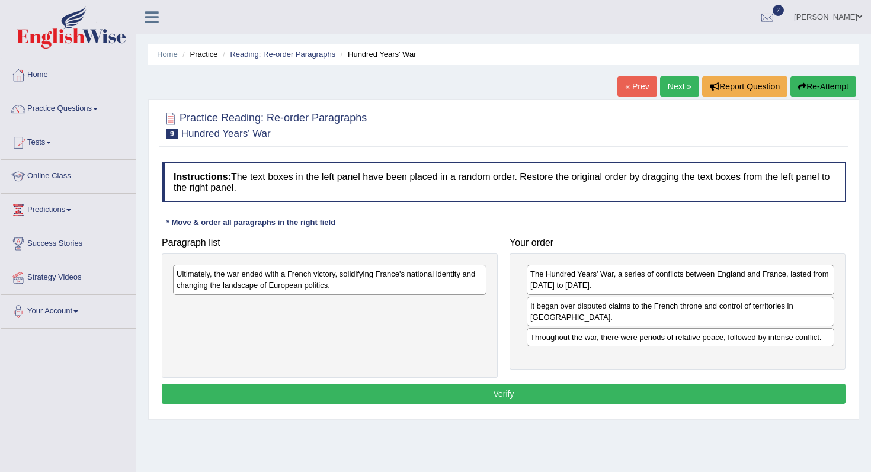
click at [492, 316] on div "Ultimately, the war ended with a French victory, solidifying France's national …" at bounding box center [330, 315] width 336 height 124
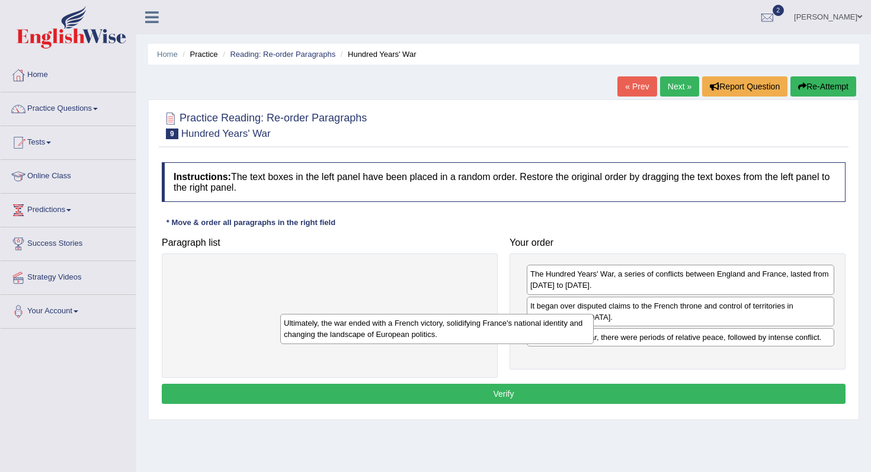
drag, startPoint x: 442, startPoint y: 285, endPoint x: 645, endPoint y: 368, distance: 219.7
click at [593, 343] on div "Ultimately, the war ended with a French victory, solidifying France's national …" at bounding box center [436, 329] width 313 height 30
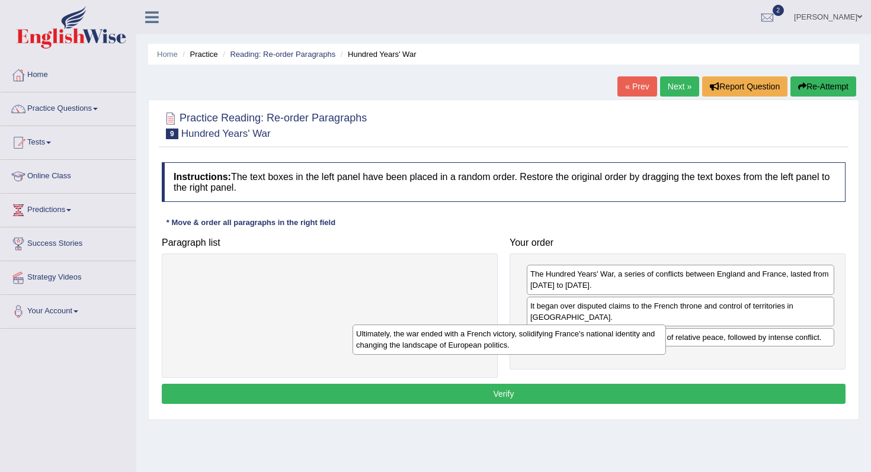
drag, startPoint x: 390, startPoint y: 268, endPoint x: 600, endPoint y: 326, distance: 218.5
click at [598, 326] on div "Ultimately, the war ended with a French victory, solidifying France's national …" at bounding box center [508, 340] width 313 height 30
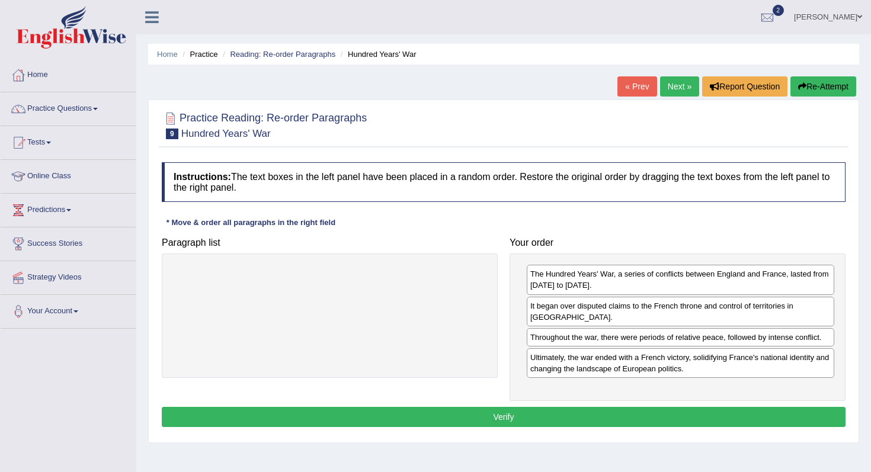
click at [549, 407] on button "Verify" at bounding box center [503, 417] width 683 height 20
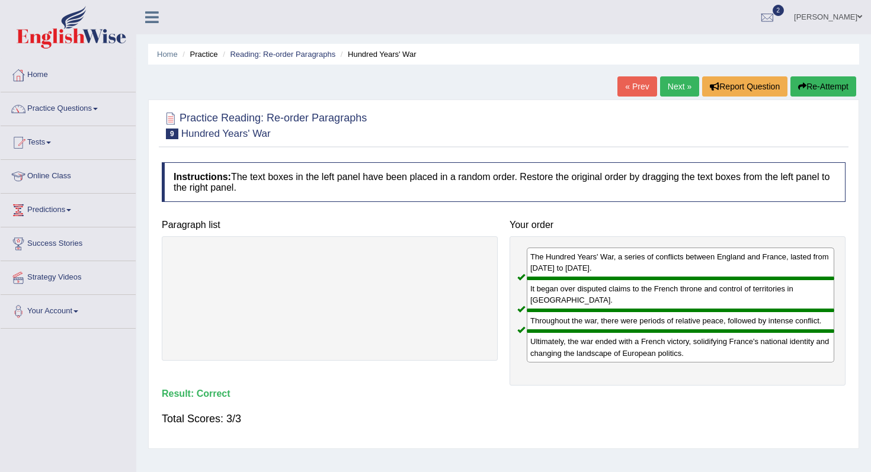
click at [673, 87] on link "Next »" at bounding box center [679, 86] width 39 height 20
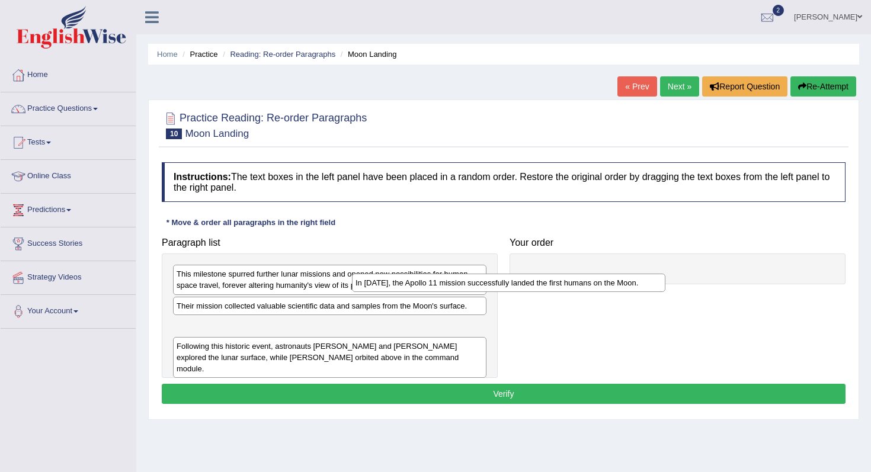
drag, startPoint x: 436, startPoint y: 326, endPoint x: 631, endPoint y: 272, distance: 202.1
click at [631, 274] on div "In [DATE], the Apollo 11 mission successfully landed the first humans on the Mo…" at bounding box center [508, 283] width 313 height 18
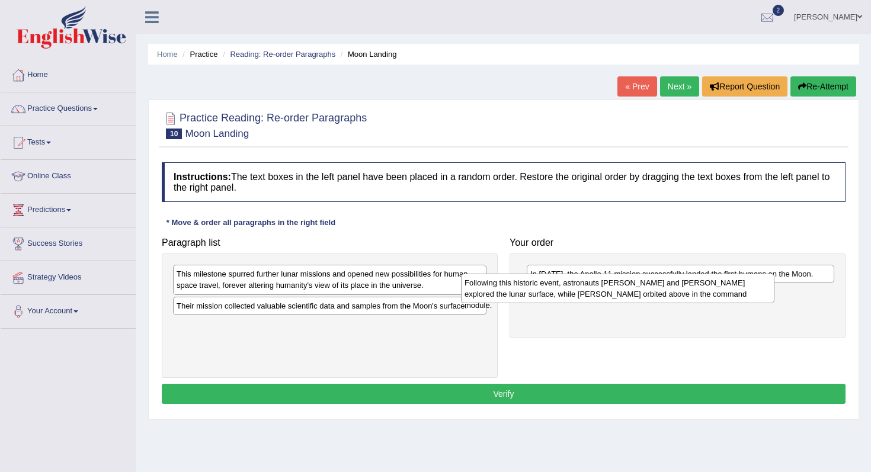
drag, startPoint x: 366, startPoint y: 343, endPoint x: 663, endPoint y: 297, distance: 300.3
click at [661, 297] on div "Following this historic event, astronauts Neil Armstrong and Buzz Aldrin explor…" at bounding box center [617, 289] width 313 height 30
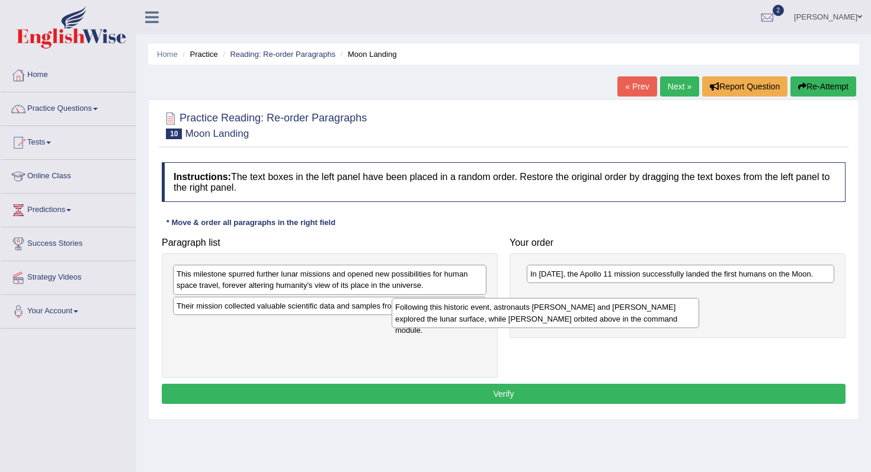
drag, startPoint x: 574, startPoint y: 302, endPoint x: 291, endPoint y: 352, distance: 286.9
click at [391, 327] on div "Following this historic event, astronauts Neil Armstrong and Buzz Aldrin explor…" at bounding box center [544, 313] width 307 height 30
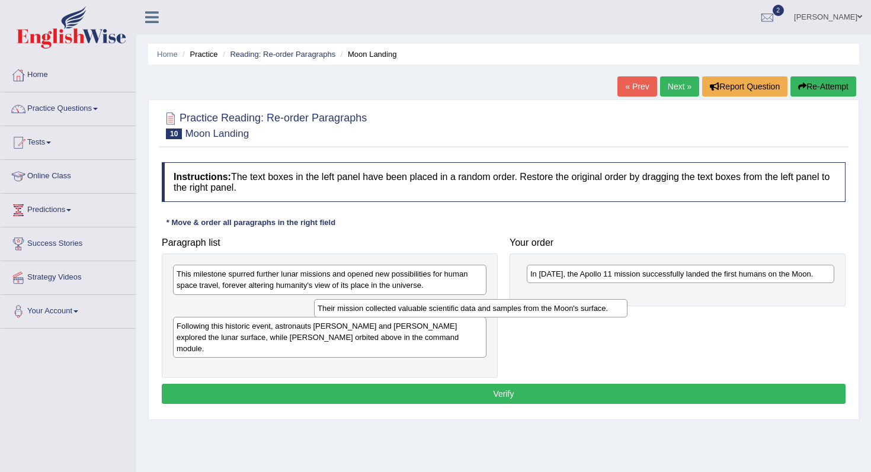
drag, startPoint x: 307, startPoint y: 312, endPoint x: 566, endPoint y: 314, distance: 258.8
click at [566, 315] on div "Their mission collected valuable scientific data and samples from the Moon's su…" at bounding box center [470, 308] width 313 height 18
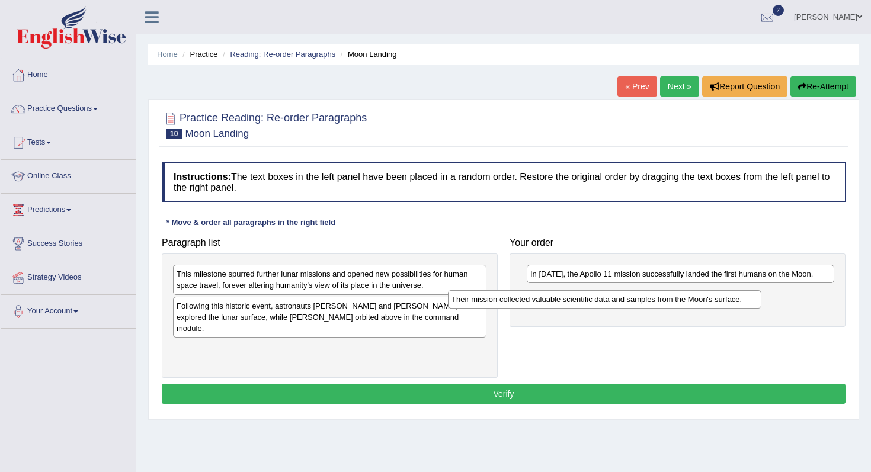
drag, startPoint x: 394, startPoint y: 311, endPoint x: 673, endPoint y: 300, distance: 279.1
click at [673, 300] on div "Their mission collected valuable scientific data and samples from the Moon's su…" at bounding box center [604, 299] width 313 height 18
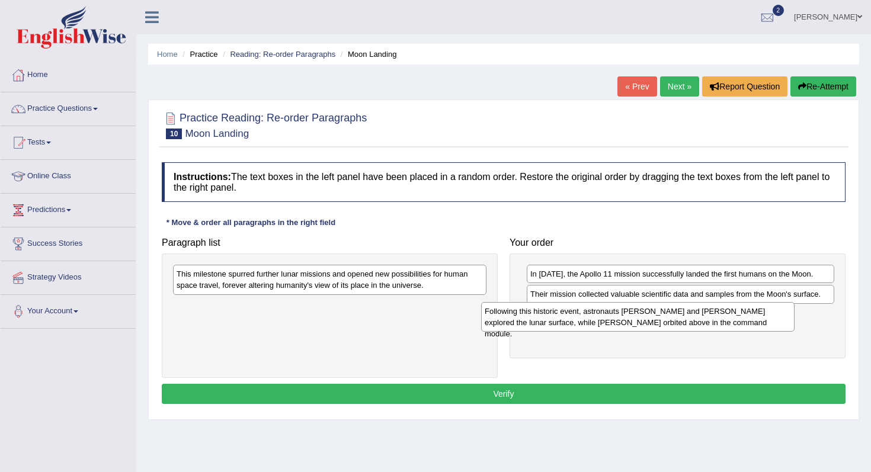
drag, startPoint x: 293, startPoint y: 320, endPoint x: 609, endPoint y: 325, distance: 315.7
click at [608, 325] on div "Following this historic event, astronauts Neil Armstrong and Buzz Aldrin explor…" at bounding box center [637, 317] width 313 height 30
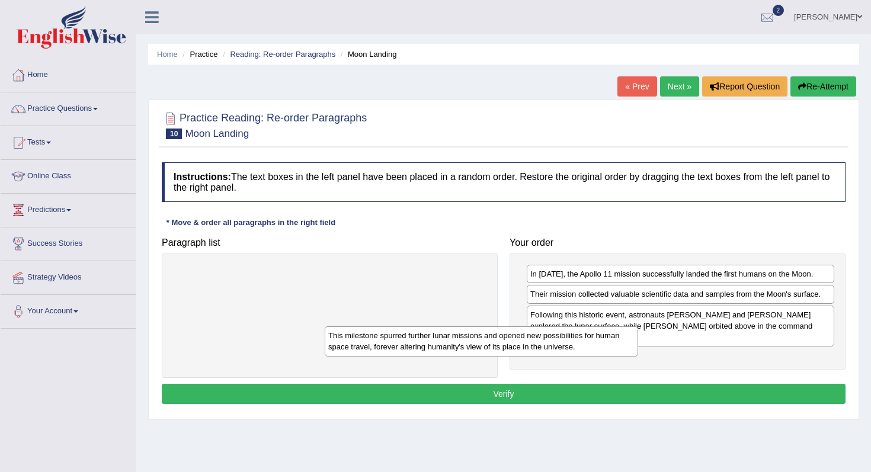
drag, startPoint x: 338, startPoint y: 270, endPoint x: 543, endPoint y: 316, distance: 210.5
click at [542, 326] on div "This milestone spurred further lunar missions and opened new possibilities for …" at bounding box center [481, 341] width 313 height 30
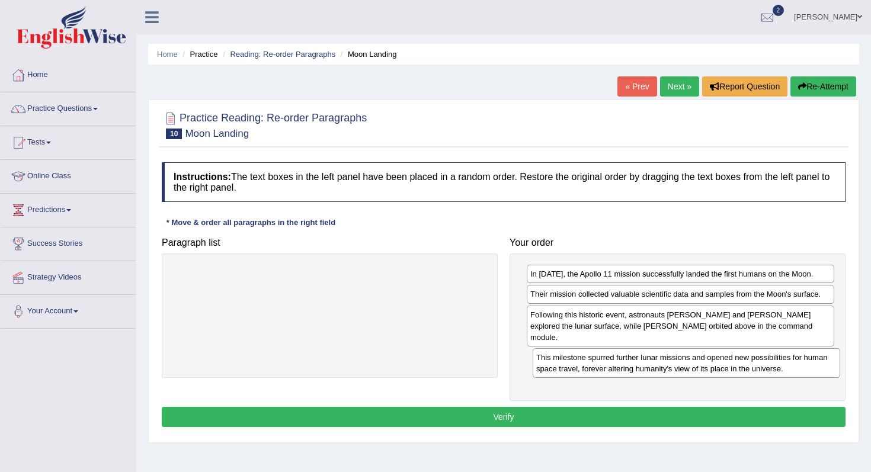
drag, startPoint x: 543, startPoint y: 316, endPoint x: 550, endPoint y: 362, distance: 46.6
click at [550, 362] on div "This milestone spurred further lunar missions and opened new possibilities for …" at bounding box center [685, 363] width 307 height 30
click at [508, 407] on button "Verify" at bounding box center [503, 417] width 683 height 20
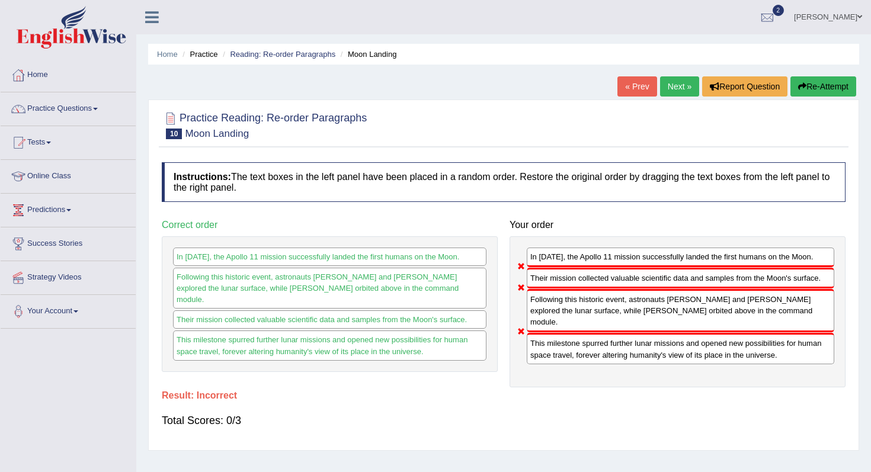
scroll to position [1, 0]
click at [46, 110] on link "Practice Questions" at bounding box center [68, 107] width 135 height 30
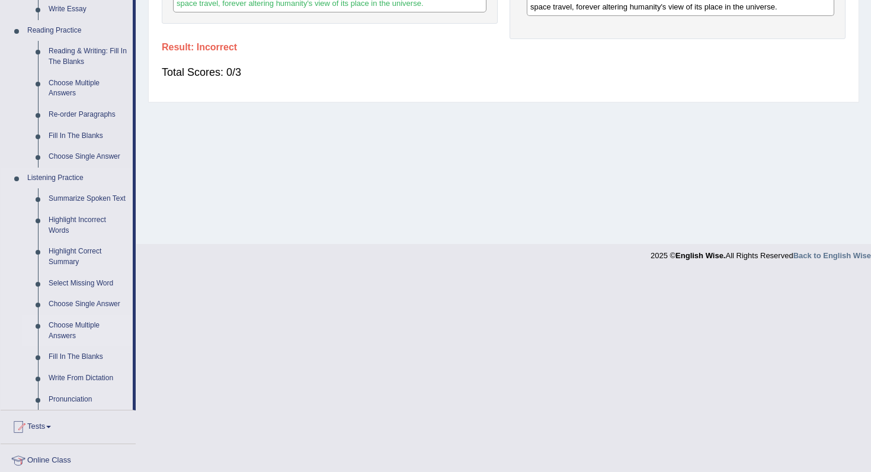
scroll to position [351, 0]
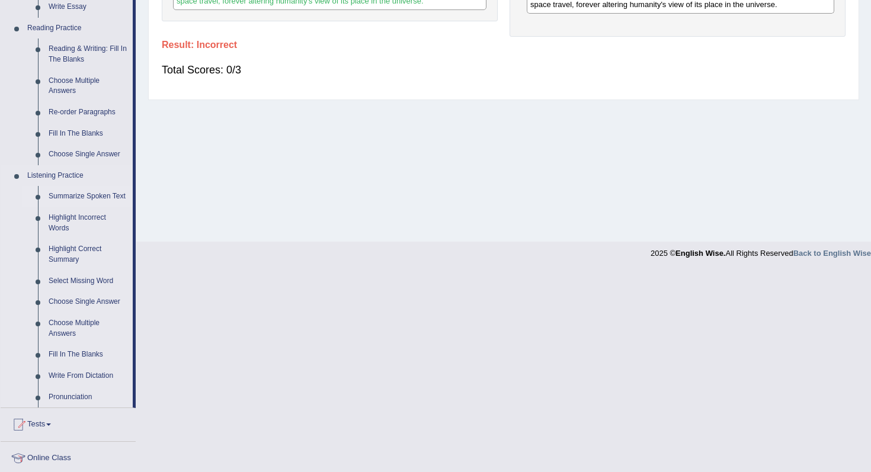
click at [74, 194] on link "Summarize Spoken Text" at bounding box center [87, 196] width 89 height 21
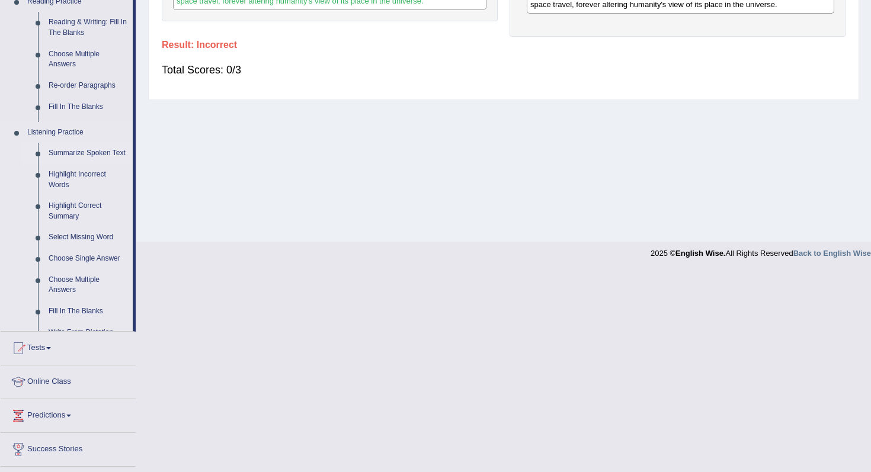
scroll to position [150, 0]
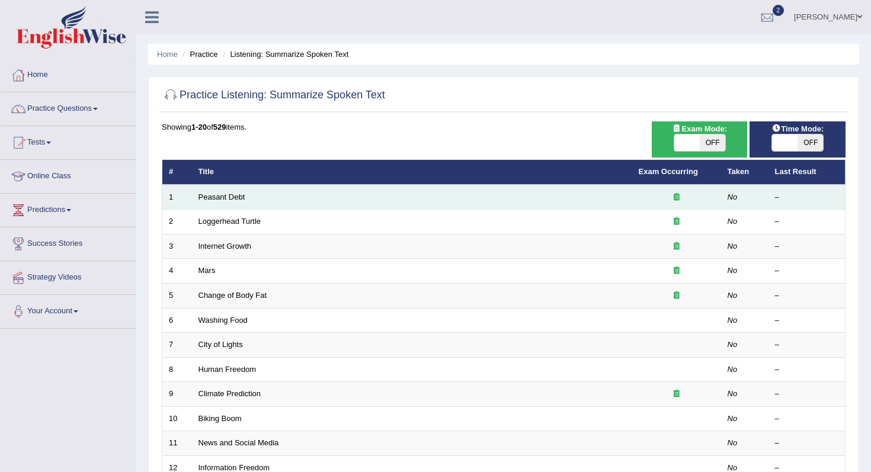
click at [676, 200] on icon at bounding box center [676, 197] width 6 height 8
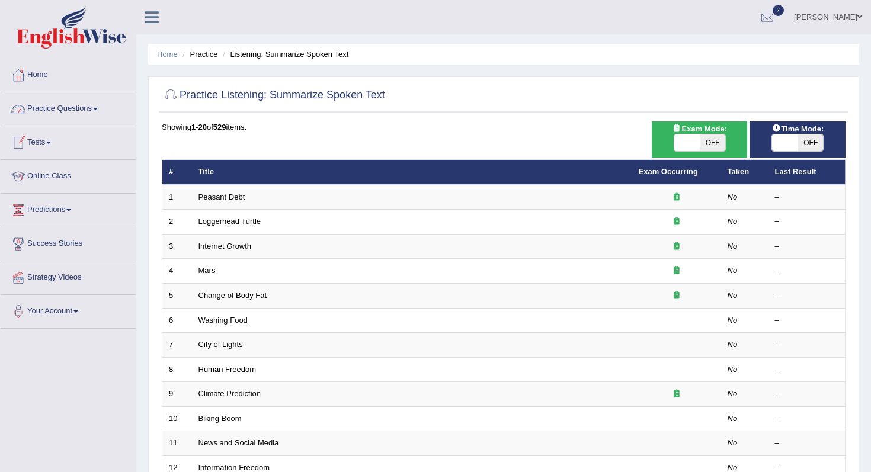
click at [66, 114] on link "Practice Questions" at bounding box center [68, 107] width 135 height 30
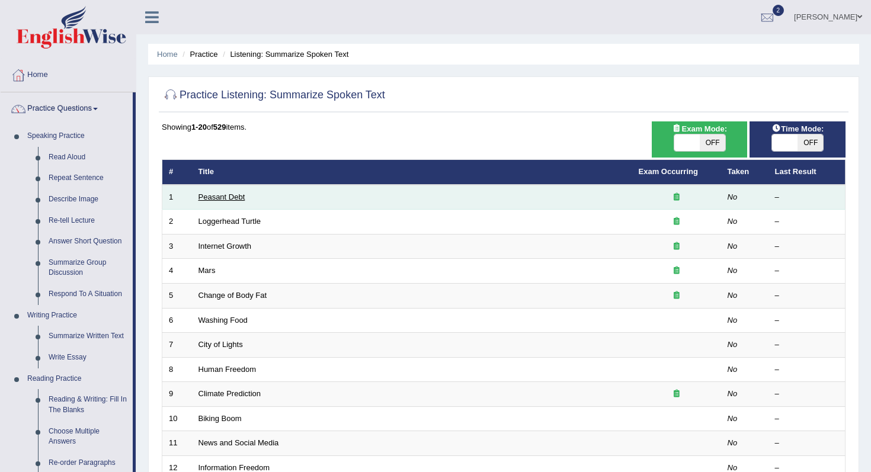
click at [232, 201] on link "Peasant Debt" at bounding box center [221, 196] width 47 height 9
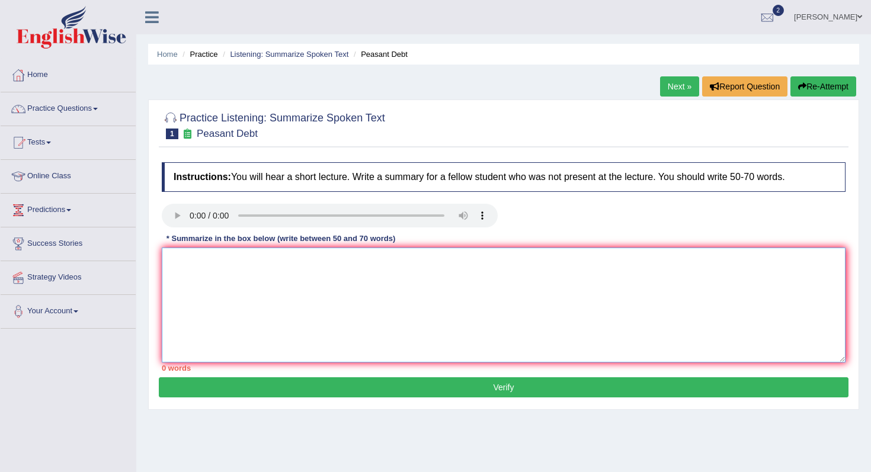
click at [198, 268] on textarea at bounding box center [503, 305] width 683 height 115
type textarea "t"
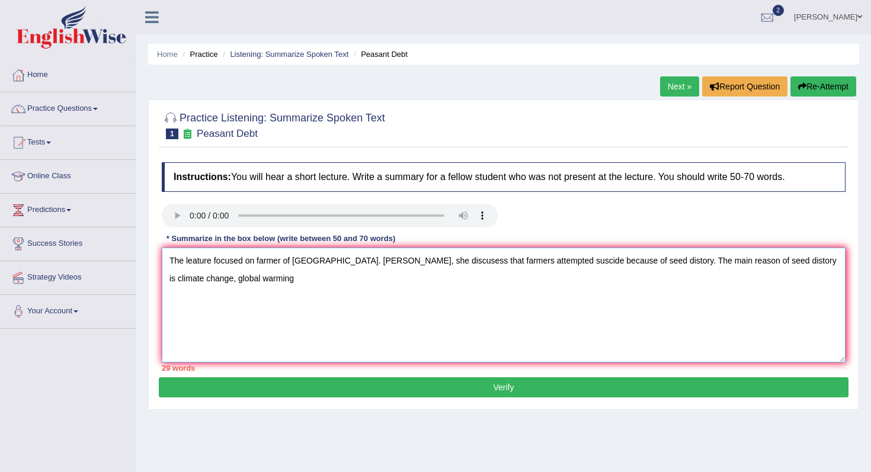
click at [661, 264] on textarea "The leature focused on farmer of India. Futhermore, she discusess that farmers …" at bounding box center [503, 305] width 683 height 115
click at [236, 275] on textarea "The leature focused on farmer of India. Futhermore, she discusess that farmers …" at bounding box center [503, 305] width 683 height 115
click at [283, 282] on textarea "The leature focused on farmer of India. Futhermore, she discusess that farmers …" at bounding box center [503, 305] width 683 height 115
click at [304, 277] on textarea "The leature focused on farmer of India. Futhermore, she discusess that farmers …" at bounding box center [503, 305] width 683 height 115
click at [304, 279] on textarea "The leature focused on farmer of India. Futhermore, she discusess that farmers …" at bounding box center [503, 305] width 683 height 115
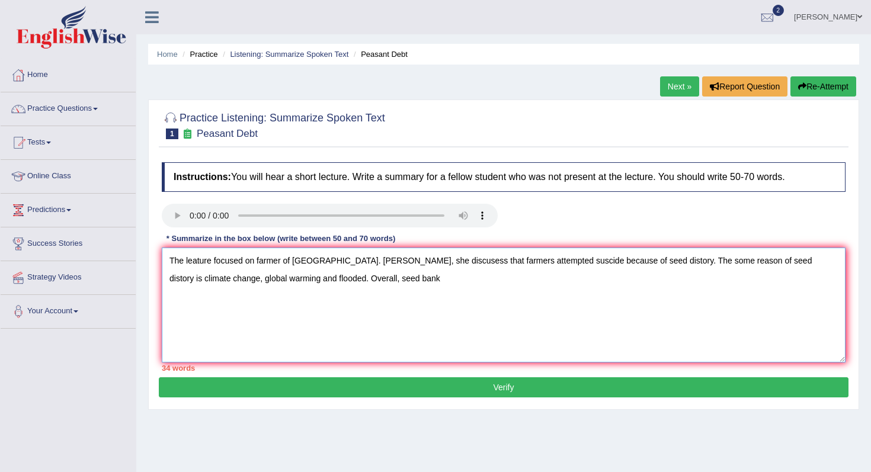
click at [361, 272] on textarea "The leature focused on farmer of India. Futhermore, she discusess that farmers …" at bounding box center [503, 305] width 683 height 115
click at [325, 279] on textarea "The leature focused on farmer of India. Futhermore, she discusess that farmers …" at bounding box center [503, 305] width 683 height 115
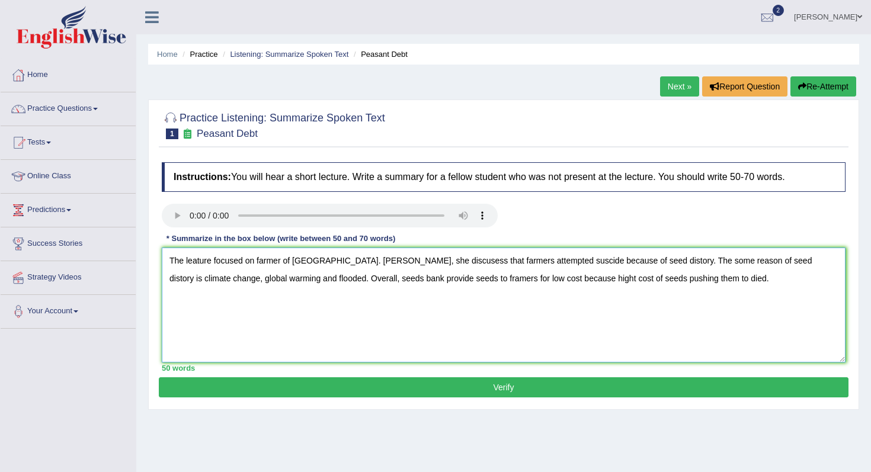
type textarea "The leature focused on farmer of India. Futhermore, she discusess that farmers …"
click at [355, 393] on button "Verify" at bounding box center [503, 387] width 689 height 20
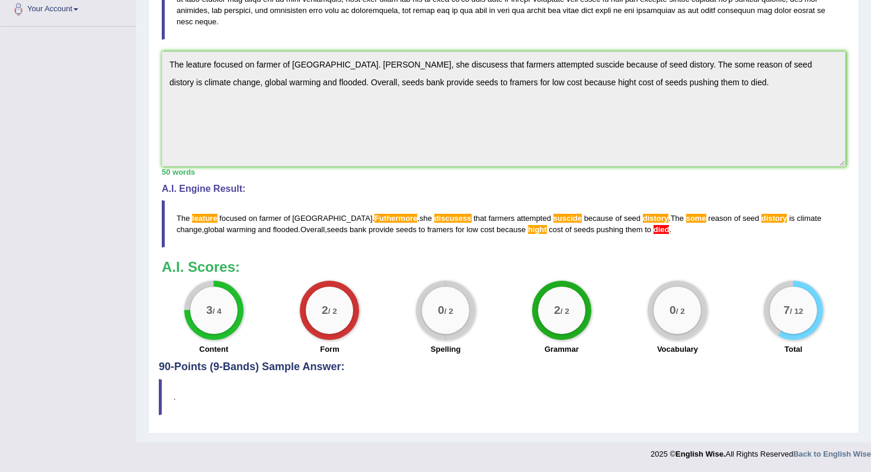
scroll to position [287, 0]
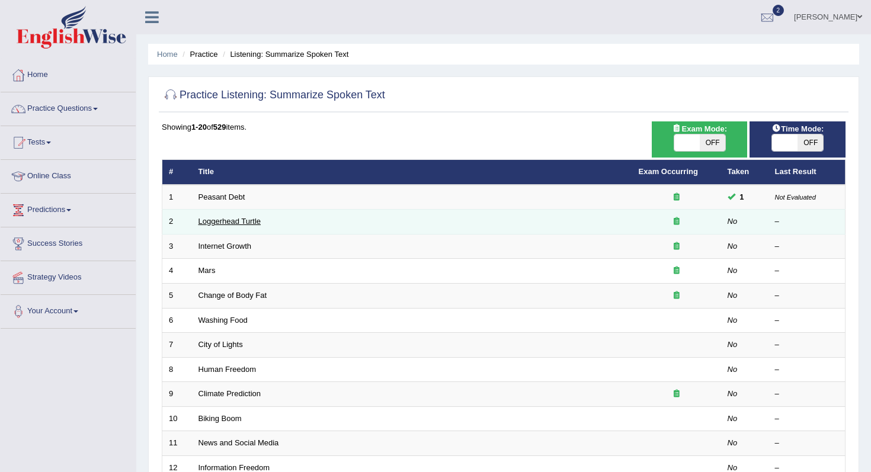
click at [216, 223] on link "Loggerhead Turtle" at bounding box center [229, 221] width 63 height 9
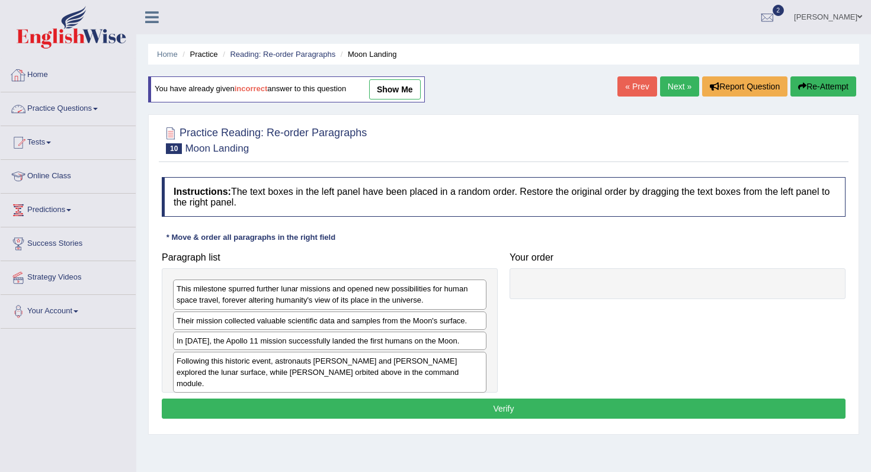
click at [58, 108] on link "Practice Questions" at bounding box center [68, 107] width 135 height 30
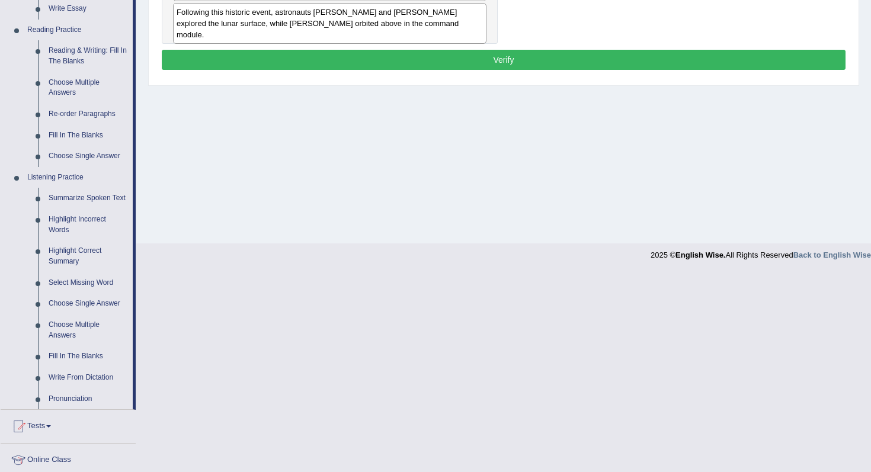
scroll to position [349, 0]
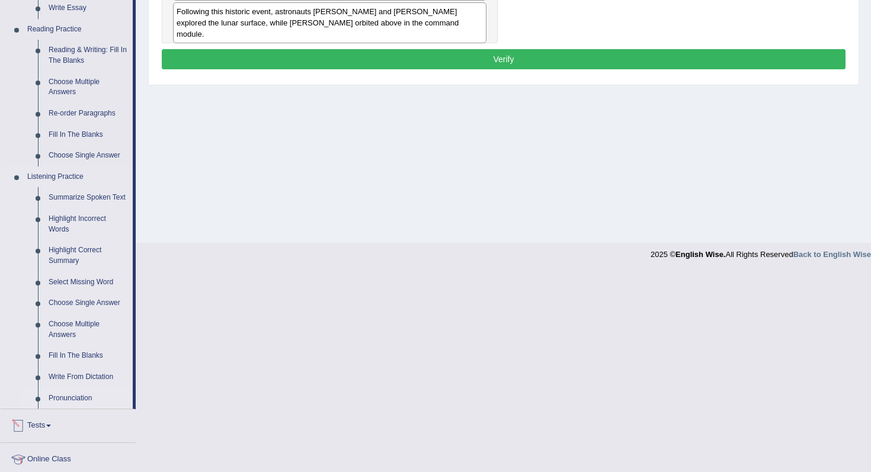
click at [63, 409] on link "Pronunciation" at bounding box center [87, 398] width 89 height 21
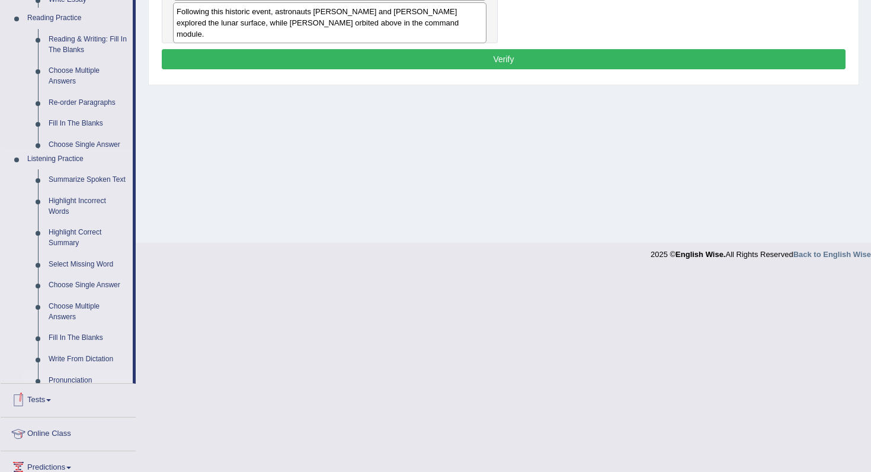
scroll to position [150, 0]
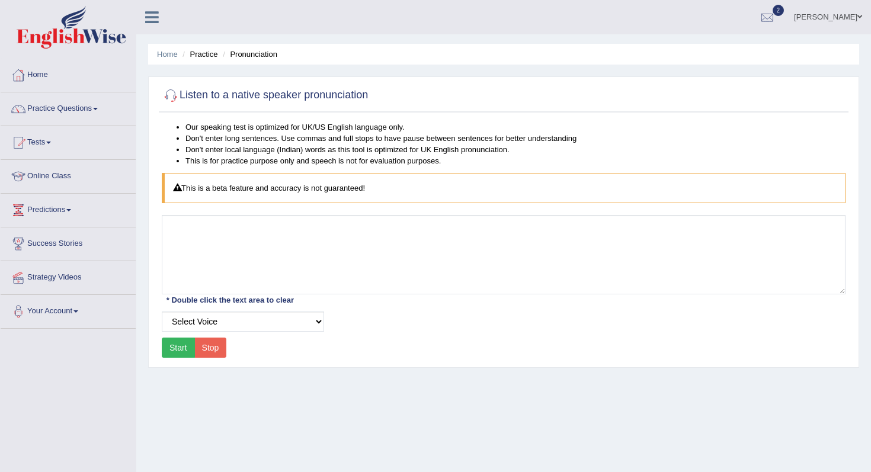
click at [174, 345] on button "Start" at bounding box center [178, 348] width 33 height 20
click at [175, 346] on button "Start" at bounding box center [178, 348] width 33 height 20
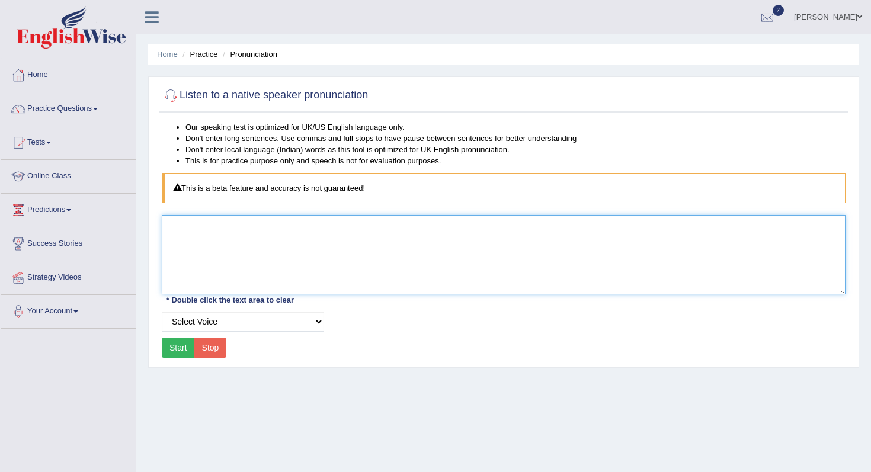
click at [217, 253] on textarea at bounding box center [503, 254] width 683 height 79
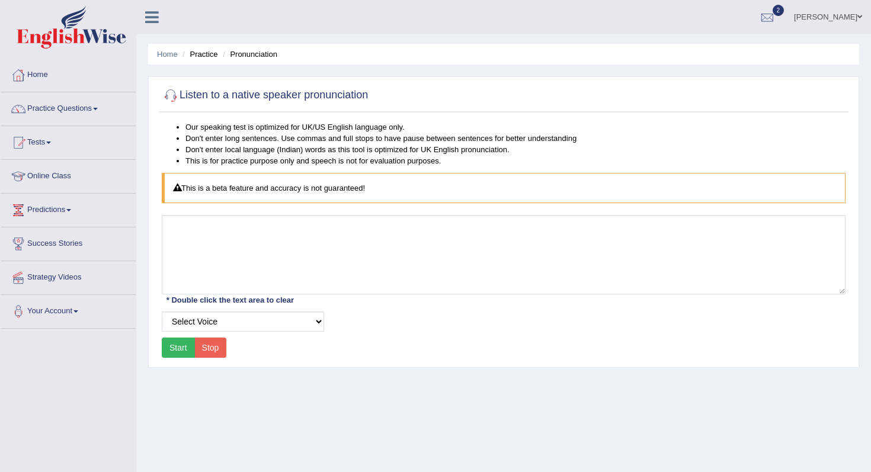
click at [184, 346] on button "Start" at bounding box center [178, 348] width 33 height 20
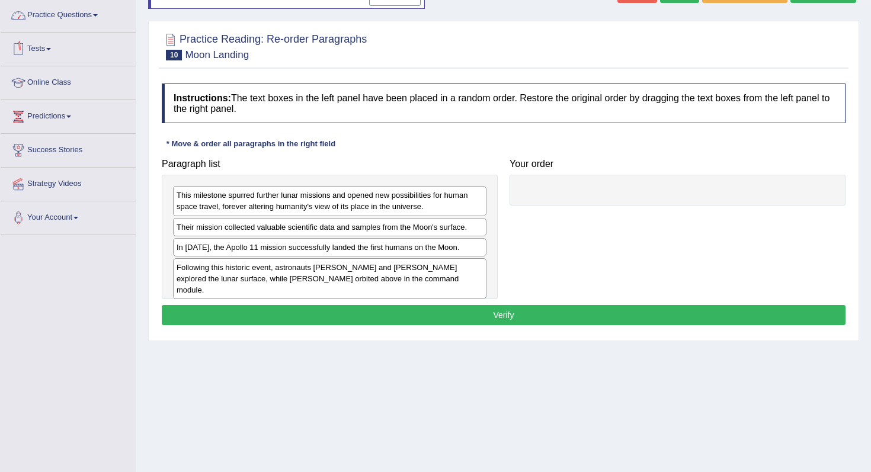
scroll to position [95, 0]
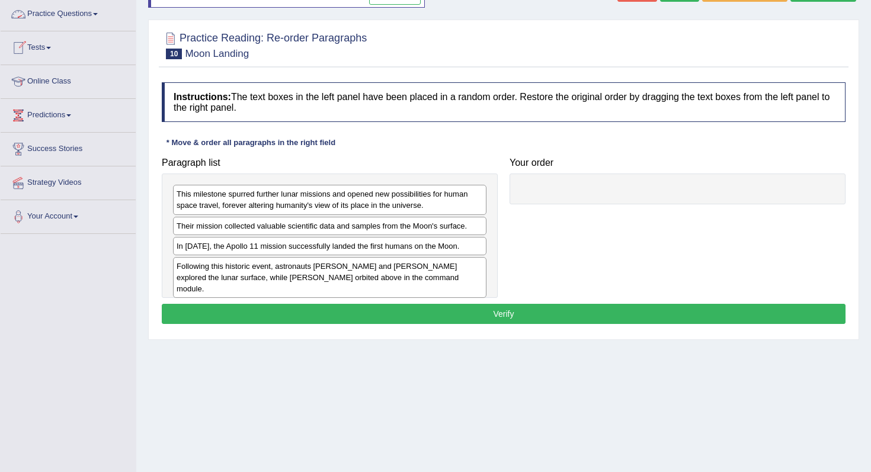
click at [52, 29] on li "Practice Questions Speaking Practice Read Aloud Repeat Sentence Describe Image …" at bounding box center [68, 15] width 135 height 34
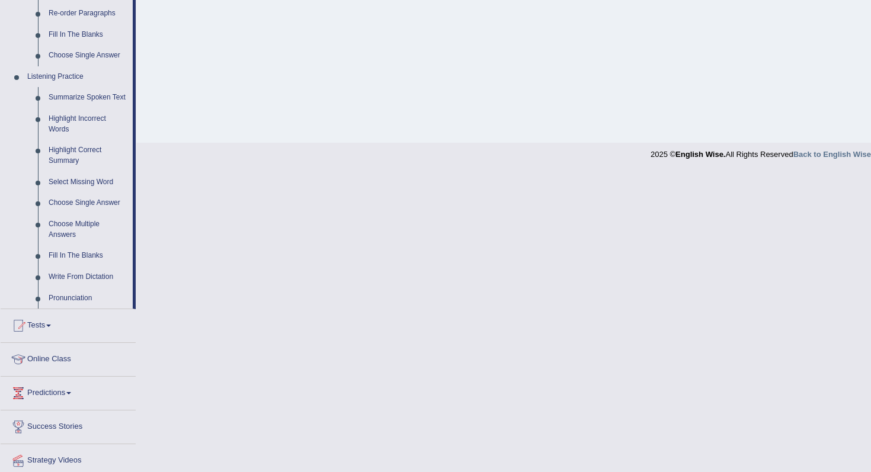
scroll to position [495, 0]
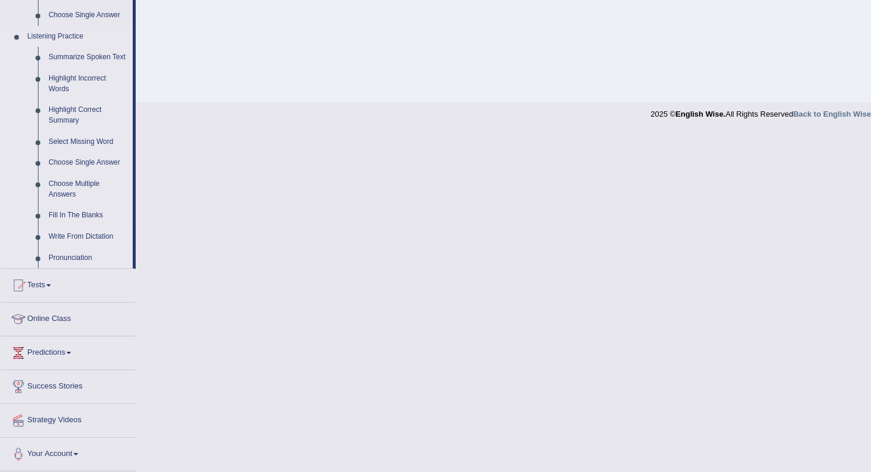
click at [69, 246] on link "Write From Dictation" at bounding box center [87, 236] width 89 height 21
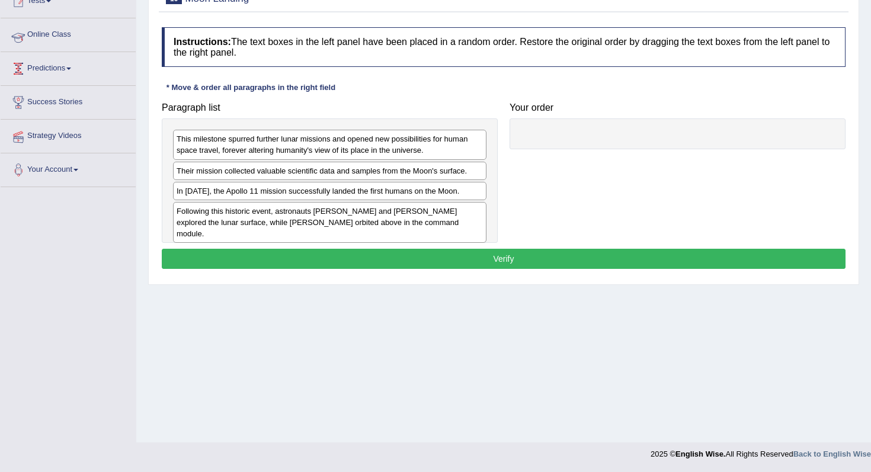
scroll to position [149, 0]
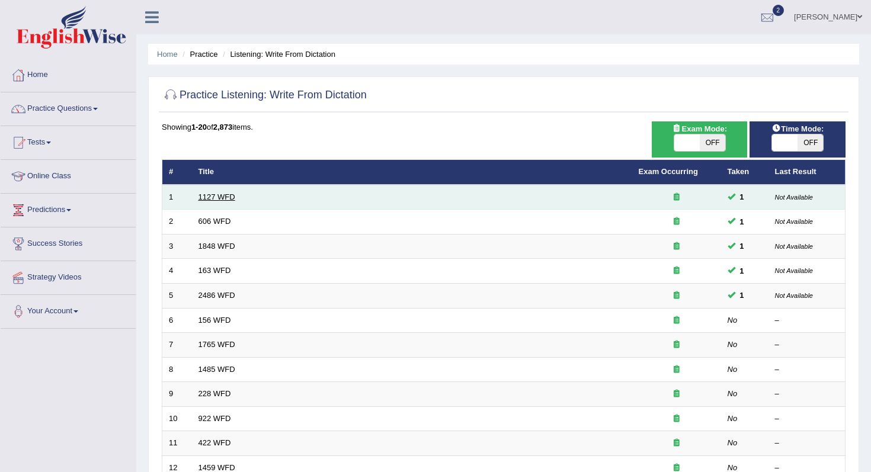
click at [217, 198] on link "1127 WFD" at bounding box center [216, 196] width 37 height 9
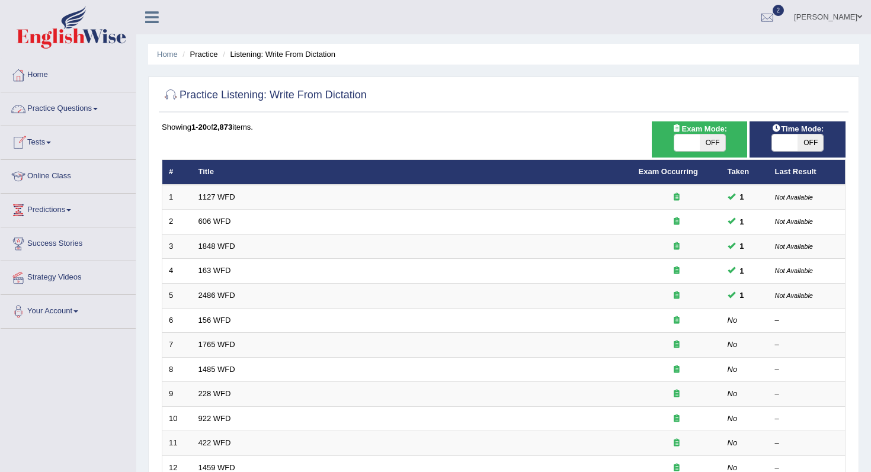
click at [49, 115] on link "Practice Questions" at bounding box center [68, 107] width 135 height 30
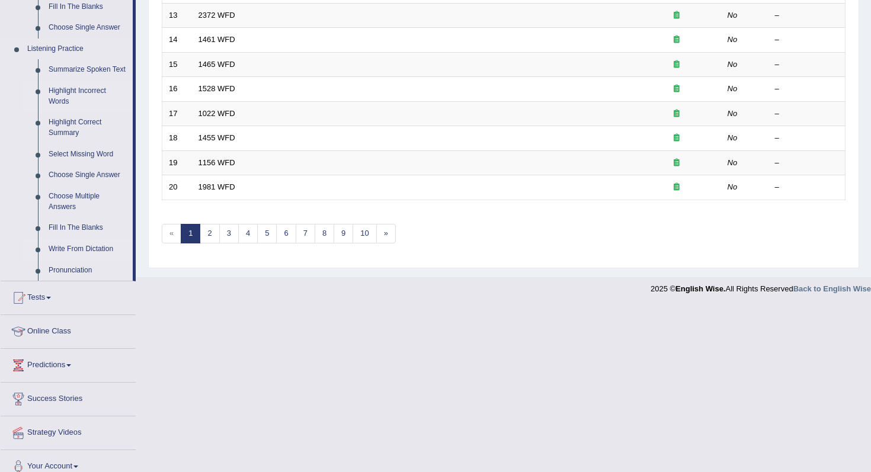
scroll to position [484, 0]
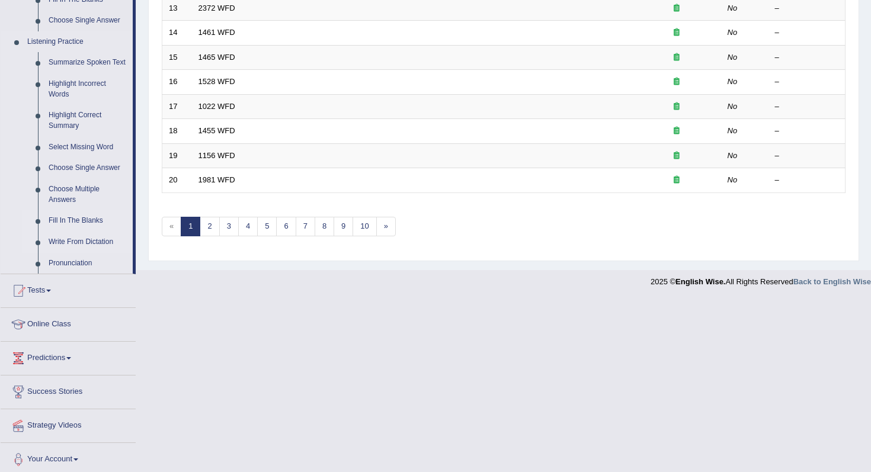
click at [69, 232] on link "Fill In The Blanks" at bounding box center [87, 220] width 89 height 21
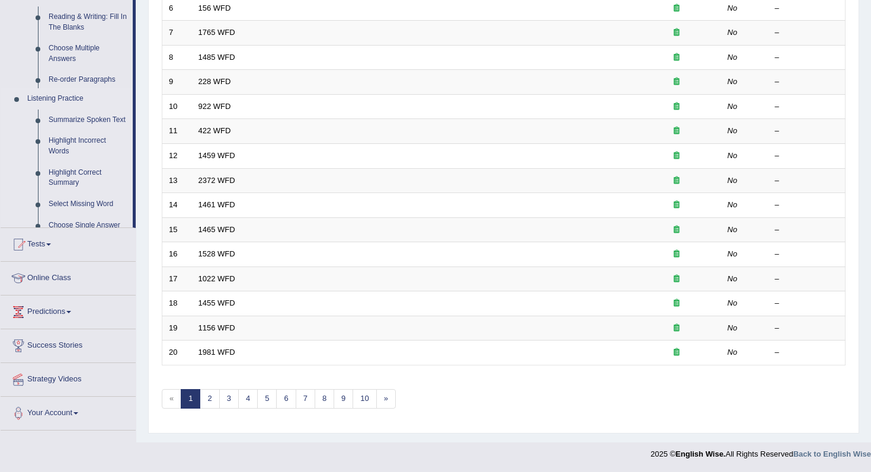
scroll to position [143, 0]
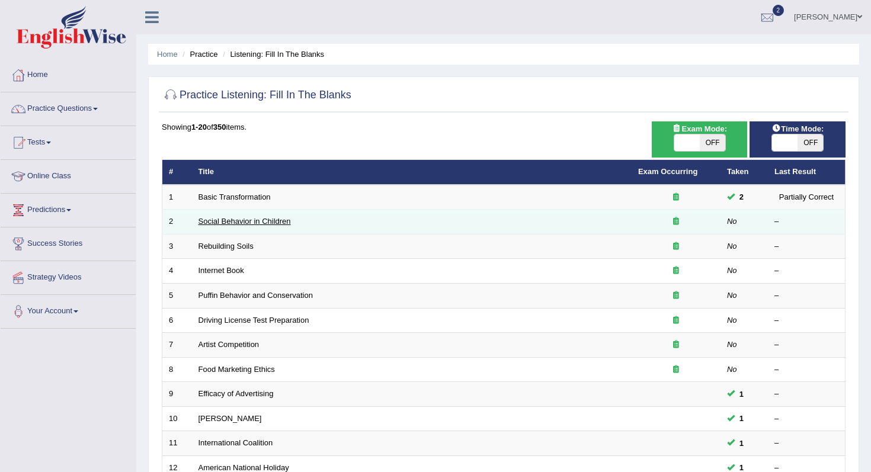
click at [208, 225] on link "Social Behavior in Children" at bounding box center [244, 221] width 92 height 9
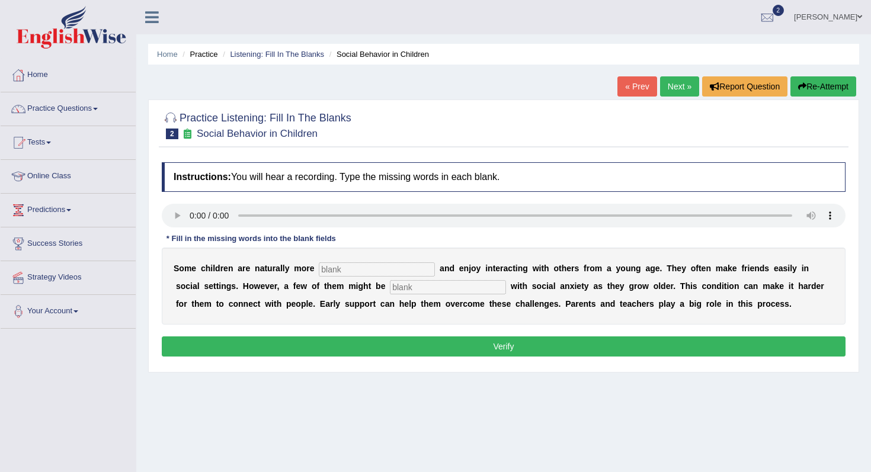
click at [339, 278] on div "S o m e c h i l d r e n a r e n a t u r a l l y m o r e a n d e n j o y i n t e…" at bounding box center [503, 286] width 683 height 77
click at [340, 272] on input "text" at bounding box center [377, 269] width 116 height 14
type input "sociable"
click at [390, 289] on input "text" at bounding box center [448, 287] width 116 height 14
type input "diagonoised"
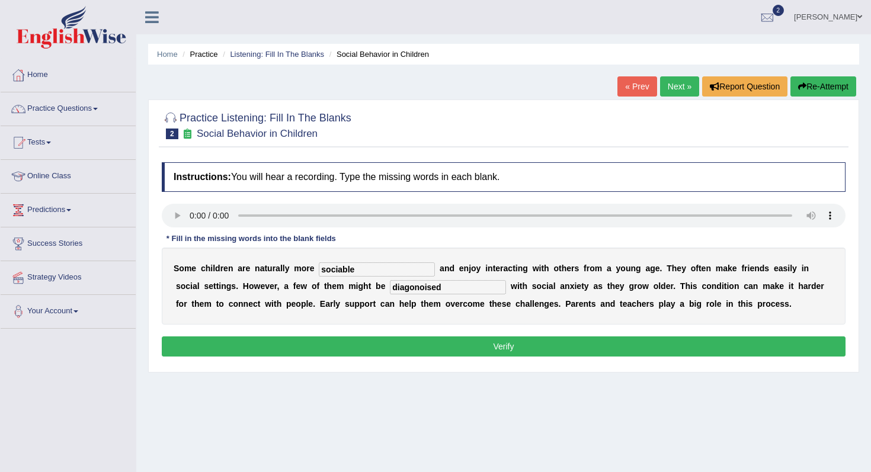
click at [370, 348] on button "Verify" at bounding box center [503, 346] width 683 height 20
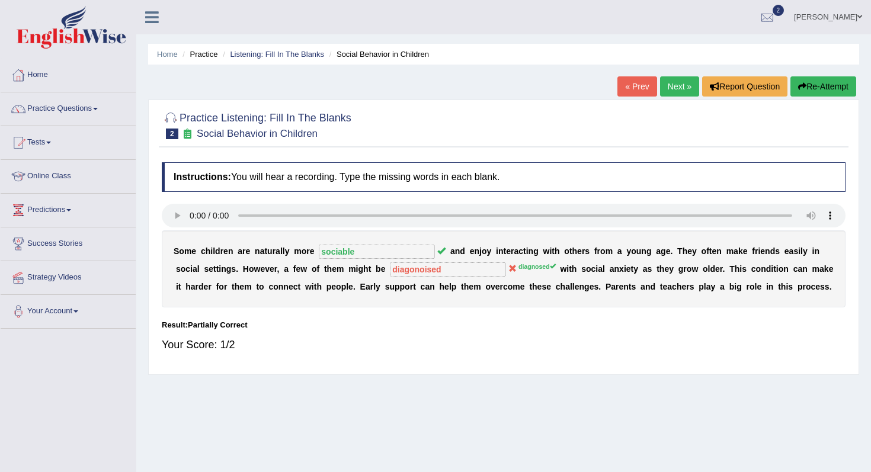
click at [671, 84] on link "Next »" at bounding box center [679, 86] width 39 height 20
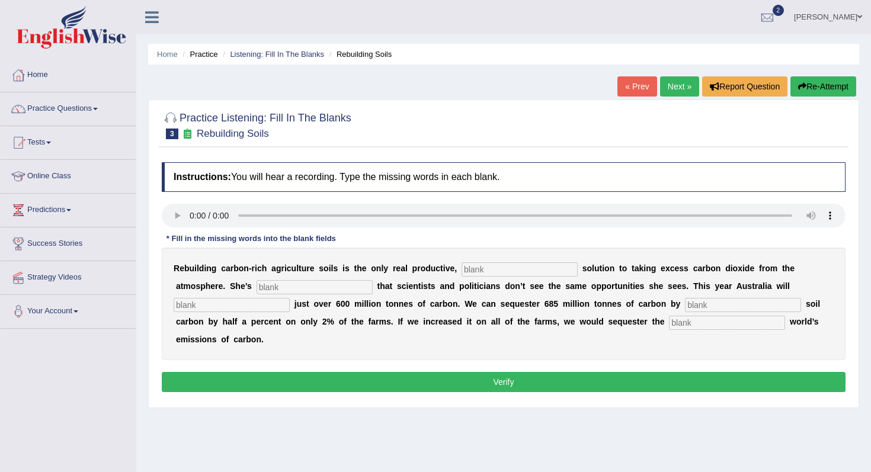
click at [669, 325] on input "text" at bounding box center [727, 323] width 116 height 14
drag, startPoint x: 538, startPoint y: 325, endPoint x: 444, endPoint y: 325, distance: 94.2
click at [447, 325] on div "R e b u i l d i n g c a r b o n - r i c h a g r i c u l t u r e s o i l s i s t…" at bounding box center [503, 304] width 683 height 113
type input "whole"
click at [685, 304] on input "text" at bounding box center [743, 305] width 116 height 14
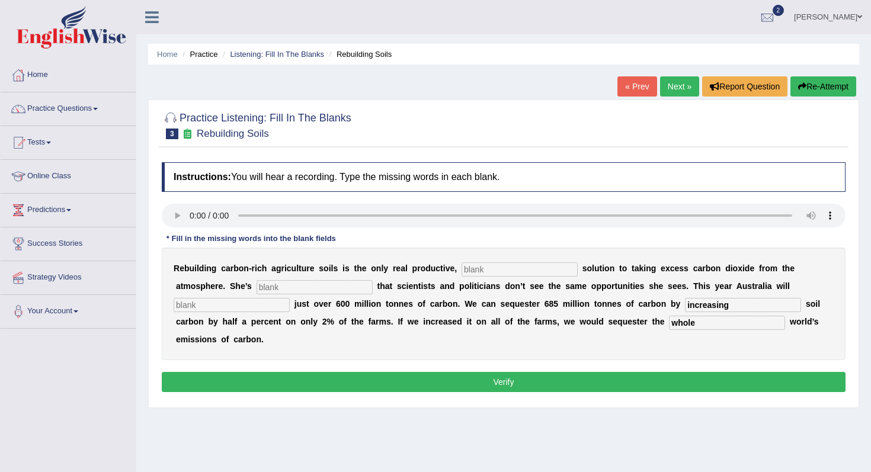
type input "increasing"
click at [290, 298] on input "text" at bounding box center [232, 305] width 116 height 14
type input "i"
type input "emit"
click at [269, 290] on input "text" at bounding box center [314, 287] width 116 height 14
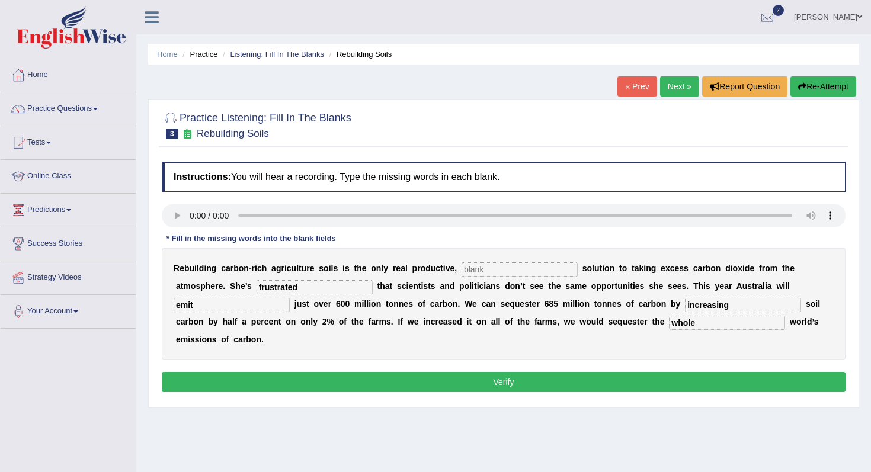
type input "frustrated"
click at [482, 268] on input "text" at bounding box center [519, 269] width 116 height 14
type input "permanent"
click at [290, 298] on input "emit" at bounding box center [232, 305] width 116 height 14
type input "emmit"
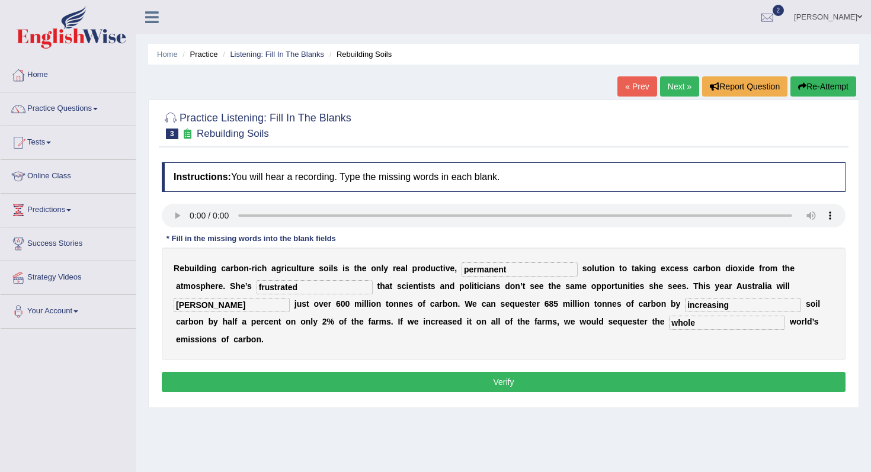
click at [682, 372] on button "Verify" at bounding box center [503, 382] width 683 height 20
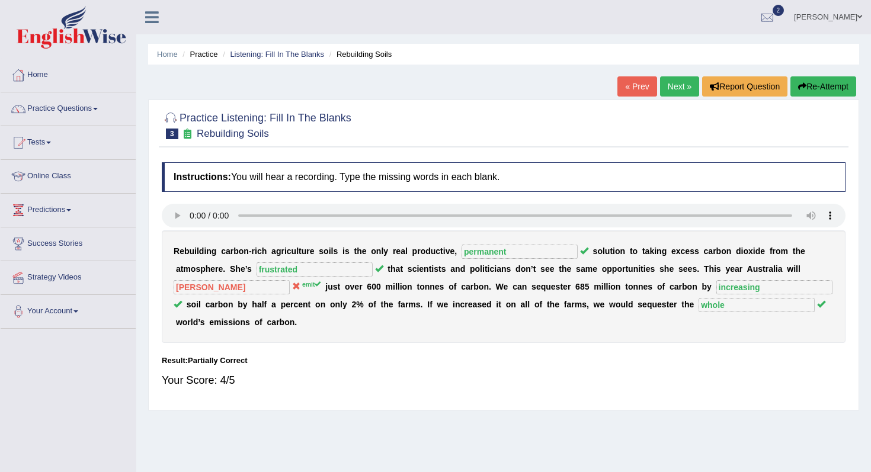
click at [668, 86] on link "Next »" at bounding box center [679, 86] width 39 height 20
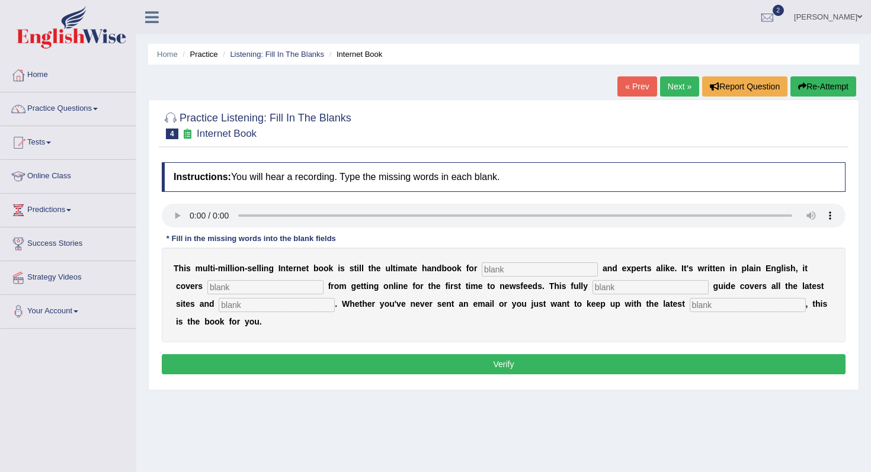
click at [689, 298] on input "text" at bounding box center [747, 305] width 116 height 14
click at [689, 309] on input "text" at bounding box center [747, 305] width 116 height 14
click at [689, 309] on input "develoments" at bounding box center [747, 305] width 116 height 14
type input "developments"
click at [219, 306] on input "text" at bounding box center [277, 305] width 116 height 14
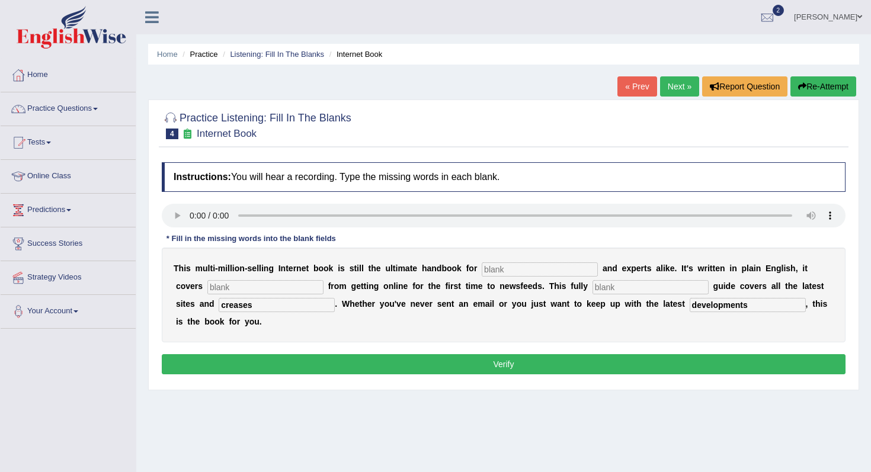
type input "creases"
click at [592, 291] on input "text" at bounding box center [650, 287] width 116 height 14
type input "revised"
click at [231, 284] on input "text" at bounding box center [265, 287] width 116 height 14
type input "everthing"
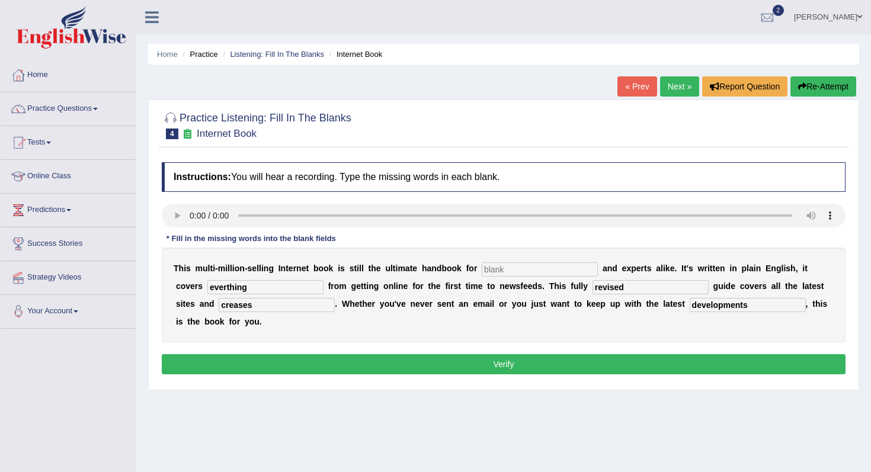
click at [498, 269] on input "text" at bounding box center [539, 269] width 116 height 14
type input "novlist"
click at [462, 359] on button "Verify" at bounding box center [503, 364] width 683 height 20
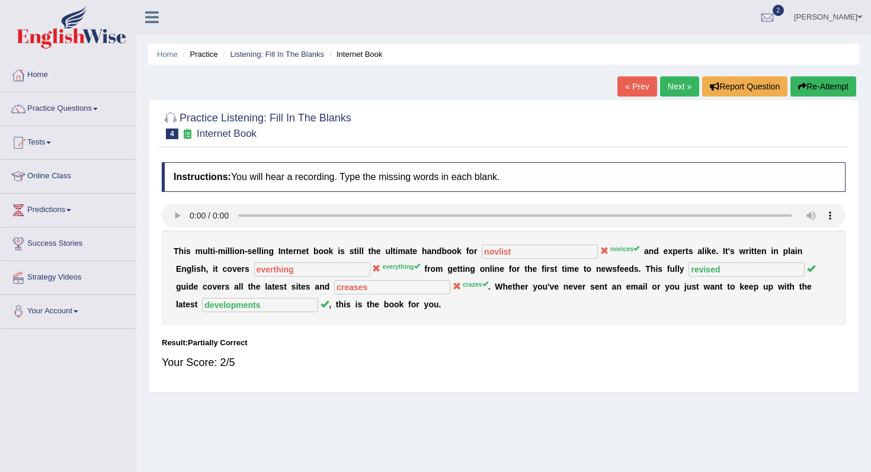
click at [681, 87] on link "Next »" at bounding box center [679, 86] width 39 height 20
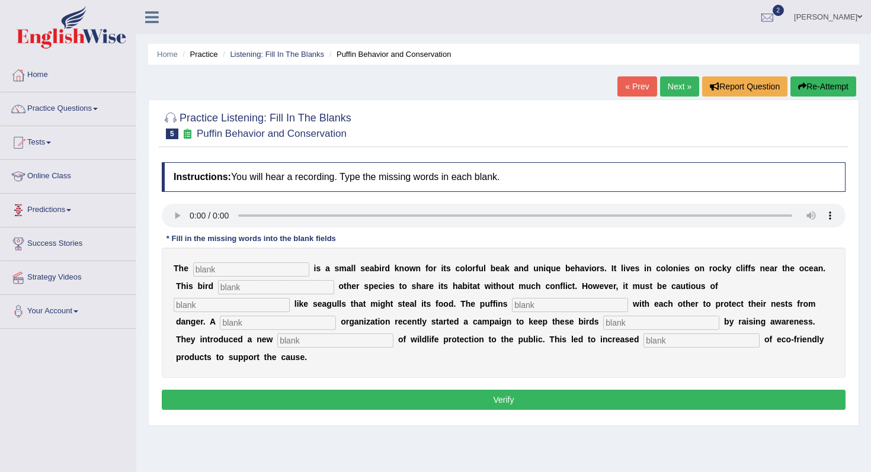
click at [207, 264] on input "text" at bounding box center [251, 269] width 116 height 14
type input "puffins"
click at [267, 289] on input "text" at bounding box center [276, 287] width 116 height 14
type input "allowes"
click at [290, 298] on input "text" at bounding box center [232, 305] width 116 height 14
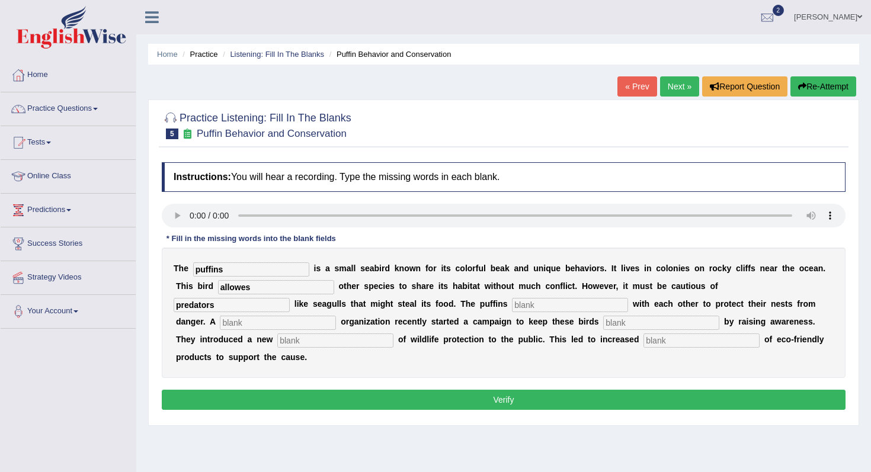
type input "predators"
click at [512, 306] on input "text" at bounding box center [570, 305] width 116 height 14
type input "collaborates"
click at [336, 316] on input "text" at bounding box center [278, 323] width 116 height 14
type input "cooprative"
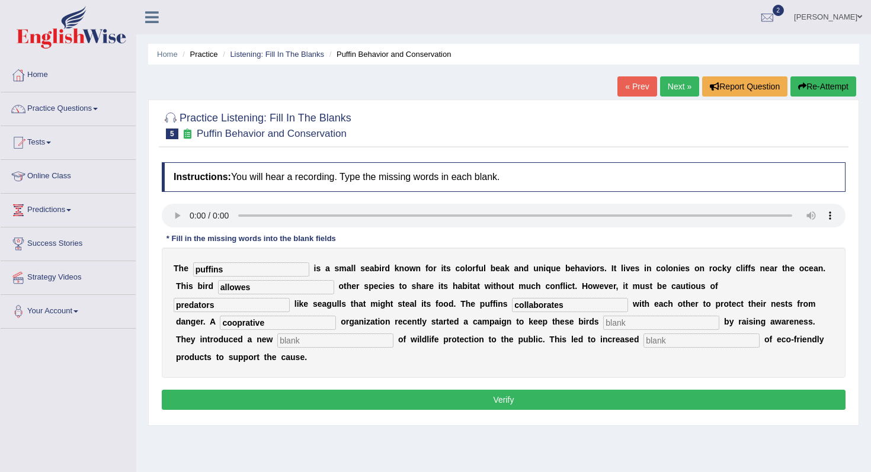
click at [603, 322] on input "text" at bounding box center [661, 323] width 116 height 14
type input "safe"
click at [277, 339] on input "text" at bounding box center [335, 340] width 116 height 14
click at [277, 343] on input "consceotions" at bounding box center [335, 340] width 116 height 14
click at [277, 342] on input "conspeotions" at bounding box center [335, 340] width 116 height 14
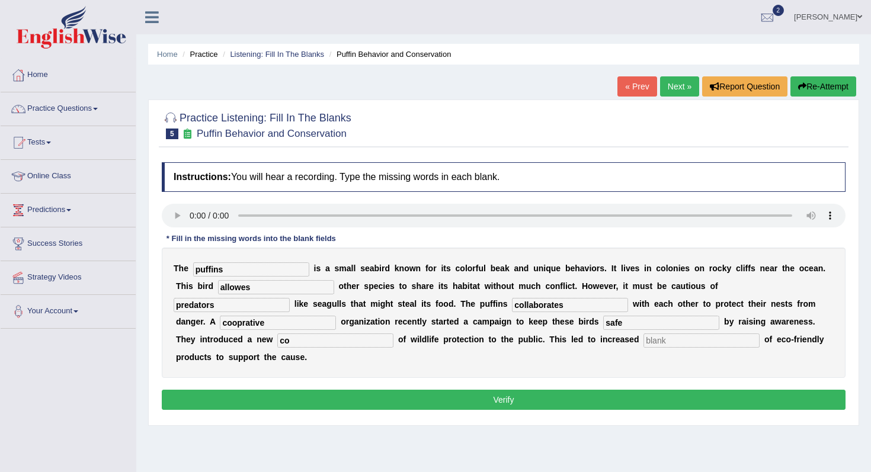
type input "c"
click at [643, 346] on input "text" at bounding box center [701, 340] width 116 height 14
click at [277, 337] on input "text" at bounding box center [335, 340] width 116 height 14
click at [277, 345] on input "text" at bounding box center [335, 340] width 116 height 14
click at [643, 342] on input "conseptions" at bounding box center [701, 340] width 116 height 14
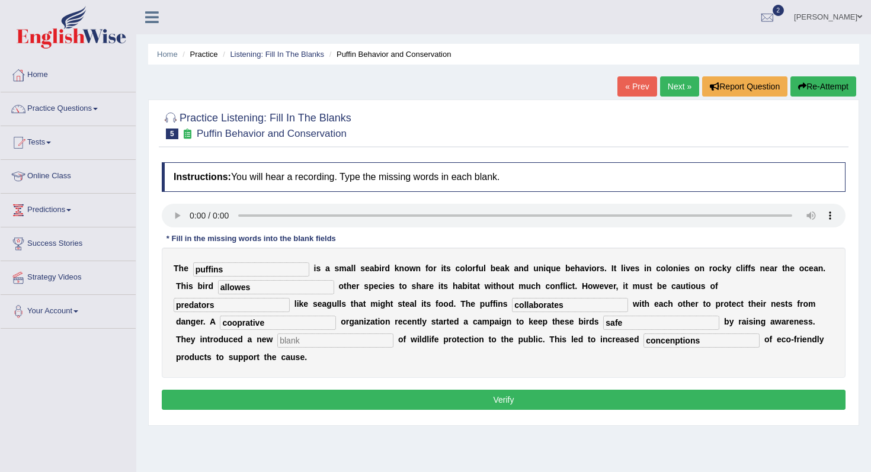
type input "concenptions"
click at [277, 341] on input "text" at bounding box center [335, 340] width 116 height 14
type input "conseptions"
click at [327, 371] on div "Instructions: You will hear a recording. Type the missing words in each blank. …" at bounding box center [503, 287] width 689 height 263
click at [330, 390] on button "Verify" at bounding box center [503, 400] width 683 height 20
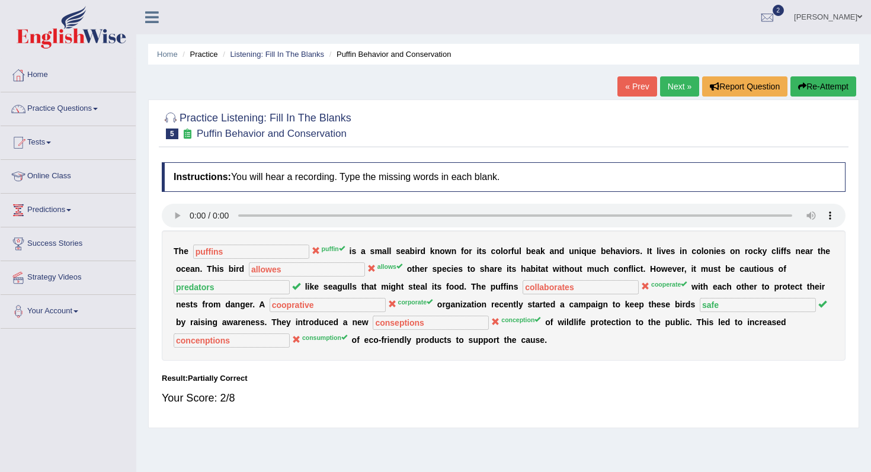
click at [669, 80] on link "Next »" at bounding box center [679, 86] width 39 height 20
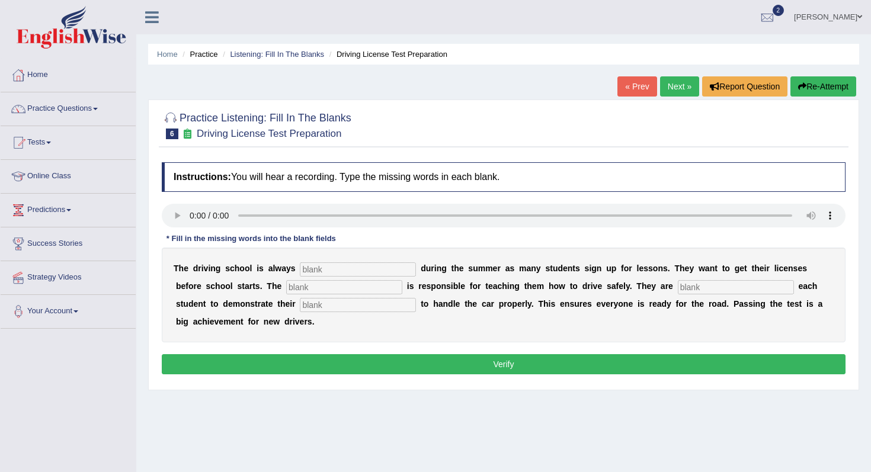
click at [304, 269] on input "text" at bounding box center [358, 269] width 116 height 14
type input "busy"
click at [286, 285] on input "text" at bounding box center [344, 287] width 116 height 14
type input "instructor"
click at [677, 287] on input "text" at bounding box center [735, 287] width 116 height 14
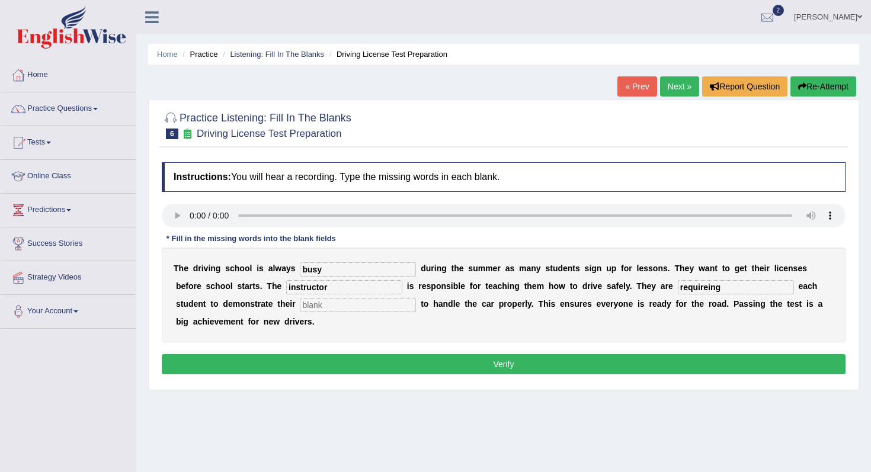
type input "requireing"
click at [300, 301] on input "text" at bounding box center [358, 305] width 116 height 14
type input "ability"
click at [260, 362] on button "Verify" at bounding box center [503, 364] width 683 height 20
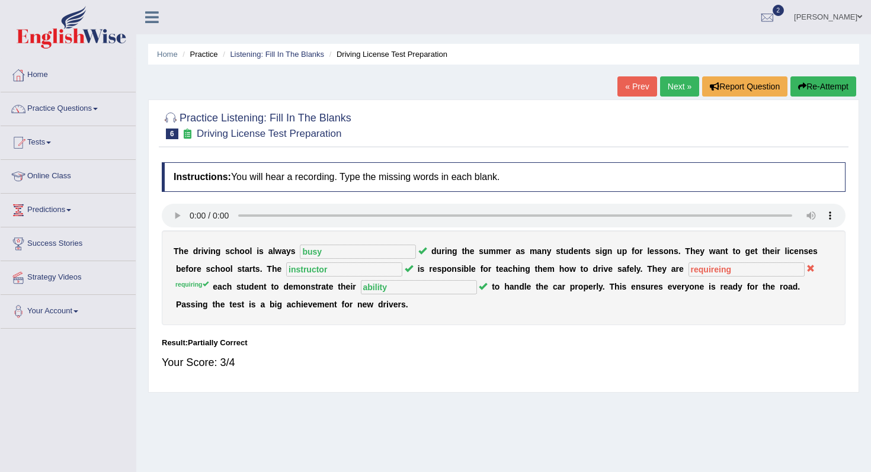
click at [677, 89] on link "Next »" at bounding box center [679, 86] width 39 height 20
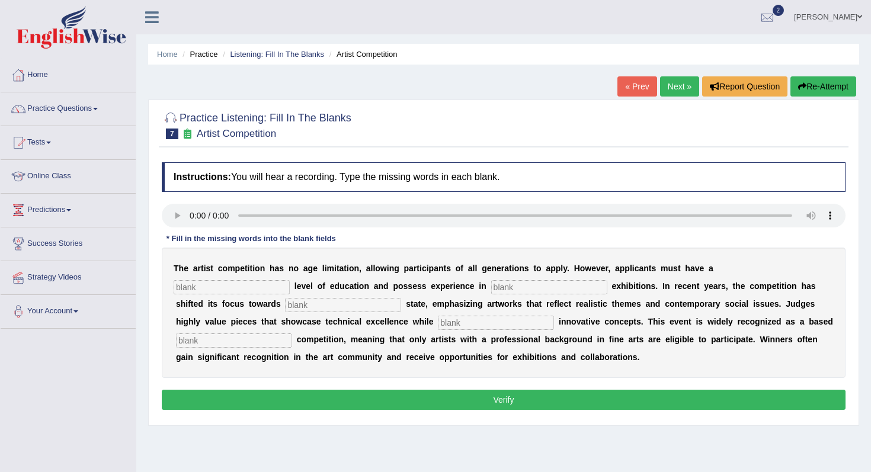
click at [290, 280] on input "text" at bounding box center [232, 287] width 116 height 14
type input "graduate"
click at [491, 286] on input "text" at bounding box center [549, 287] width 116 height 14
type input "speatural"
click at [285, 310] on input "text" at bounding box center [343, 305] width 116 height 14
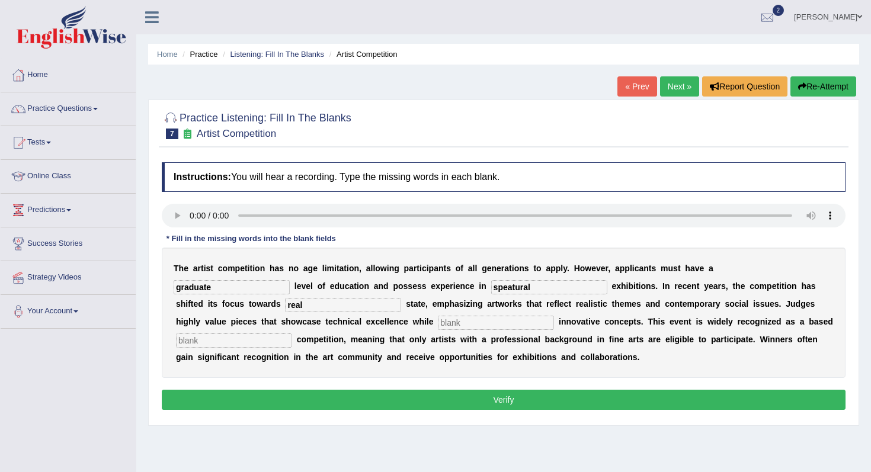
type input "real"
click at [438, 319] on input "text" at bounding box center [496, 323] width 116 height 14
click at [438, 325] on input "coprativing" at bounding box center [496, 323] width 116 height 14
type input "cooprativing"
click at [292, 333] on input "text" at bounding box center [234, 340] width 116 height 14
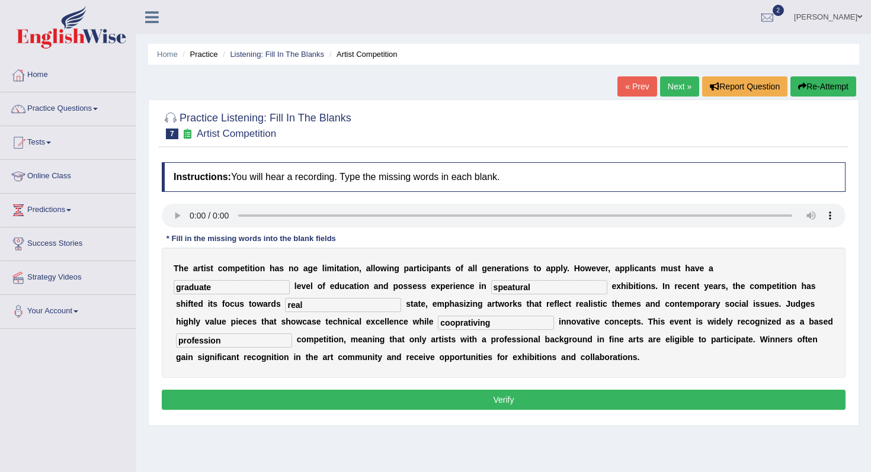
type input "profession"
click at [616, 403] on button "Verify" at bounding box center [503, 400] width 683 height 20
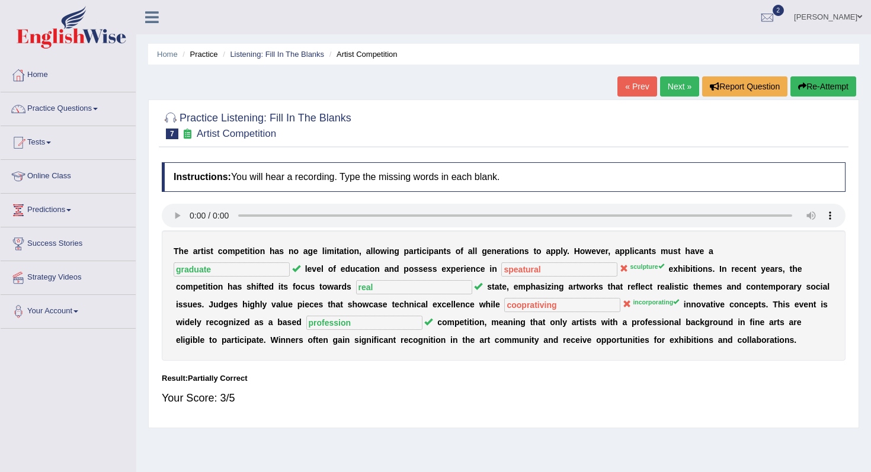
click at [664, 92] on link "Next »" at bounding box center [679, 86] width 39 height 20
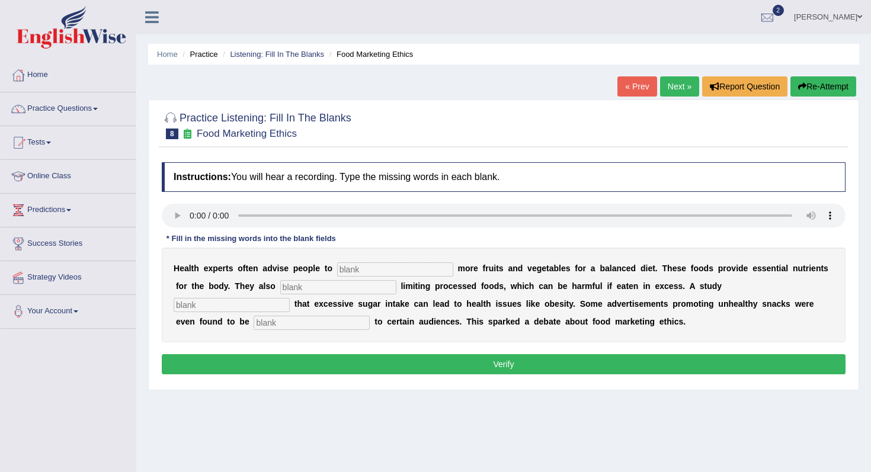
click at [368, 270] on input "text" at bounding box center [395, 269] width 116 height 14
type input "consume"
click at [294, 291] on input "text" at bounding box center [338, 287] width 116 height 14
type input "recommented"
click at [290, 298] on input "text" at bounding box center [232, 305] width 116 height 14
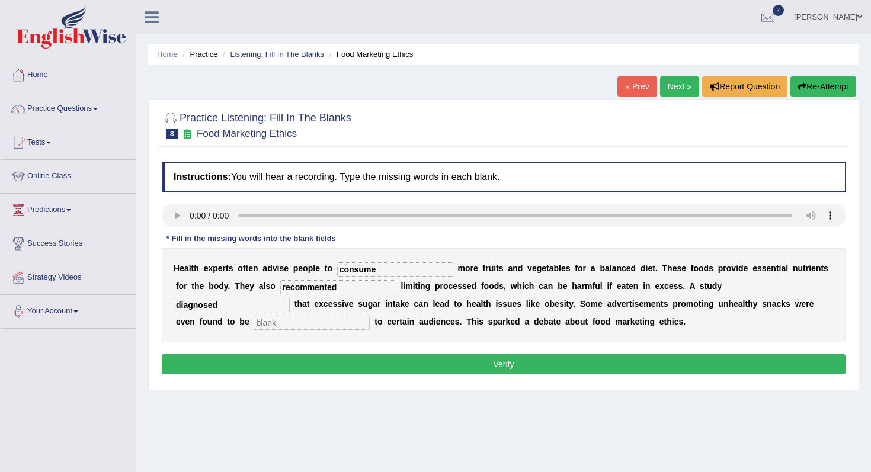
type input "diagnosed"
click at [258, 322] on input "text" at bounding box center [311, 323] width 116 height 14
type input "offensive"
click at [291, 368] on button "Verify" at bounding box center [503, 364] width 683 height 20
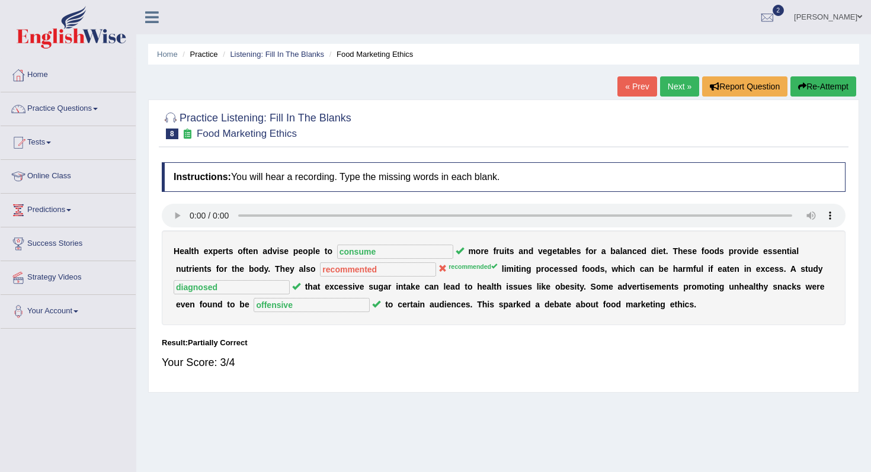
click at [669, 92] on link "Next »" at bounding box center [679, 86] width 39 height 20
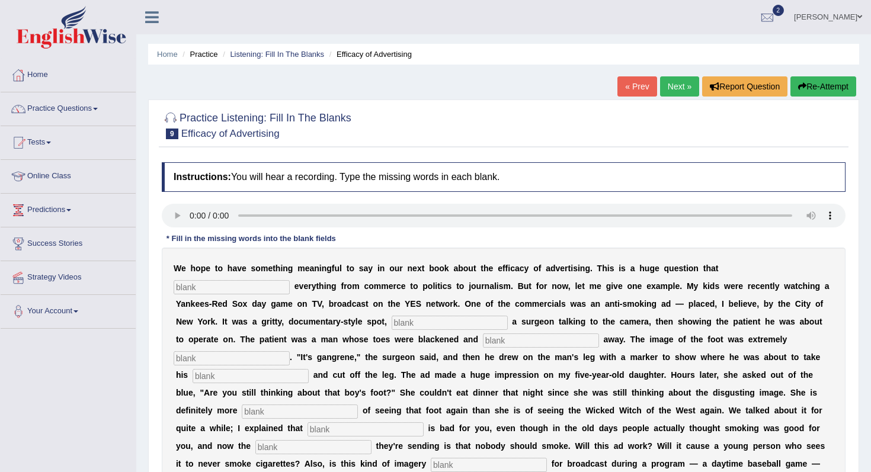
click at [179, 227] on div at bounding box center [503, 217] width 683 height 27
click at [290, 280] on input "text" at bounding box center [232, 287] width 116 height 14
type input "impact"
click at [391, 320] on input "text" at bounding box center [449, 323] width 116 height 14
type input "featuring"
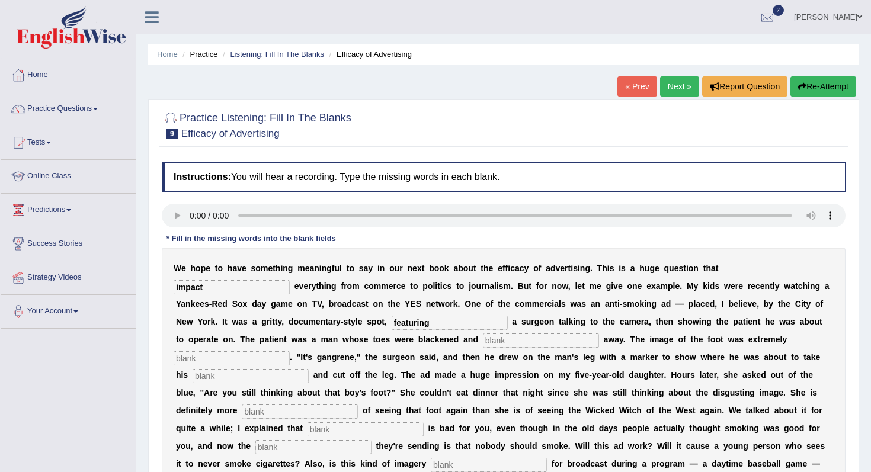
click at [483, 347] on input "text" at bounding box center [541, 340] width 116 height 14
type input "rottening"
click at [290, 351] on input "text" at bounding box center [232, 358] width 116 height 14
type input "disgusting"
click at [309, 369] on input "text" at bounding box center [250, 376] width 116 height 14
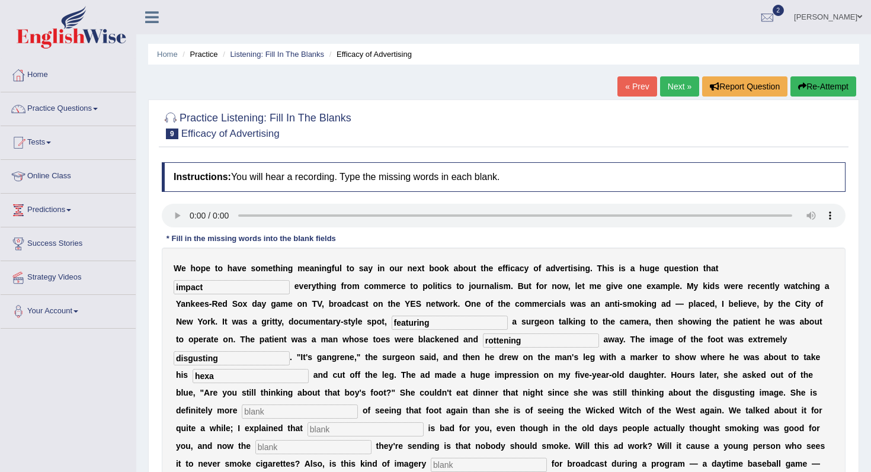
type input "hexa"
click at [358, 404] on input "text" at bounding box center [300, 411] width 116 height 14
type input "scared"
click at [423, 422] on input "text" at bounding box center [365, 429] width 116 height 14
type input "smoking"
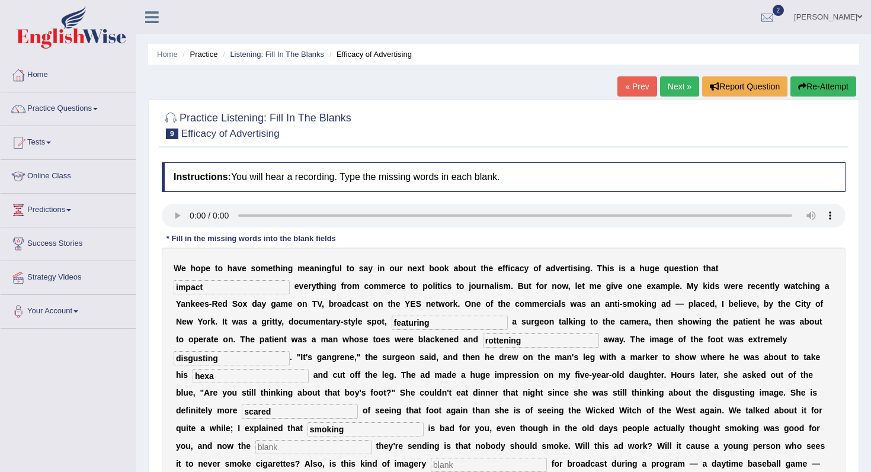
click at [371, 440] on input "text" at bounding box center [313, 447] width 116 height 14
type input "message"
click at [431, 463] on input "text" at bounding box center [489, 465] width 116 height 14
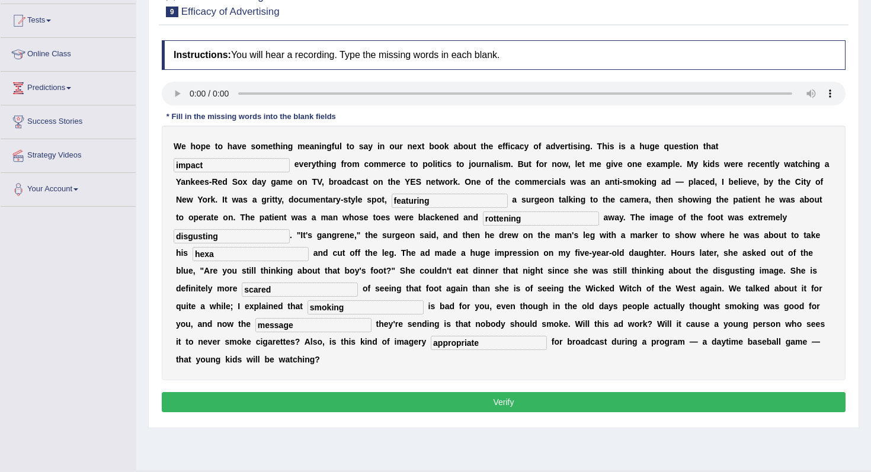
scroll to position [137, 0]
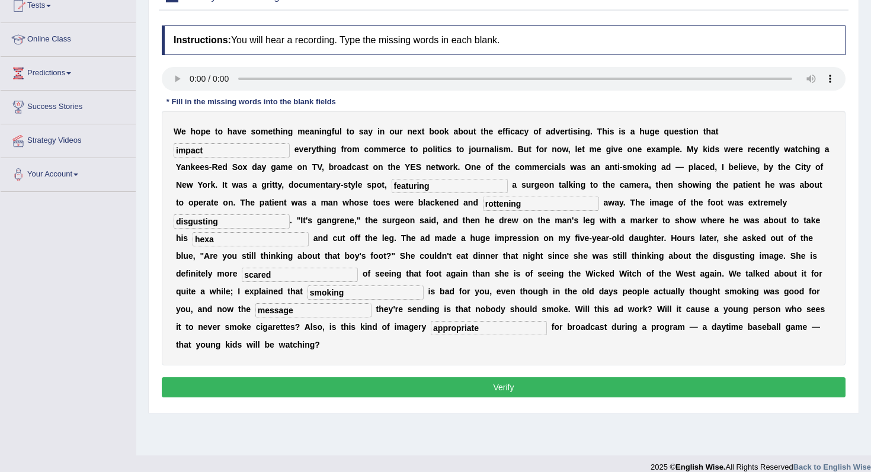
type input "appropriate"
click at [453, 377] on button "Verify" at bounding box center [503, 387] width 683 height 20
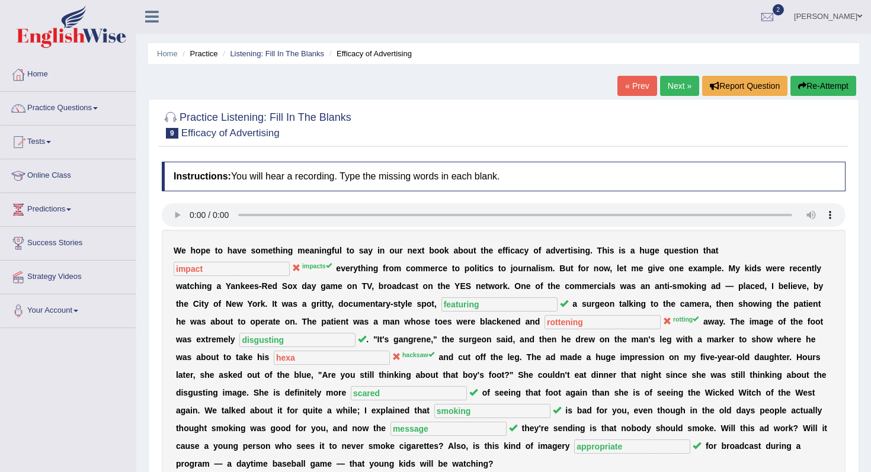
scroll to position [0, 0]
click at [683, 84] on link "Next »" at bounding box center [679, 86] width 39 height 20
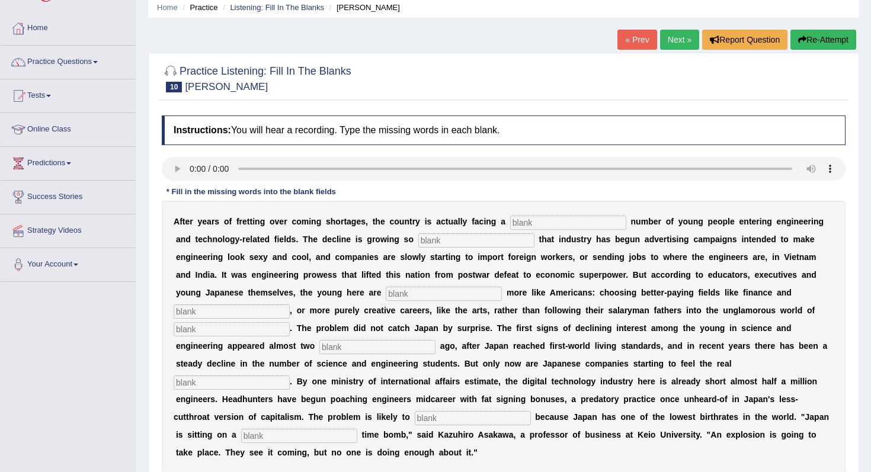
scroll to position [47, 0]
click at [357, 428] on input "text" at bounding box center [299, 435] width 116 height 14
type input "demographic"
click at [290, 375] on input "text" at bounding box center [232, 382] width 116 height 14
type input "pinch"
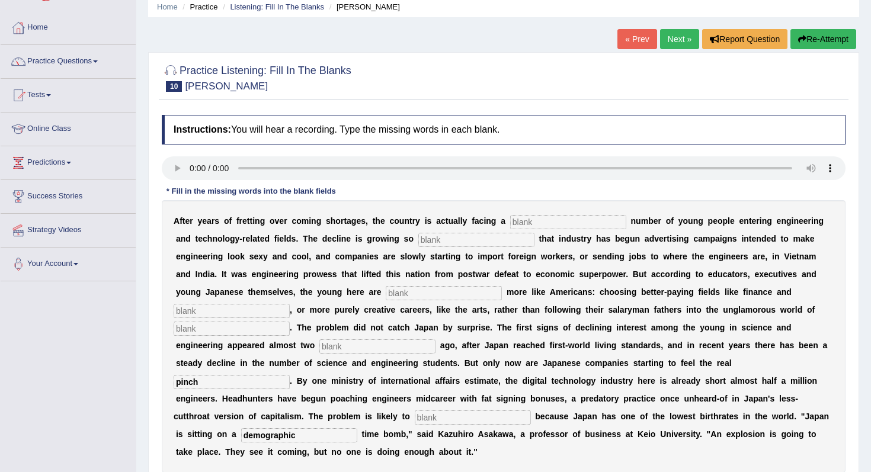
click at [319, 345] on input "text" at bounding box center [377, 346] width 116 height 14
type input "decade"
click at [290, 322] on input "text" at bounding box center [232, 329] width 116 height 14
type input "manufeaturing"
click at [390, 294] on input "text" at bounding box center [444, 293] width 116 height 14
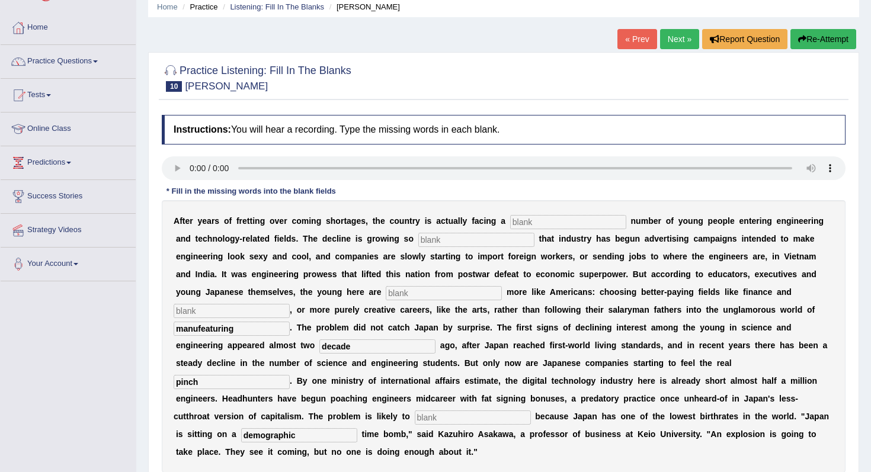
click at [783, 285] on div "A f t e r y e a r s o f f r e t t i n g o v e r c o m i n g s h o r t a g e s ,…" at bounding box center [503, 336] width 683 height 272
click at [290, 304] on input "text" at bounding box center [232, 311] width 116 height 14
type input "n"
type input "medicine"
click at [386, 290] on input "text" at bounding box center [444, 293] width 116 height 14
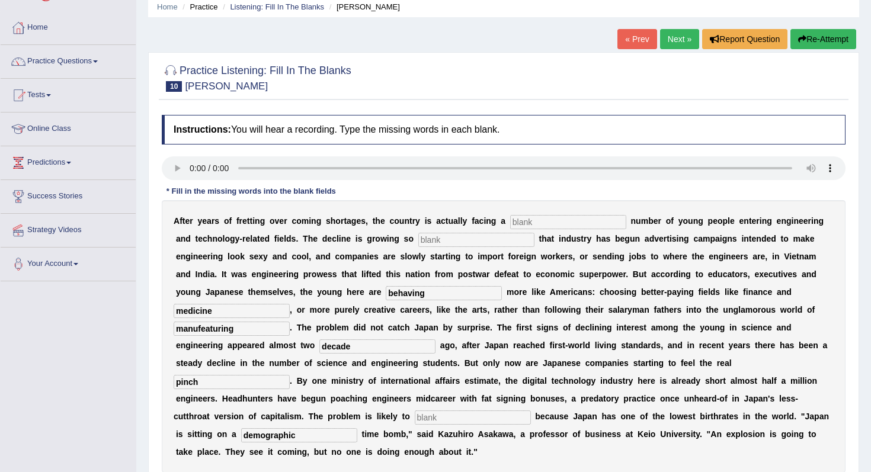
type input "behaving"
click at [451, 240] on input "text" at bounding box center [476, 240] width 116 height 14
type input "deastic"
click at [558, 219] on input "text" at bounding box center [568, 222] width 116 height 14
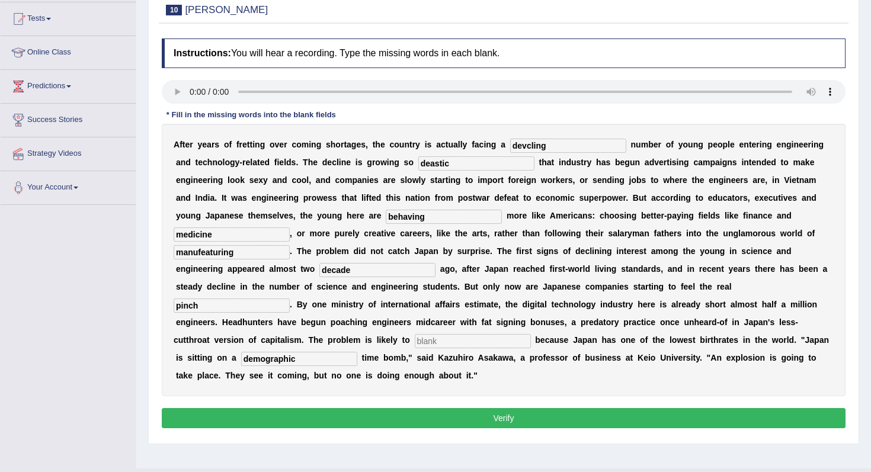
scroll to position [150, 0]
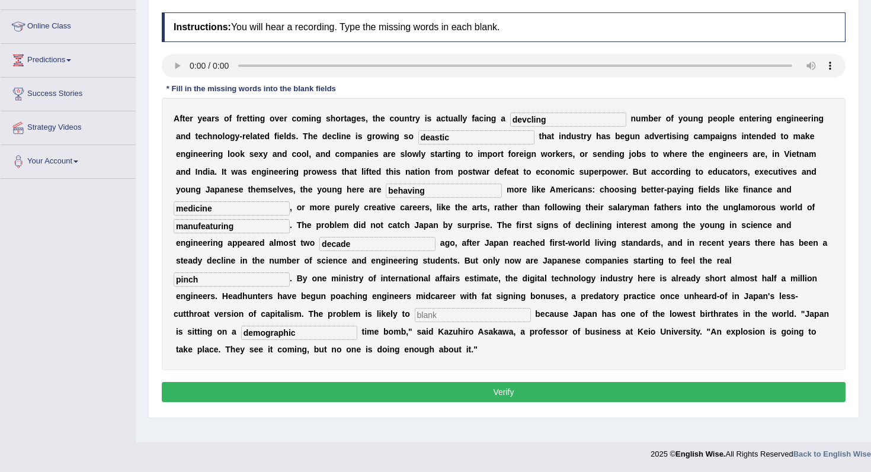
type input "devcling"
click at [499, 392] on button "Verify" at bounding box center [503, 392] width 683 height 20
click at [415, 318] on input "text" at bounding box center [473, 315] width 116 height 14
type input "young"
click at [268, 389] on button "Verify" at bounding box center [503, 392] width 683 height 20
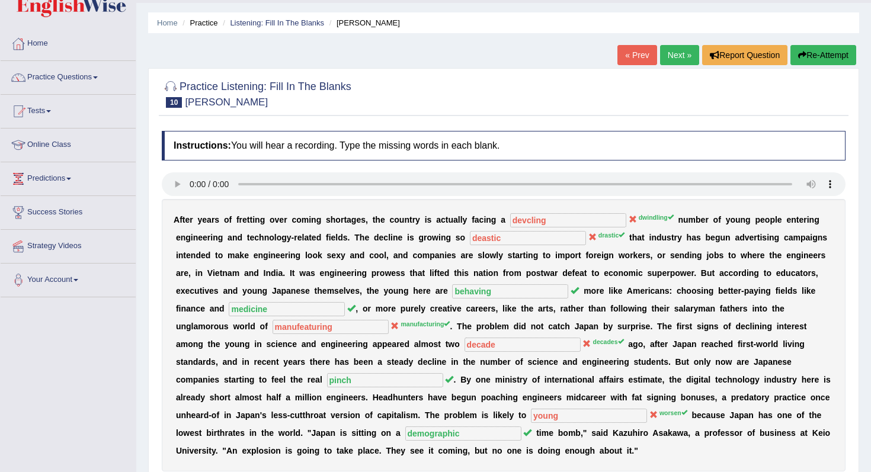
scroll to position [30, 0]
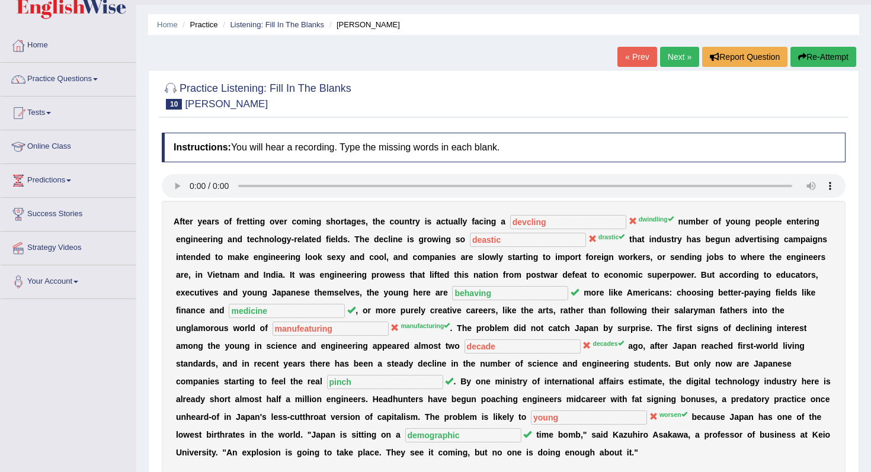
click at [669, 57] on link "Next »" at bounding box center [679, 57] width 39 height 20
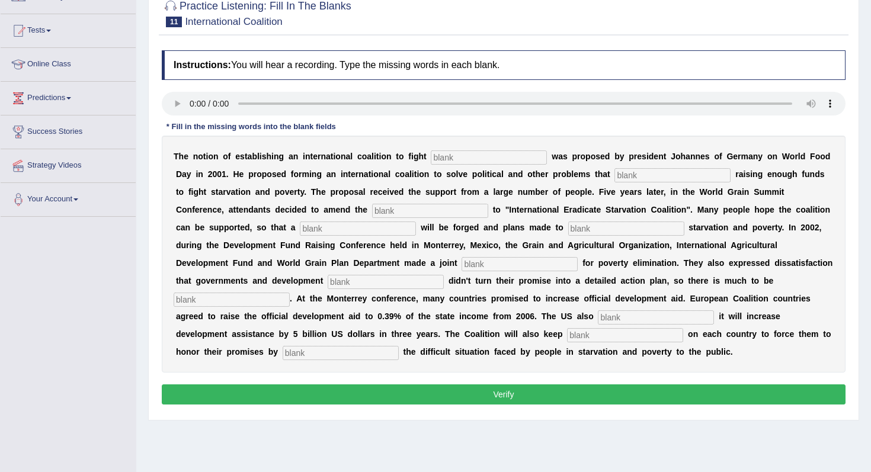
scroll to position [113, 0]
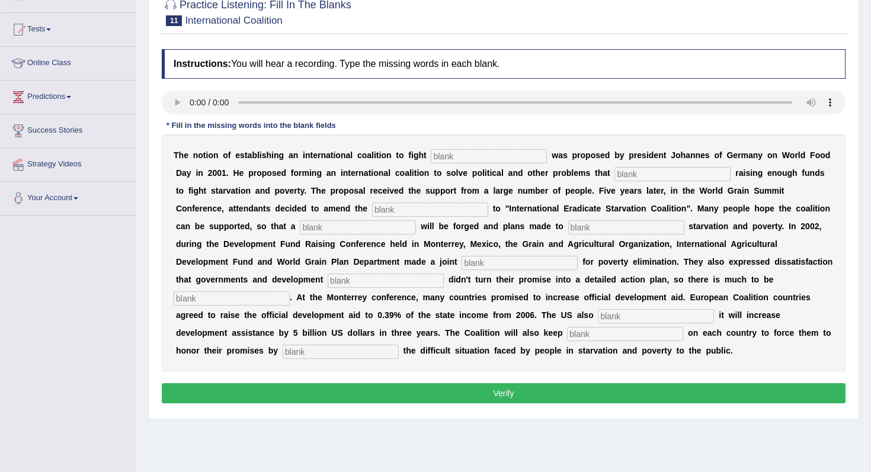
click at [452, 153] on input "text" at bounding box center [489, 156] width 116 height 14
type input "starvation"
click at [614, 173] on input "text" at bounding box center [672, 174] width 116 height 14
type input "obsract"
click at [372, 213] on input "text" at bounding box center [430, 210] width 116 height 14
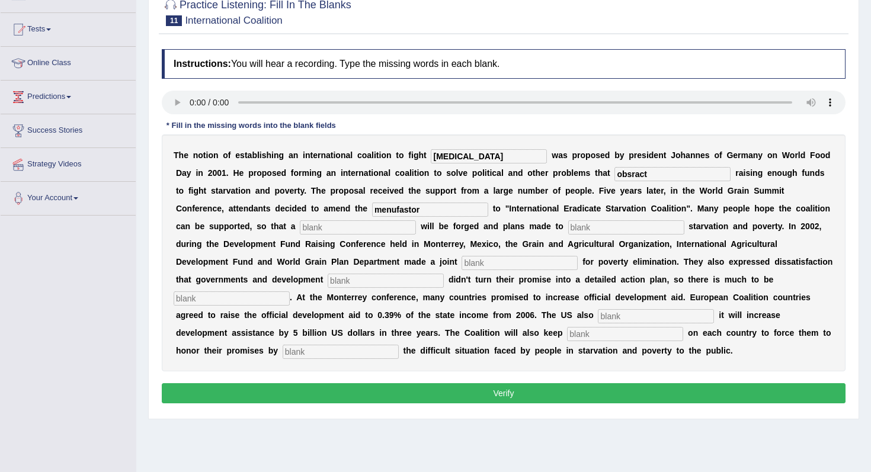
type input "menufastor"
click at [344, 225] on input "text" at bounding box center [358, 227] width 116 height 14
type input "reasoultion"
click at [568, 228] on input "text" at bounding box center [626, 227] width 116 height 14
type input "emulate"
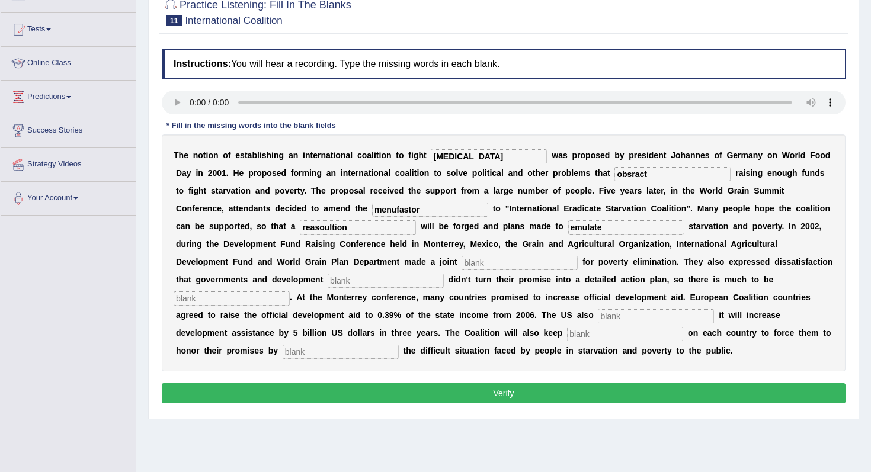
click at [461, 264] on input "text" at bounding box center [519, 263] width 116 height 14
type input "appeal"
click at [327, 275] on input "text" at bounding box center [385, 281] width 116 height 14
type input "pattners"
click at [290, 291] on input "text" at bounding box center [232, 298] width 116 height 14
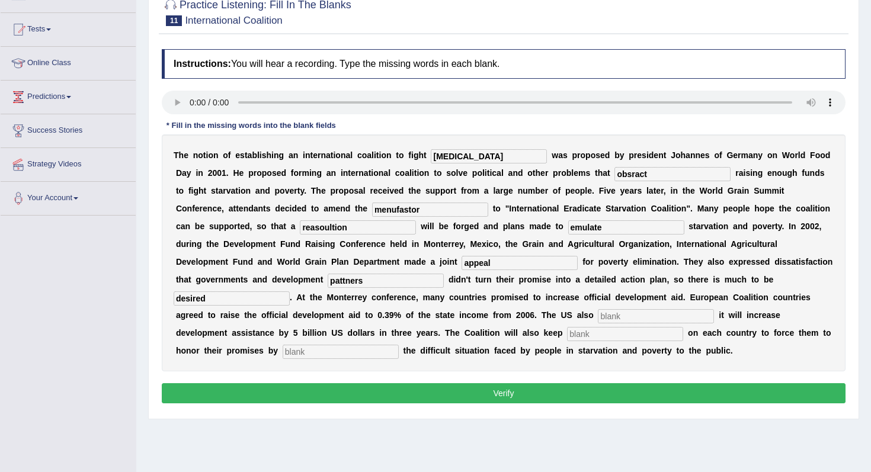
type input "desired"
click at [598, 315] on input "text" at bounding box center [656, 316] width 116 height 14
type input "annoused"
click at [567, 336] on input "text" at bounding box center [625, 334] width 116 height 14
type input "pressure"
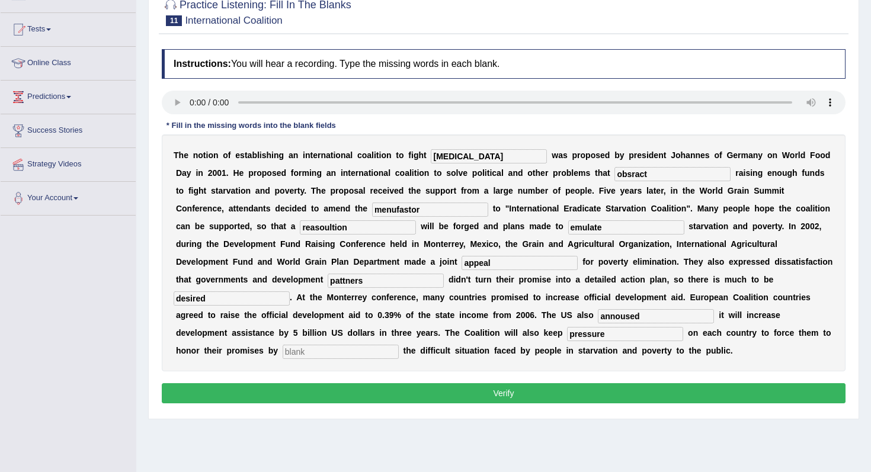
click at [399, 345] on input "text" at bounding box center [340, 352] width 116 height 14
type input "exposing"
click at [671, 390] on button "Verify" at bounding box center [503, 393] width 683 height 20
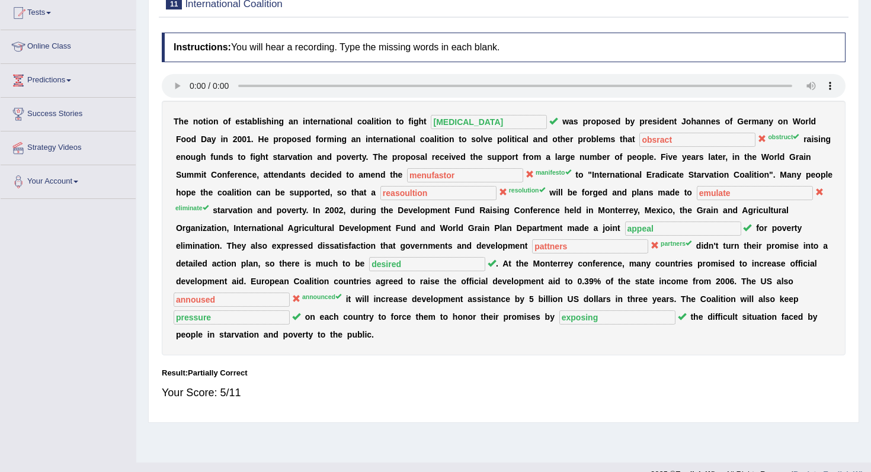
scroll to position [0, 0]
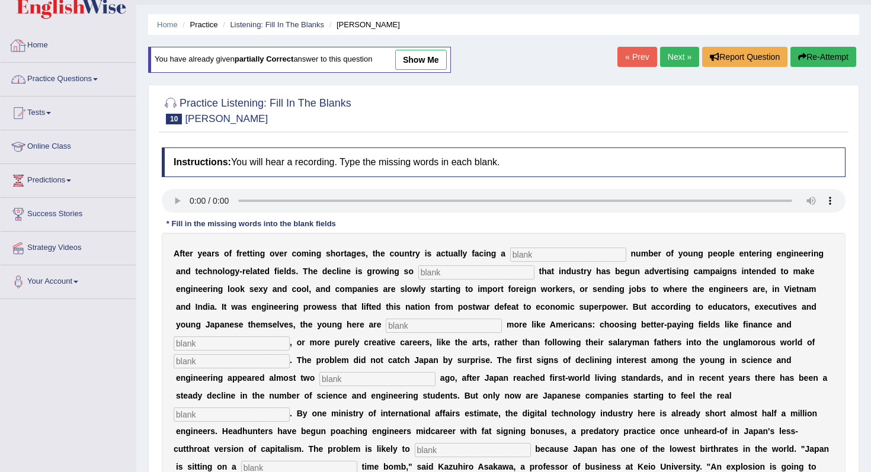
click at [54, 76] on link "Practice Questions" at bounding box center [68, 78] width 135 height 30
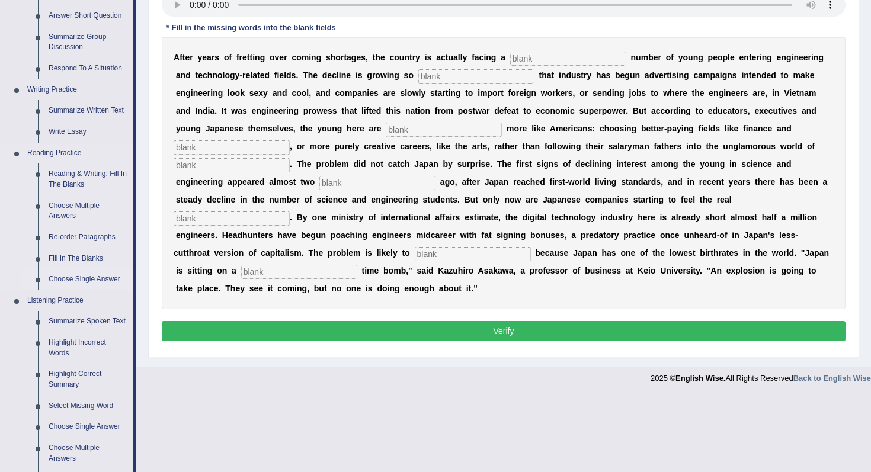
scroll to position [233, 0]
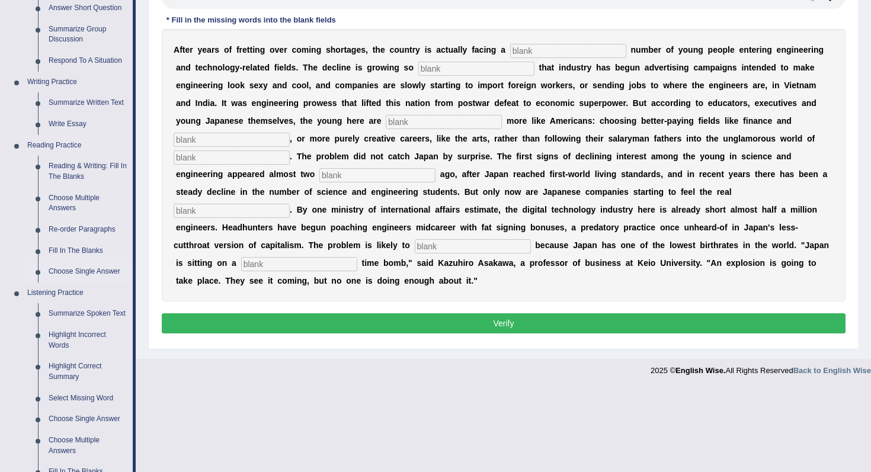
click at [70, 275] on link "Choose Single Answer" at bounding box center [87, 271] width 89 height 21
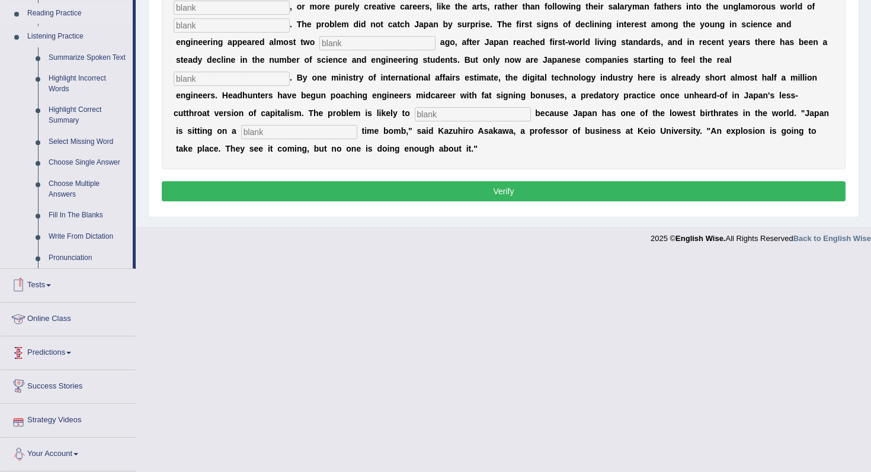
scroll to position [429, 0]
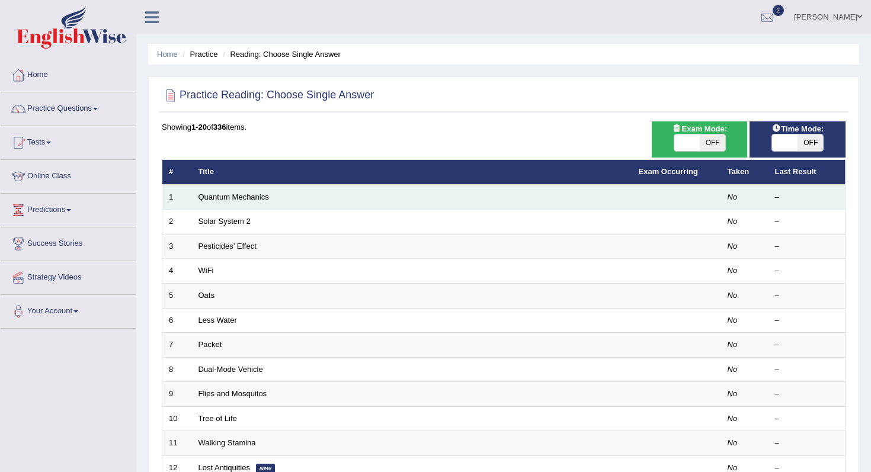
click at [232, 203] on td "Quantum Mechanics" at bounding box center [412, 197] width 440 height 25
click at [234, 198] on link "Quantum Mechanics" at bounding box center [233, 196] width 70 height 9
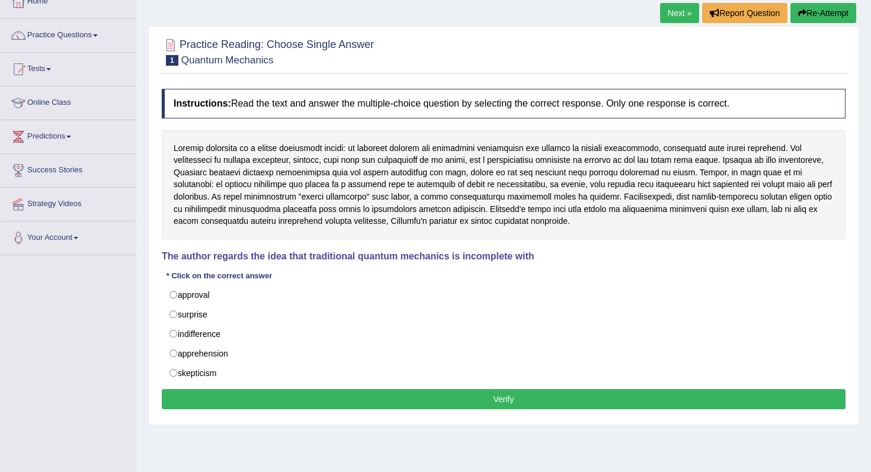
scroll to position [74, 0]
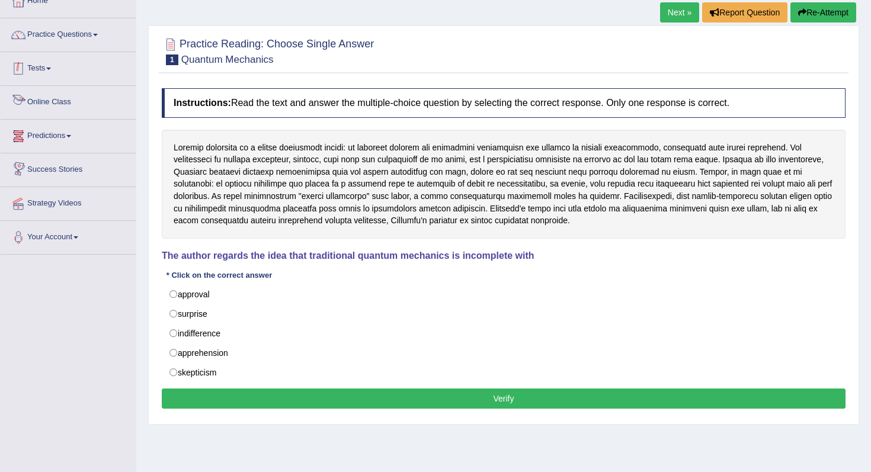
click at [57, 69] on link "Tests" at bounding box center [68, 67] width 135 height 30
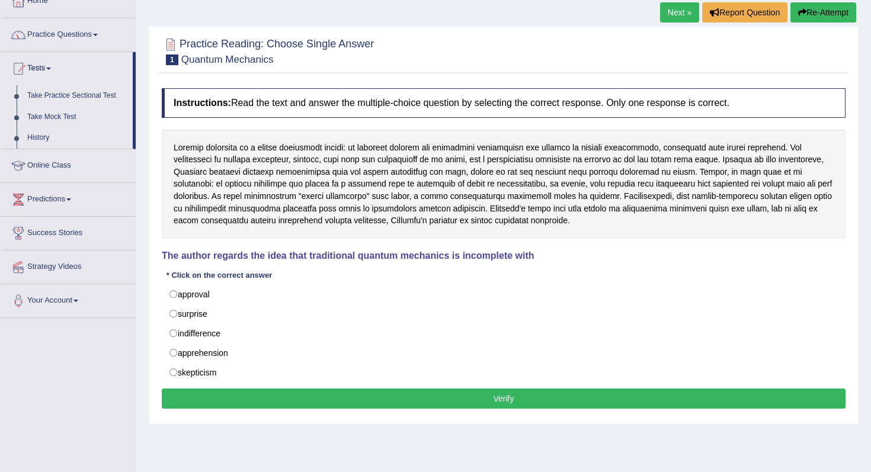
click at [59, 94] on link "Take Practice Sectional Test" at bounding box center [77, 95] width 111 height 21
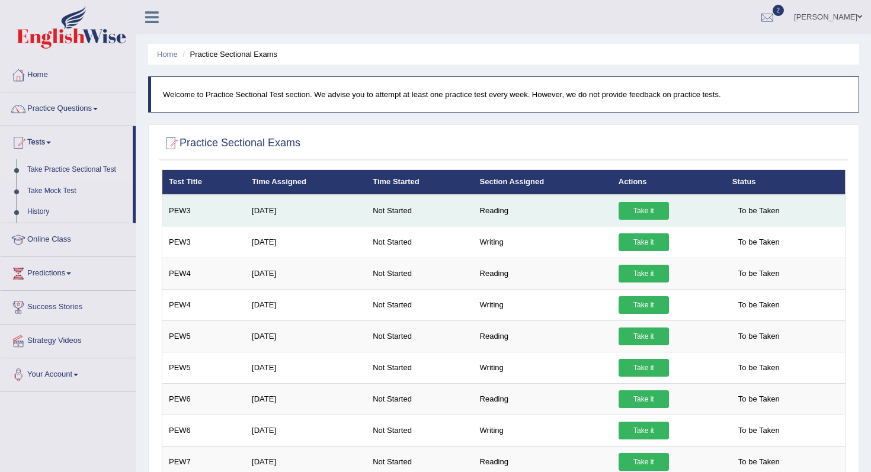
click at [643, 211] on link "Take it" at bounding box center [643, 211] width 50 height 18
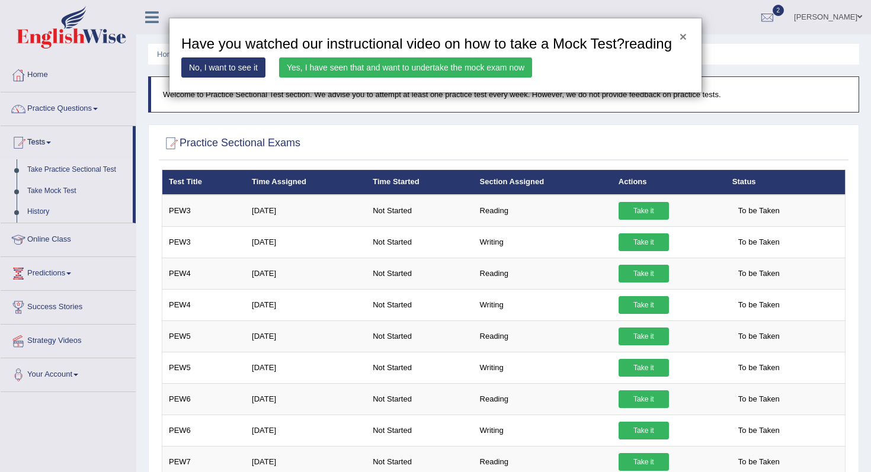
click at [680, 37] on button "×" at bounding box center [682, 36] width 7 height 12
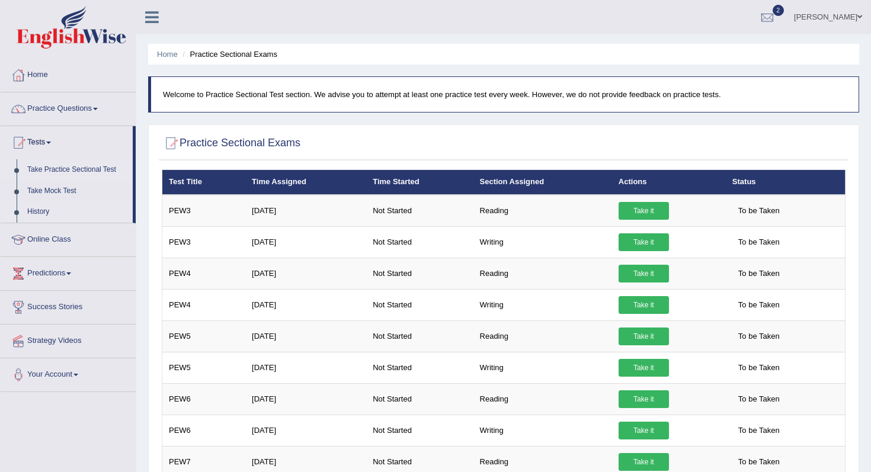
click at [54, 210] on link "History" at bounding box center [77, 211] width 111 height 21
click at [47, 210] on link "History" at bounding box center [77, 211] width 111 height 21
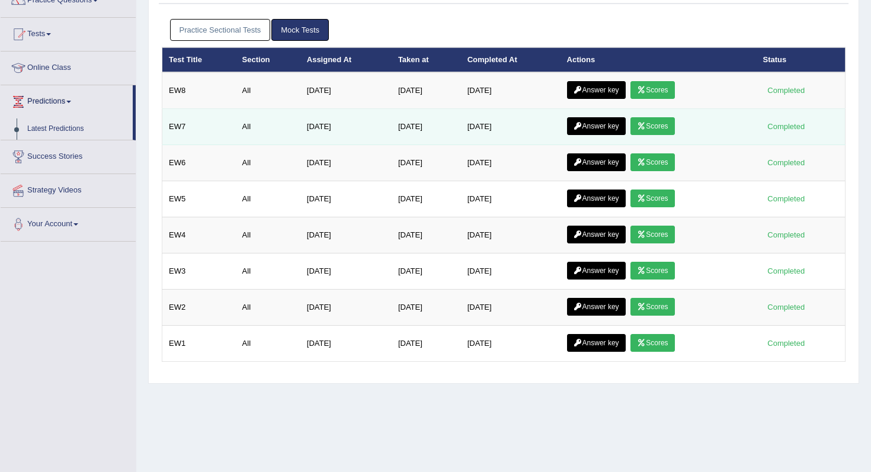
scroll to position [113, 0]
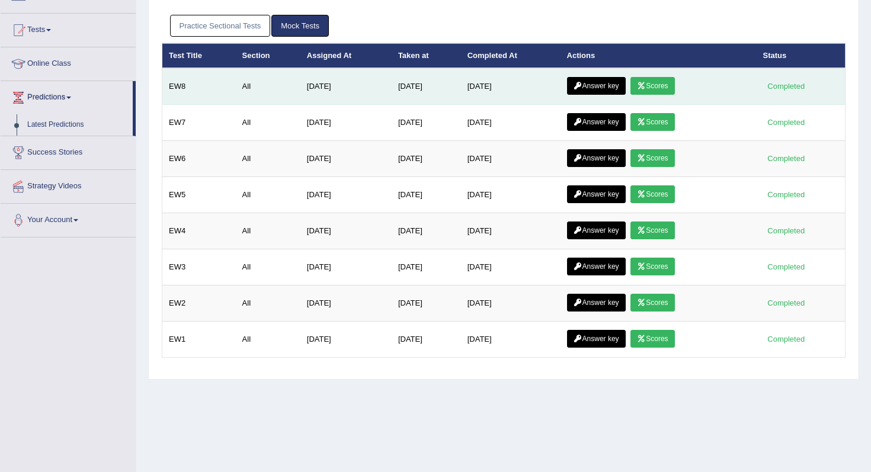
click at [644, 84] on icon at bounding box center [641, 85] width 9 height 7
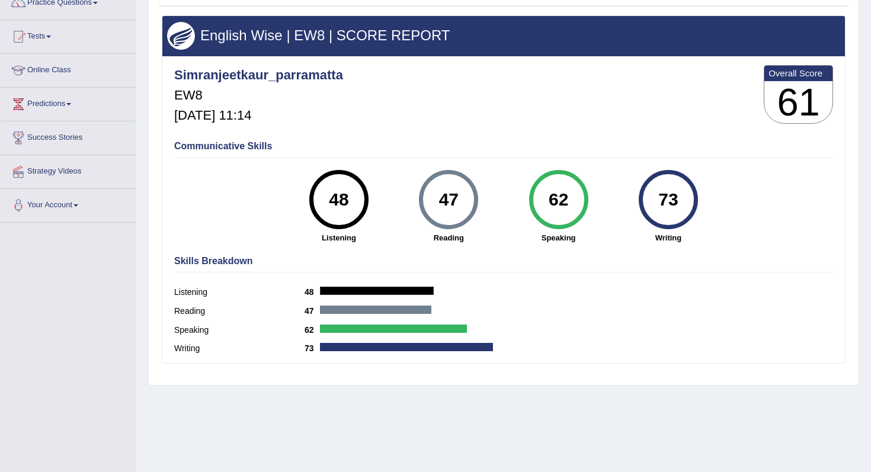
scroll to position [107, 0]
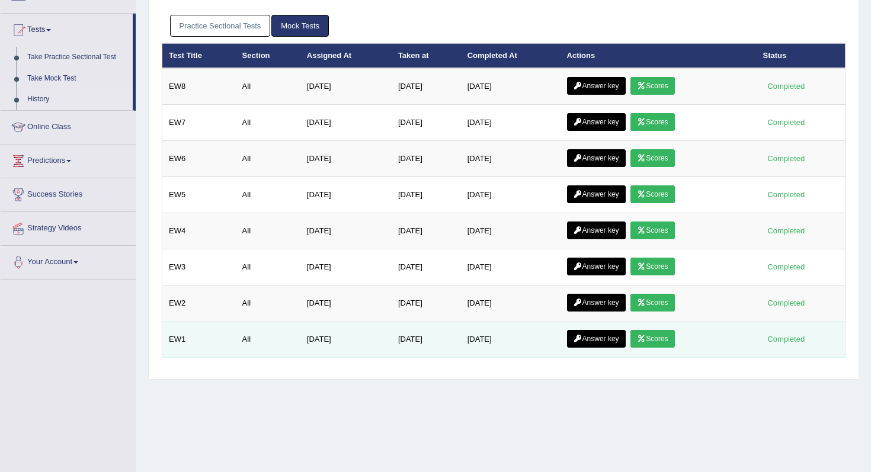
click at [648, 342] on link "Scores" at bounding box center [652, 339] width 44 height 18
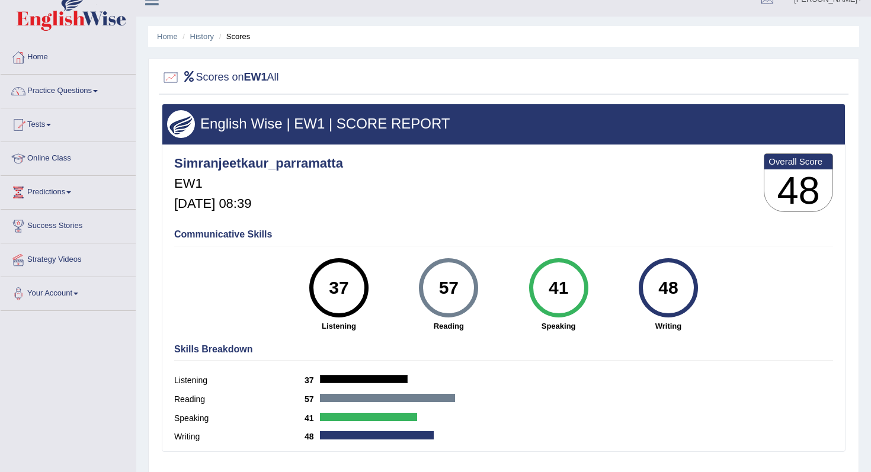
scroll to position [11, 0]
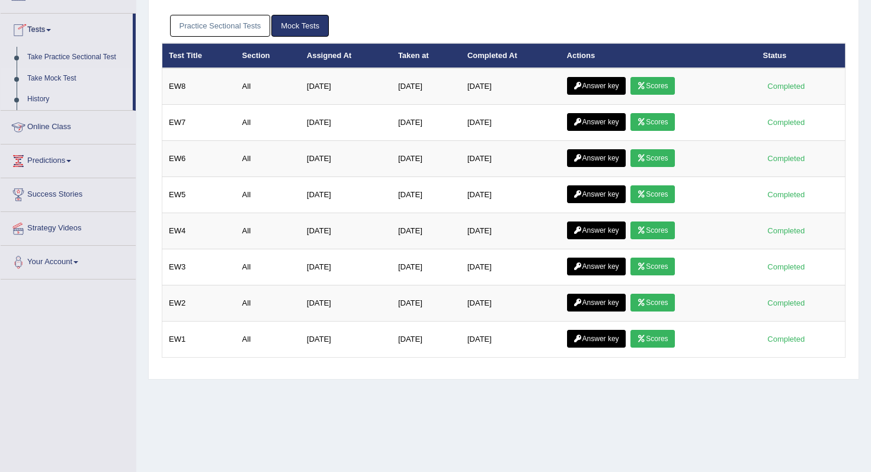
click at [61, 76] on link "Take Mock Test" at bounding box center [77, 78] width 111 height 21
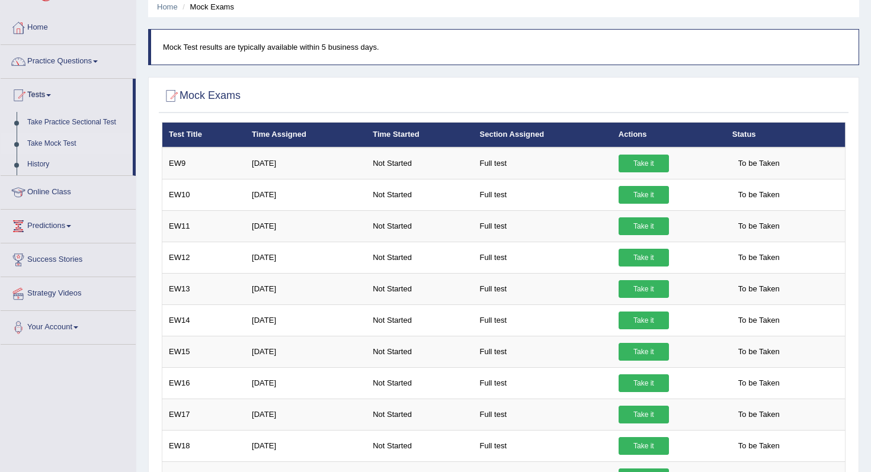
scroll to position [43, 0]
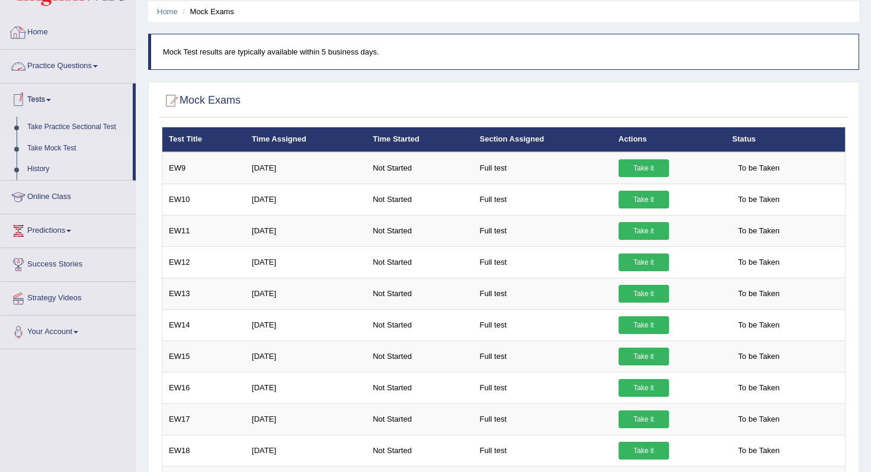
click at [60, 69] on link "Practice Questions" at bounding box center [68, 65] width 135 height 30
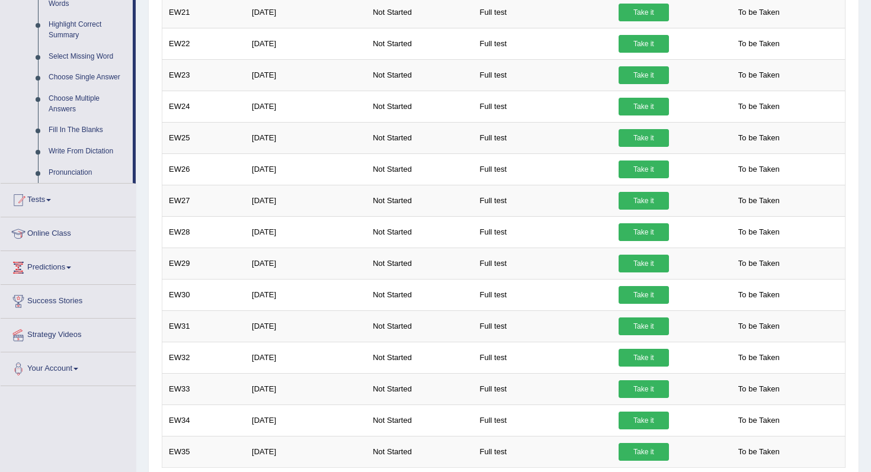
scroll to position [631, 0]
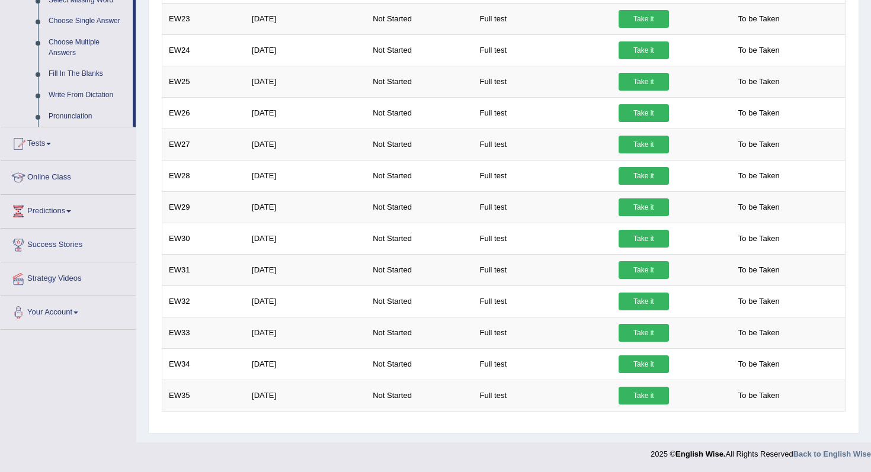
click at [70, 221] on link "Predictions" at bounding box center [68, 210] width 135 height 30
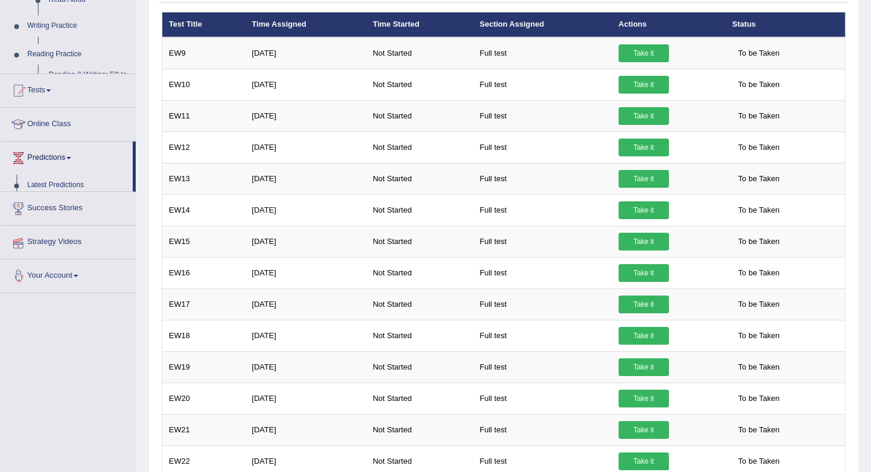
scroll to position [127, 0]
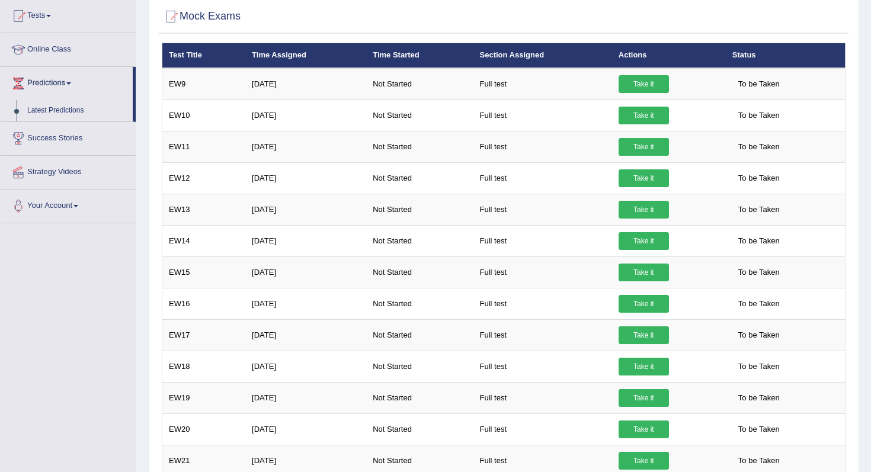
click at [65, 171] on link "Strategy Videos" at bounding box center [68, 171] width 135 height 30
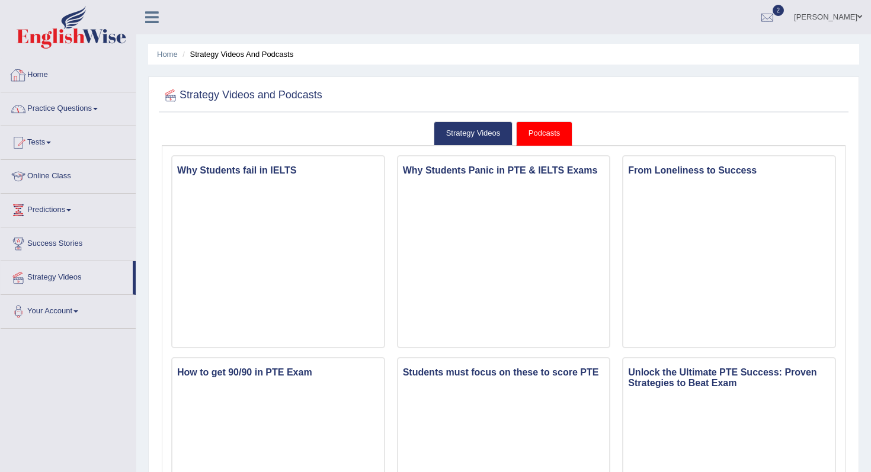
click at [154, 19] on icon at bounding box center [152, 16] width 14 height 15
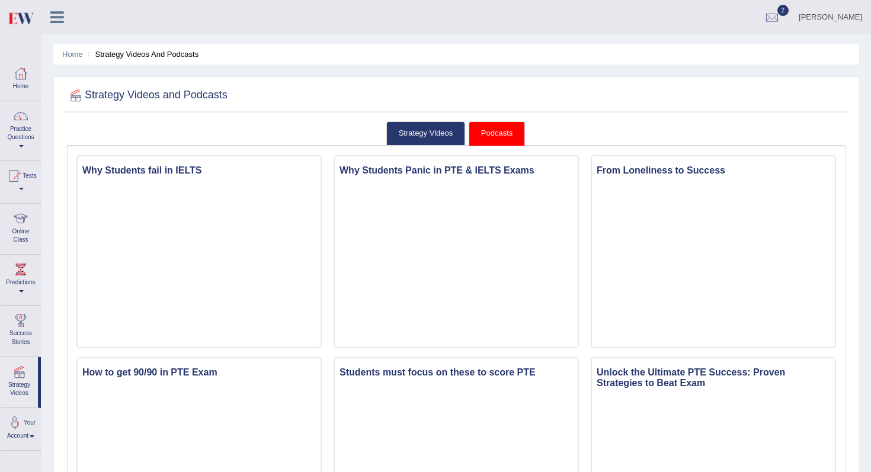
click at [60, 14] on icon at bounding box center [57, 16] width 14 height 15
